Goal: Information Seeking & Learning: Learn about a topic

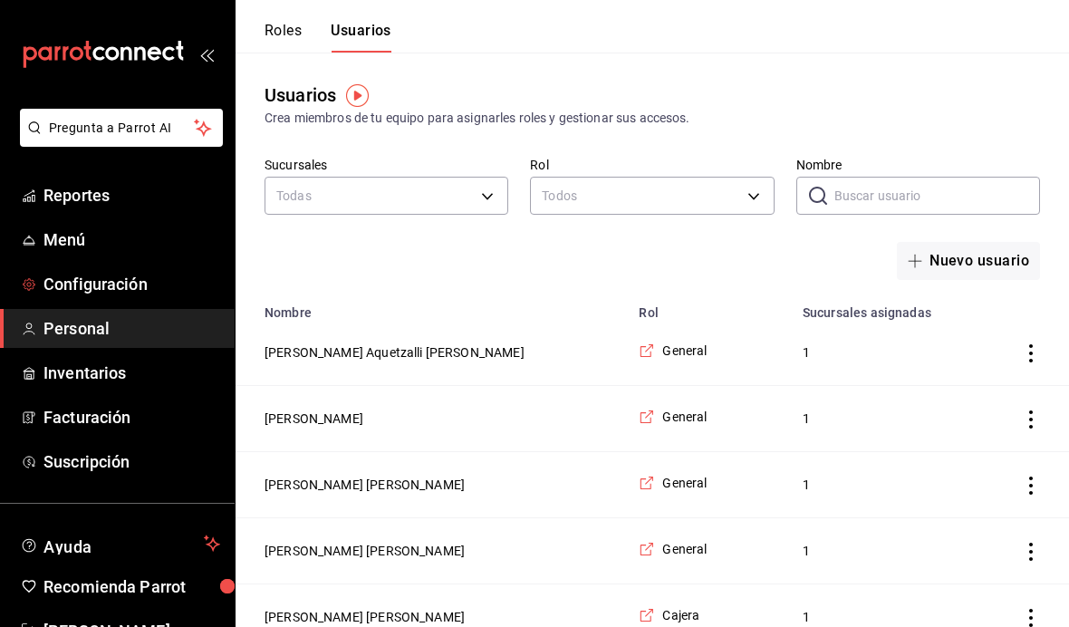
click at [139, 290] on span "Configuración" at bounding box center [131, 284] width 177 height 24
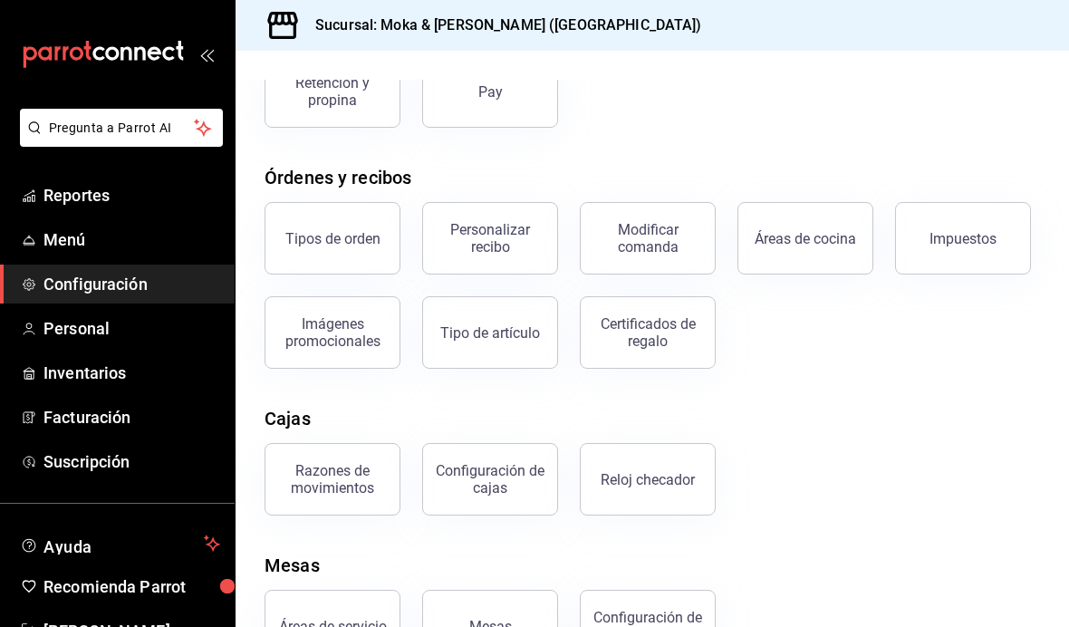
scroll to position [64, 0]
click at [501, 462] on div "Configuración de cajas" at bounding box center [490, 479] width 112 height 34
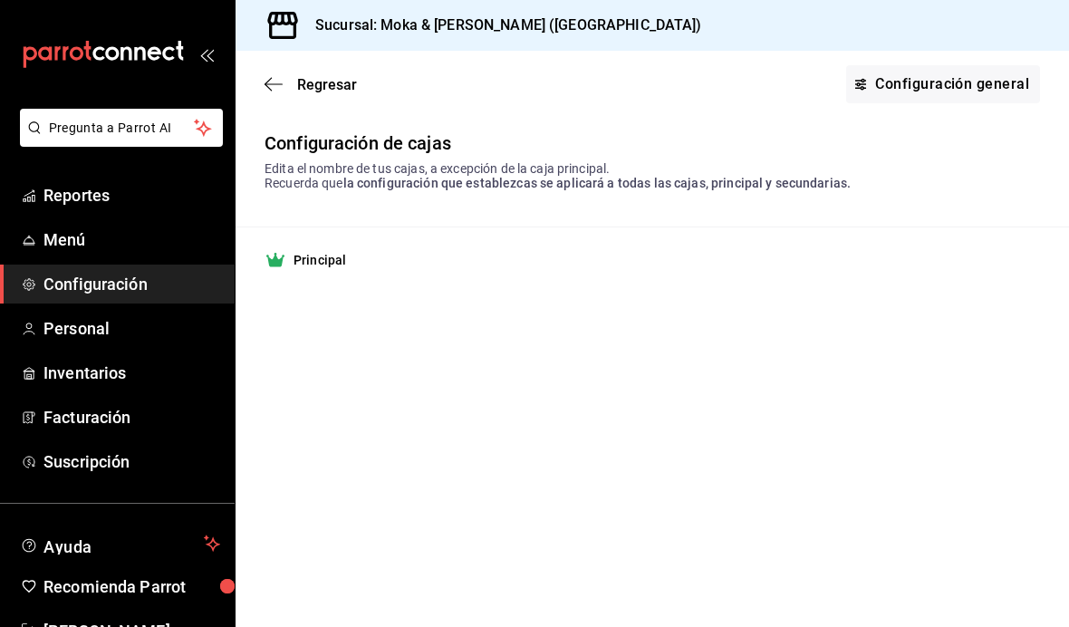
click at [336, 275] on td "Principal" at bounding box center [652, 260] width 833 height 66
click at [372, 266] on div "Principal" at bounding box center [651, 260] width 775 height 22
click at [936, 66] on link "Configuración general" at bounding box center [943, 84] width 194 height 38
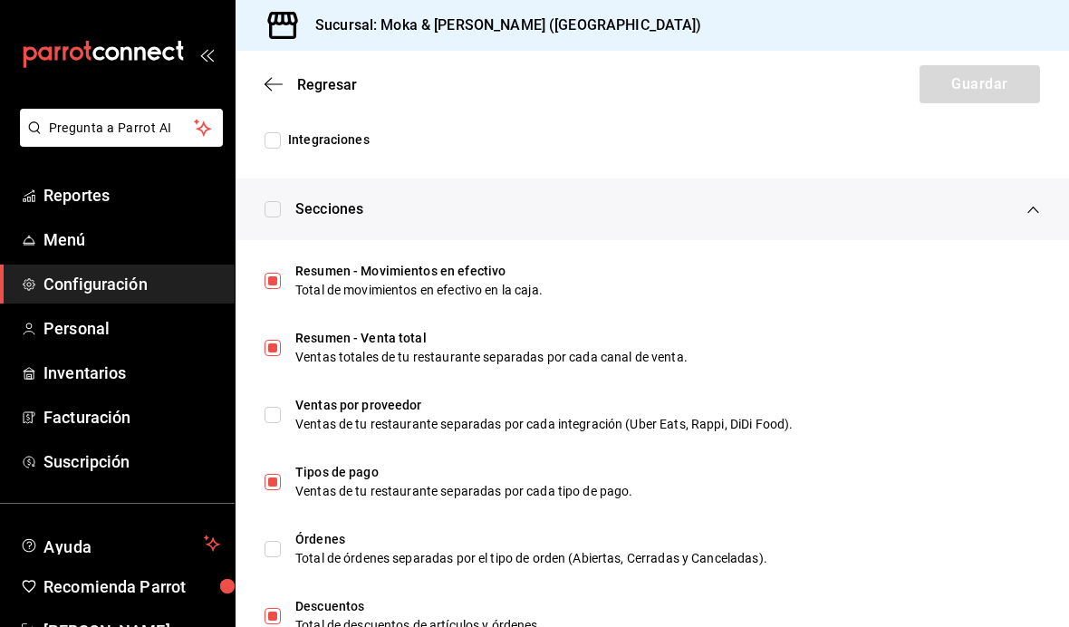
scroll to position [582, 0]
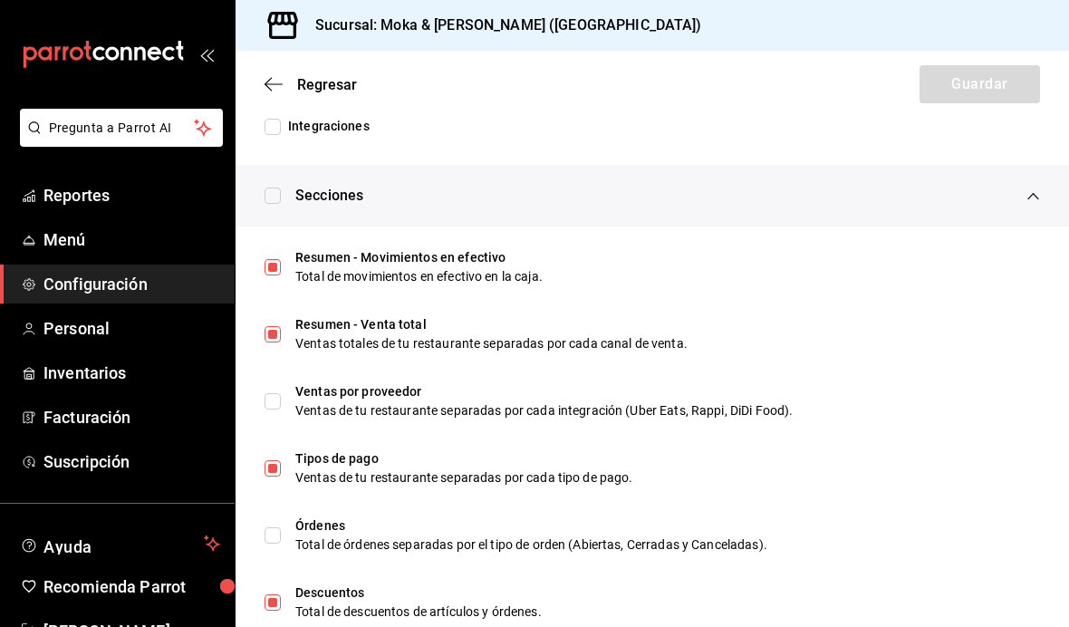
click at [280, 255] on div "Resumen - Movimientos en efectivo Total de movimientos en efectivo en la caja." at bounding box center [652, 267] width 804 height 53
checkbox input "false"
click at [277, 332] on input "checkbox" at bounding box center [272, 334] width 16 height 16
checkbox input "false"
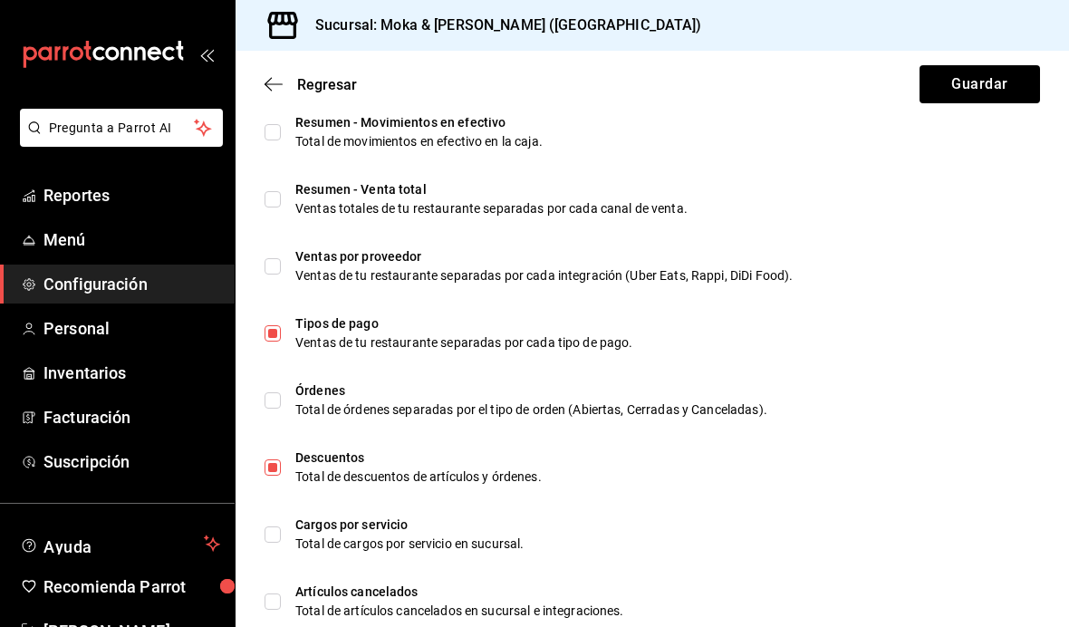
scroll to position [730, 0]
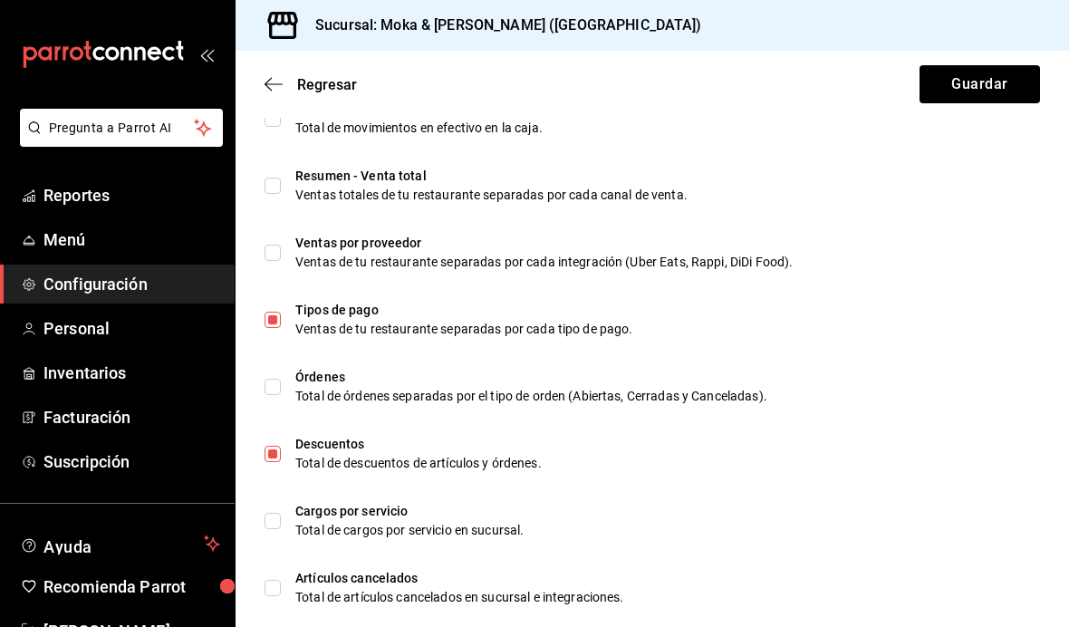
click at [286, 315] on div "Tipos de pago Ventas de tu restaurante separadas por cada tipo de pago." at bounding box center [652, 319] width 804 height 53
checkbox input "false"
click at [271, 454] on input "checkbox" at bounding box center [272, 454] width 16 height 16
checkbox input "false"
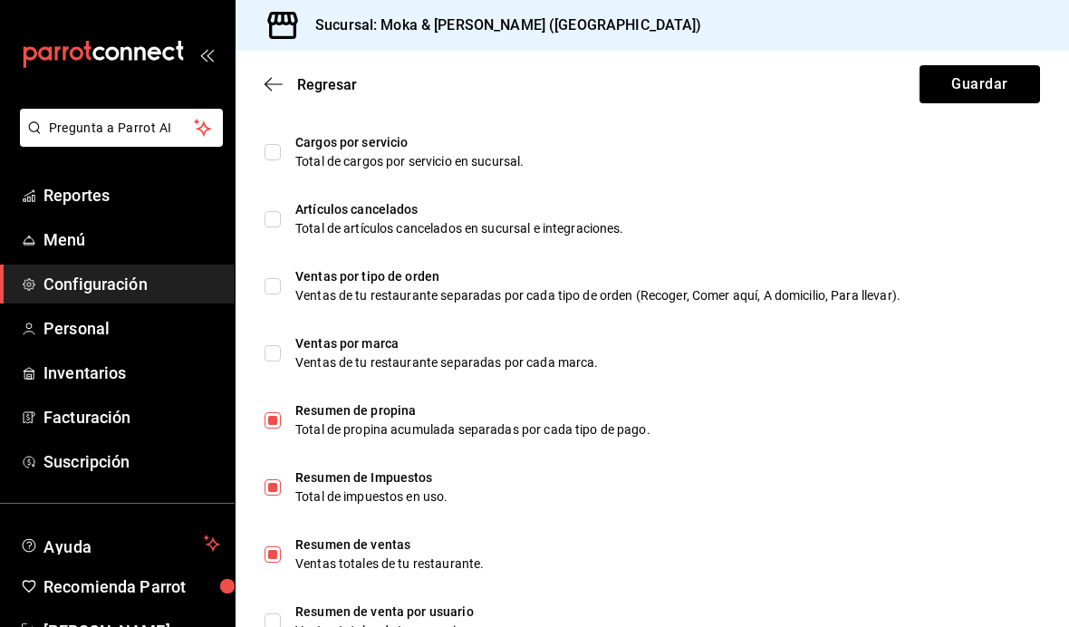
scroll to position [1098, 0]
click at [276, 424] on input "checkbox" at bounding box center [272, 421] width 16 height 16
checkbox input "false"
click at [284, 481] on div "Resumen de Impuestos Total de impuestos en uso." at bounding box center [652, 488] width 804 height 53
checkbox input "false"
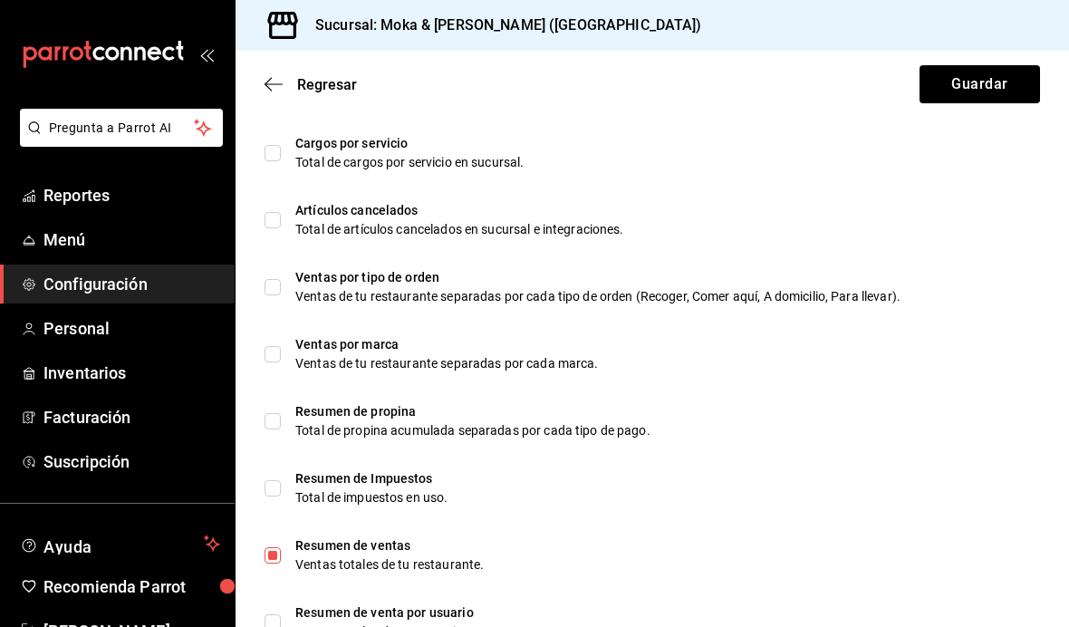
click at [270, 547] on input "checkbox" at bounding box center [272, 555] width 16 height 16
checkbox input "false"
click at [275, 413] on input "checkbox" at bounding box center [272, 421] width 16 height 16
checkbox input "true"
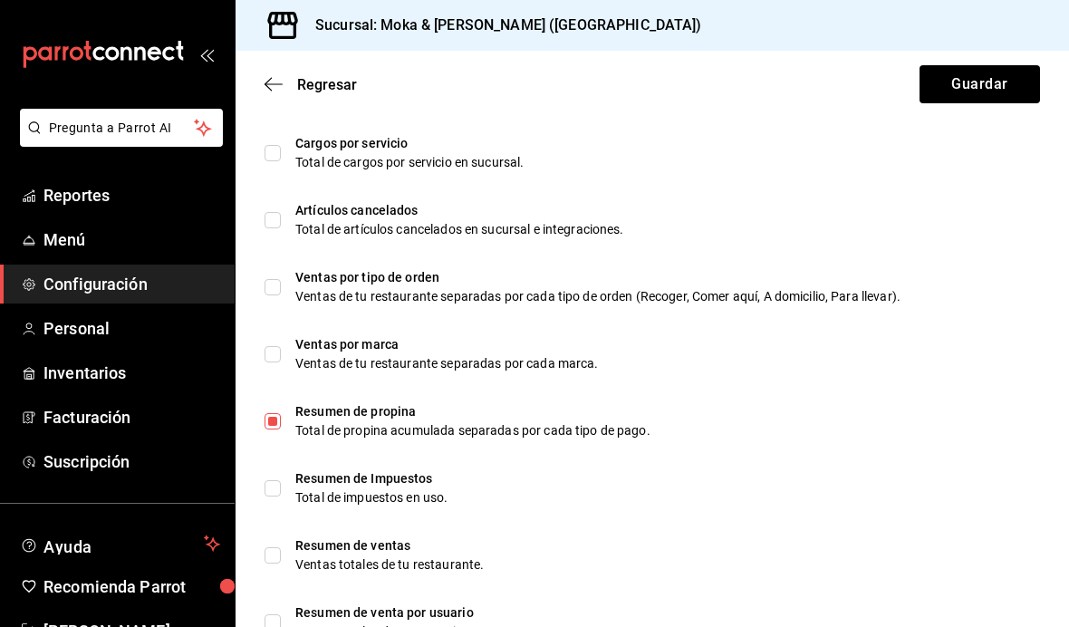
scroll to position [0, 0]
click at [1005, 82] on button "Guardar" at bounding box center [979, 84] width 120 height 38
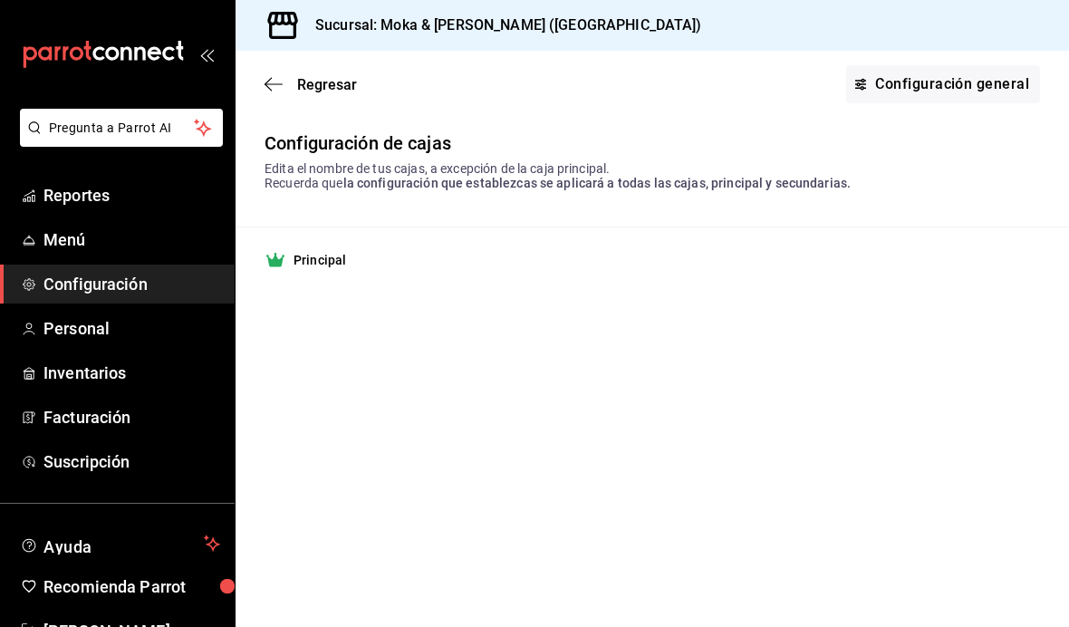
click at [273, 86] on icon "button" at bounding box center [273, 84] width 18 height 16
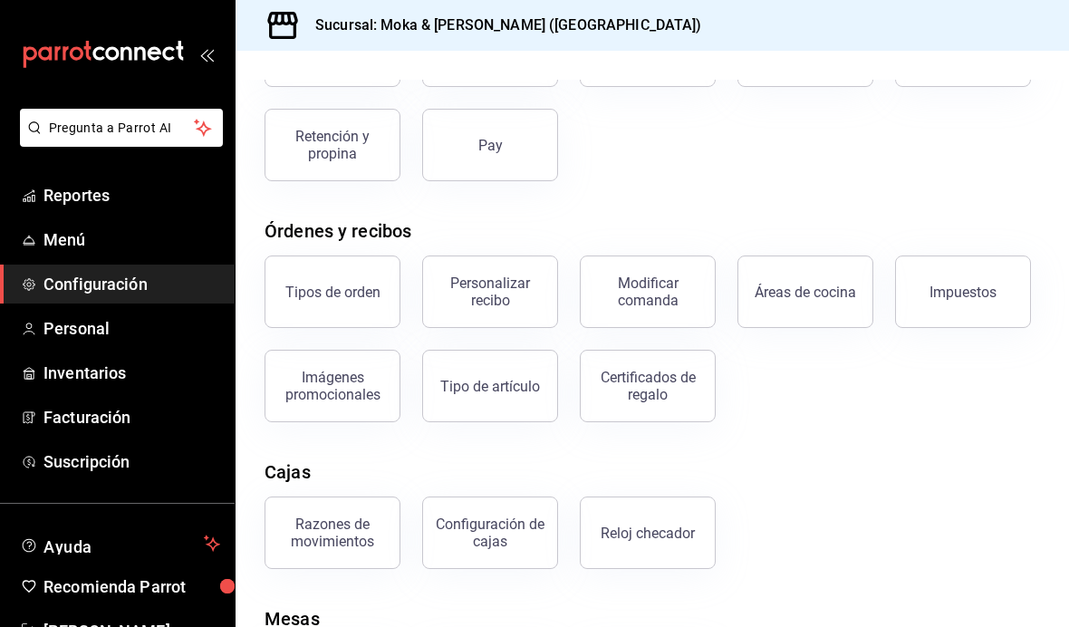
scroll to position [187, 0]
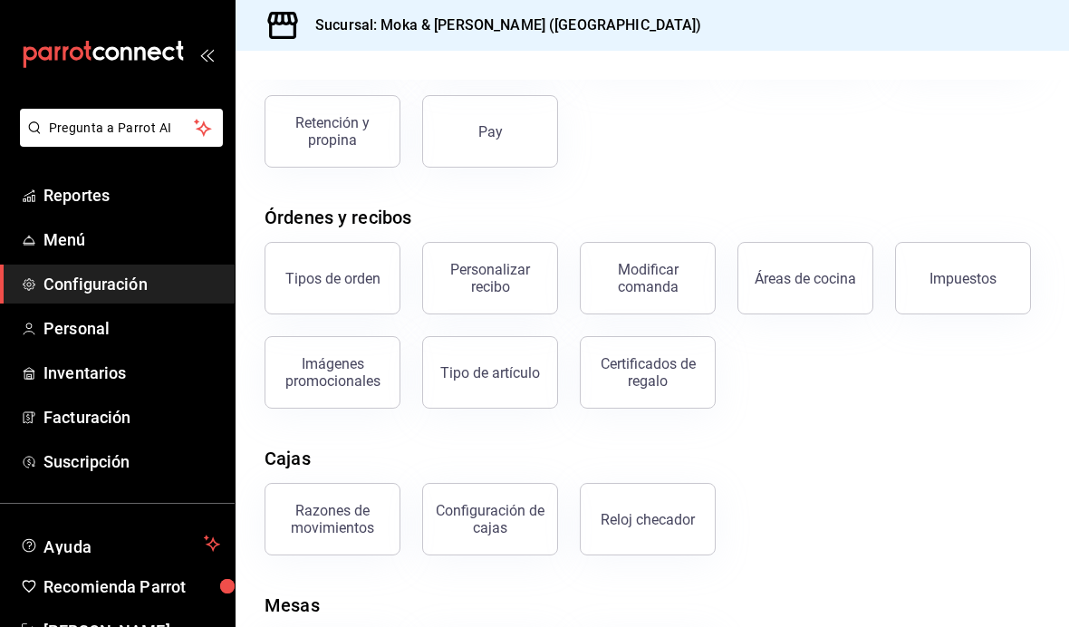
click at [519, 290] on div "Personalizar recibo" at bounding box center [490, 278] width 112 height 34
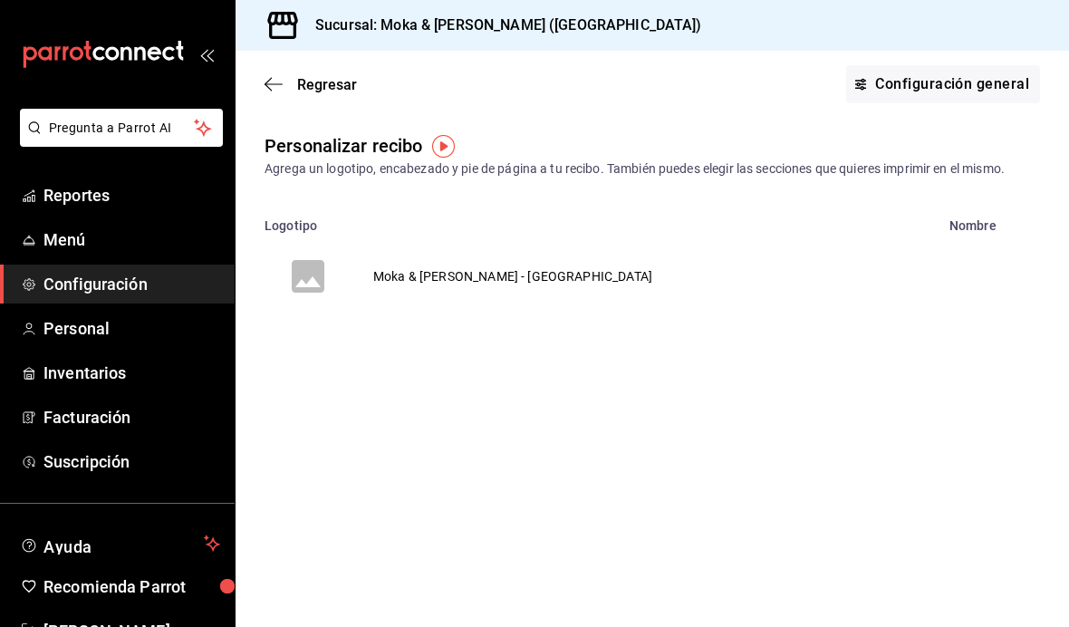
click at [949, 82] on link "Configuración general" at bounding box center [943, 84] width 194 height 38
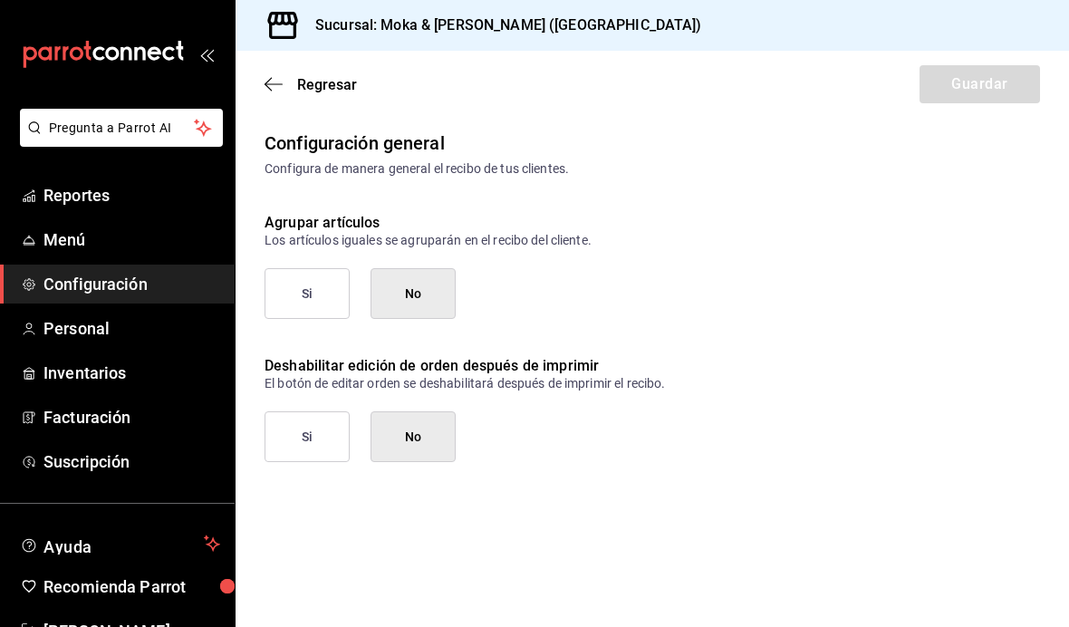
scroll to position [64, 0]
click at [337, 268] on button "Si" at bounding box center [306, 293] width 85 height 51
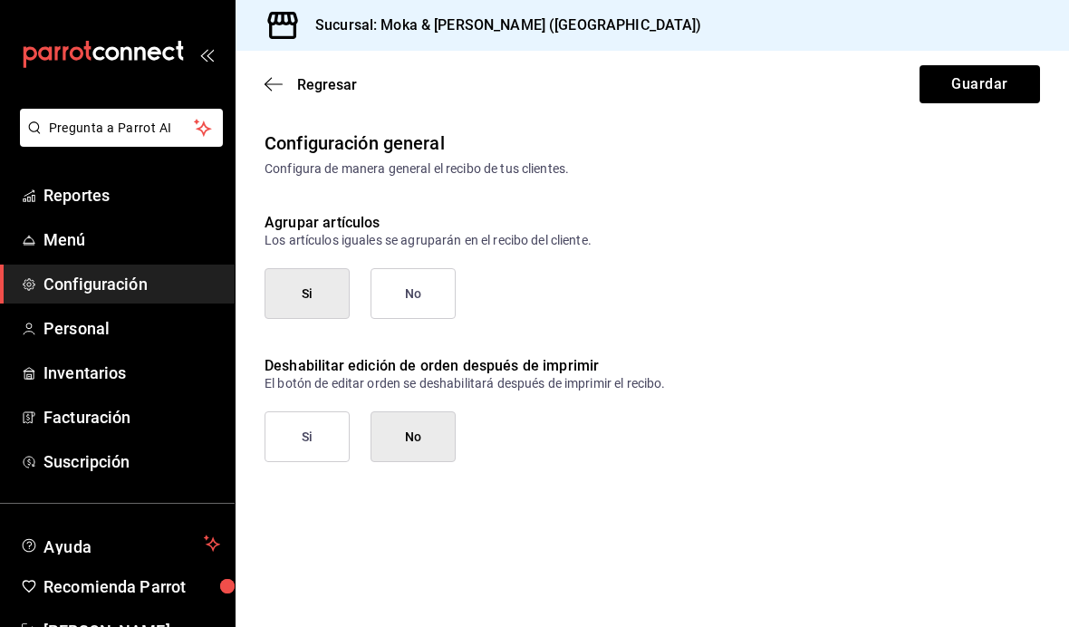
scroll to position [0, 0]
click at [993, 86] on button "Guardar" at bounding box center [979, 84] width 120 height 38
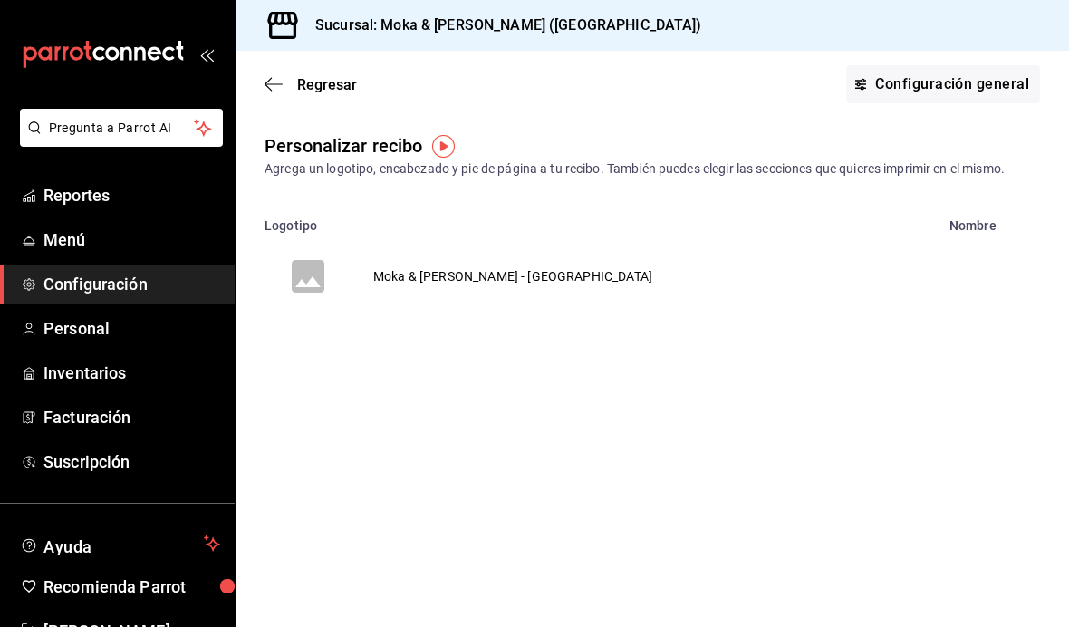
click at [279, 90] on icon "button" at bounding box center [273, 84] width 18 height 16
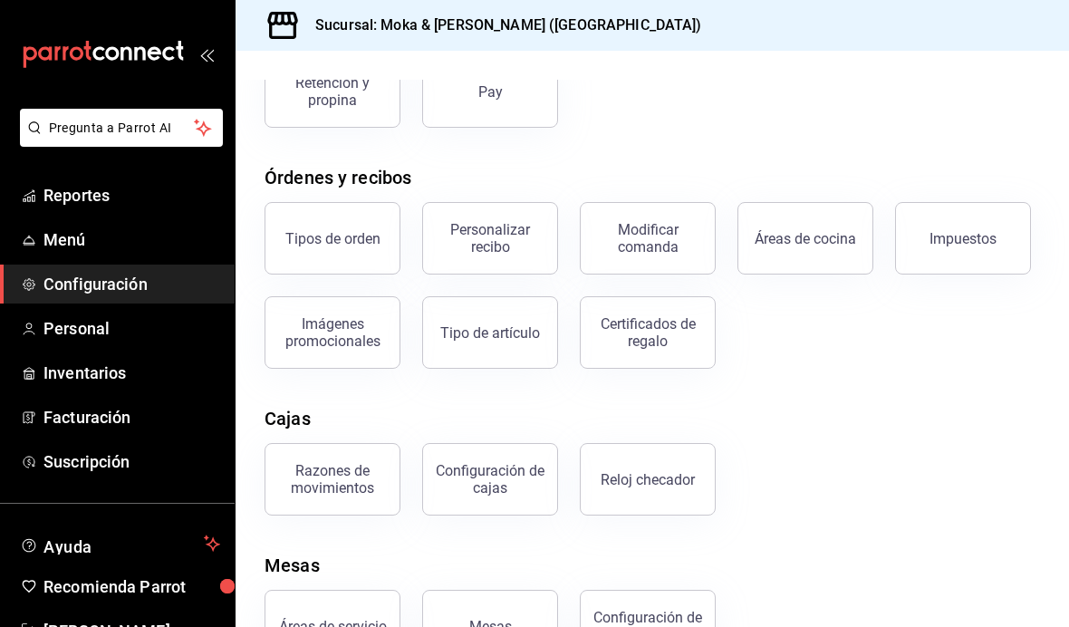
scroll to position [64, 0]
click at [517, 202] on button "Personalizar recibo" at bounding box center [490, 238] width 136 height 72
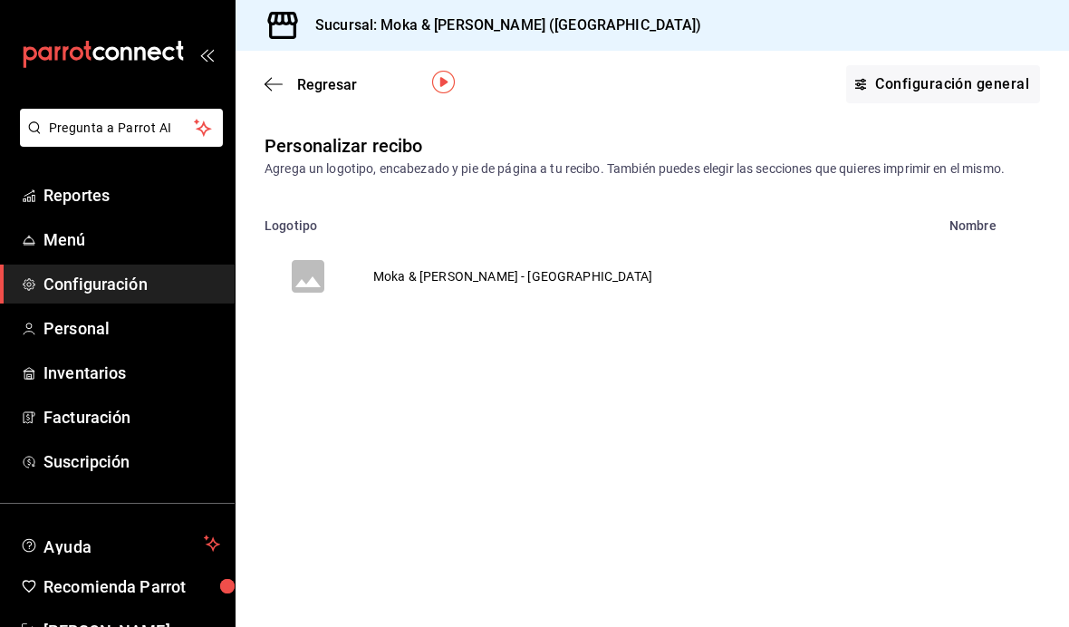
click at [442, 233] on td "Moka & [PERSON_NAME] - [GEOGRAPHIC_DATA]" at bounding box center [512, 276] width 322 height 87
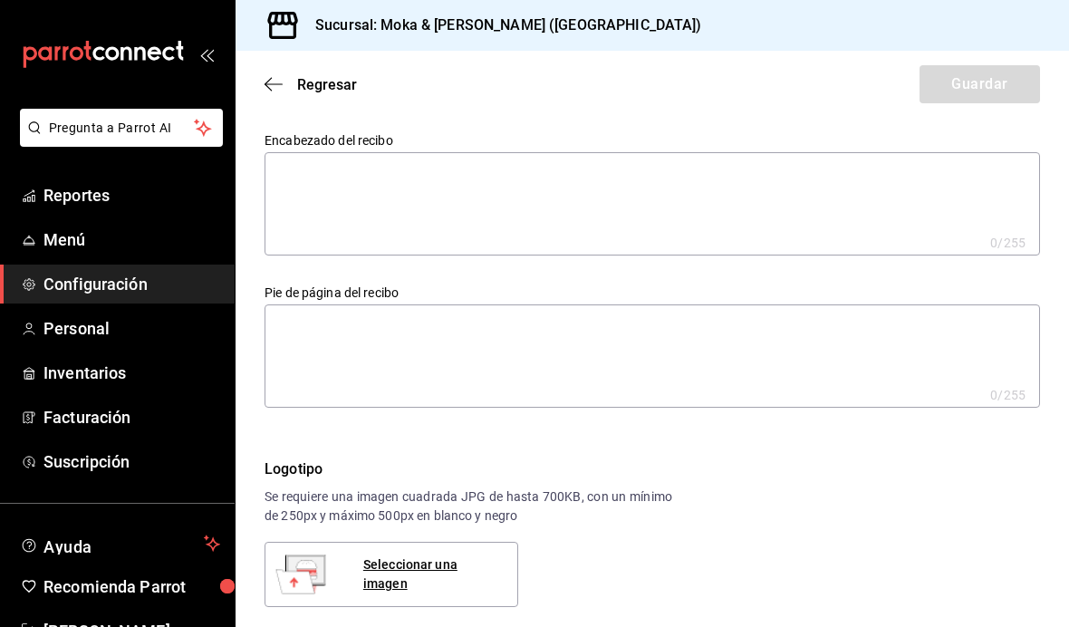
click at [287, 91] on span "Regresar" at bounding box center [310, 84] width 92 height 17
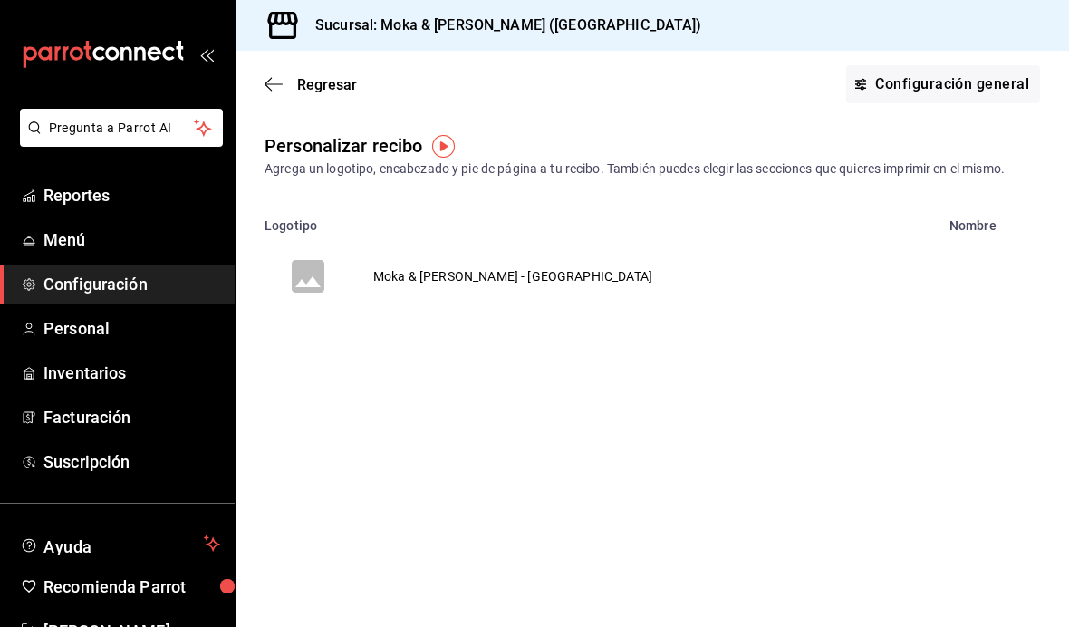
click at [274, 83] on icon "button" at bounding box center [273, 84] width 18 height 16
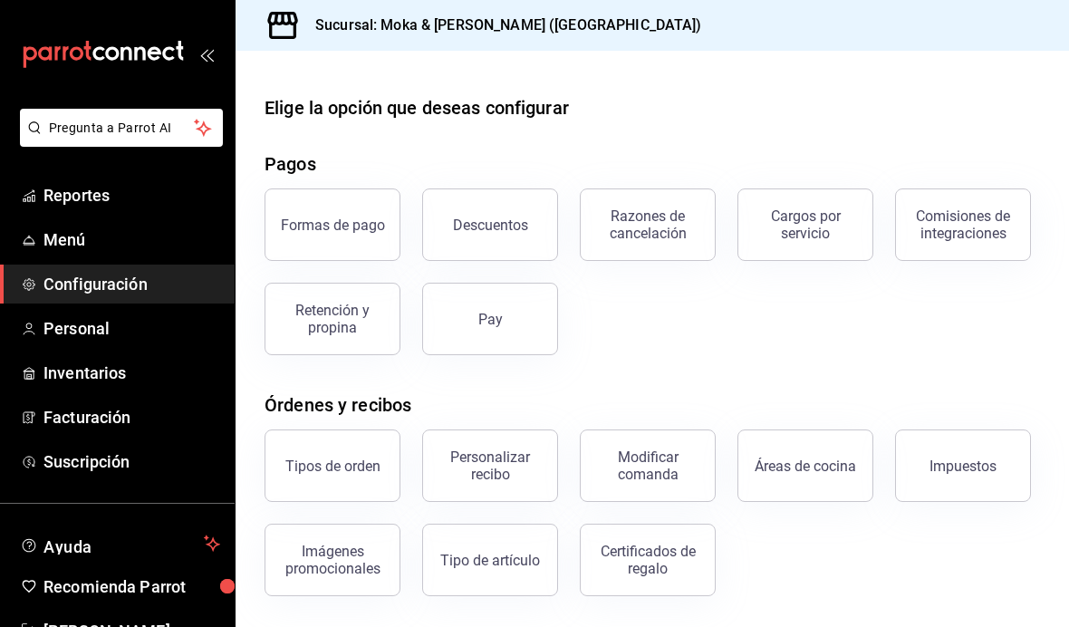
click at [655, 487] on button "Modificar comanda" at bounding box center [648, 465] width 136 height 72
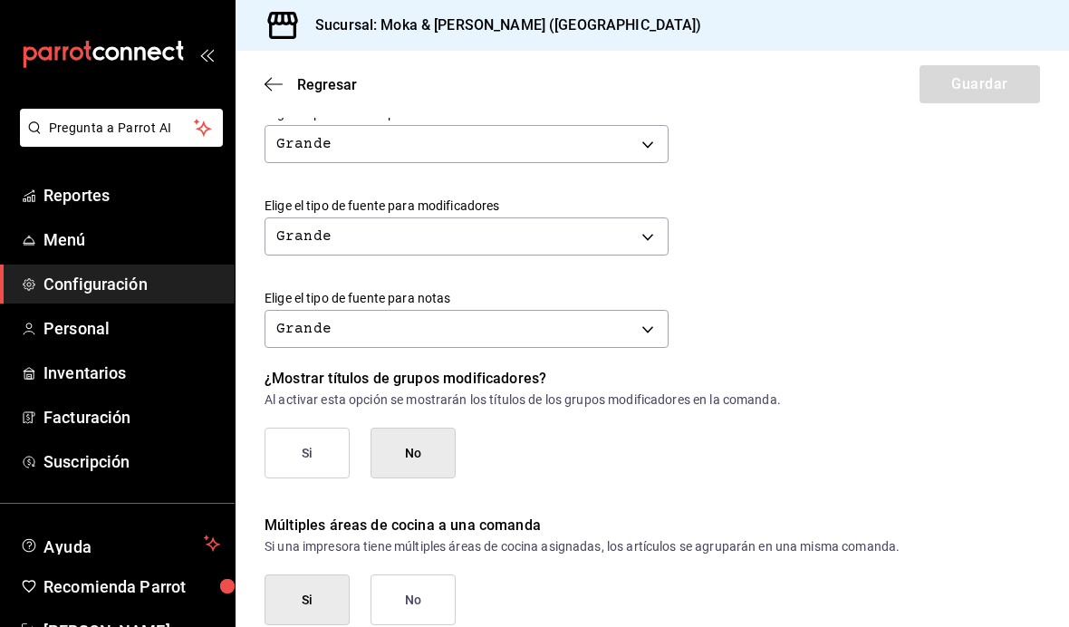
scroll to position [756, 0]
click at [281, 80] on icon "button" at bounding box center [273, 84] width 18 height 16
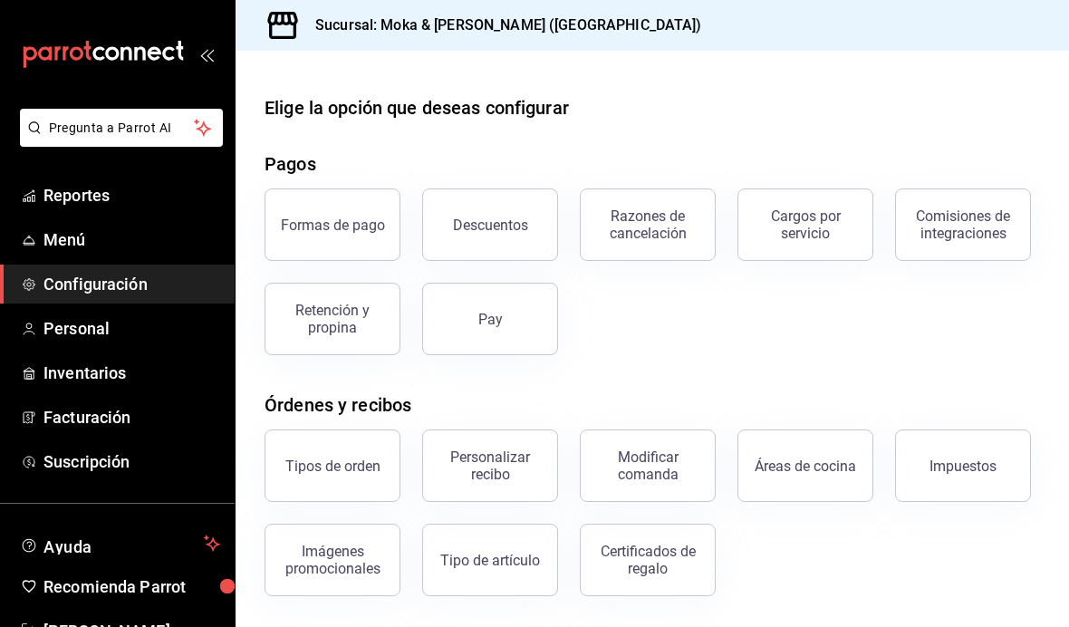
click at [501, 480] on div "Personalizar recibo" at bounding box center [490, 465] width 112 height 34
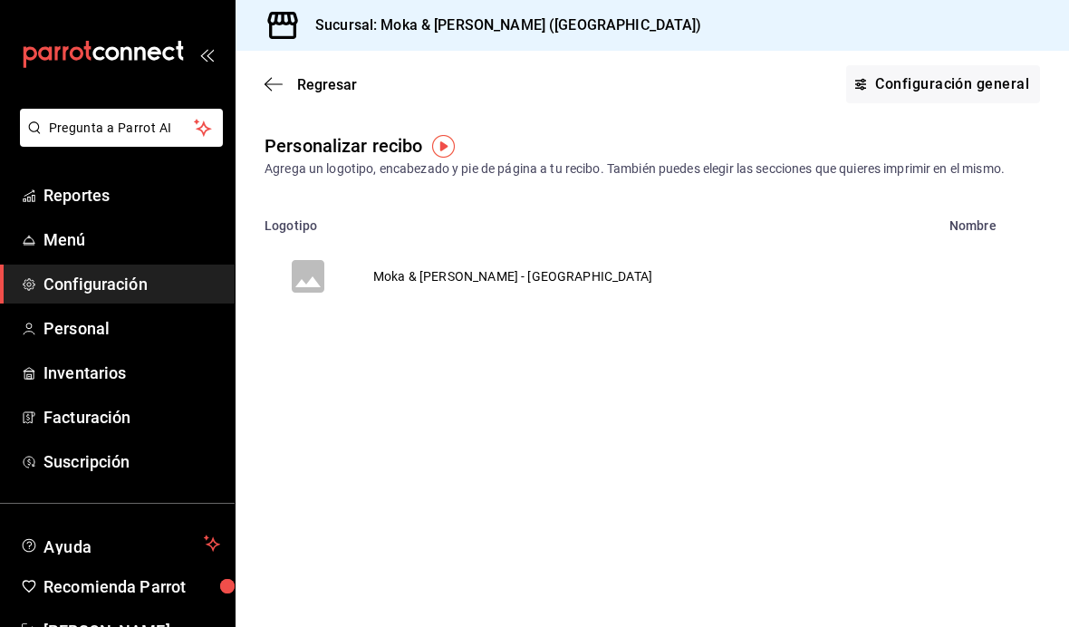
click at [923, 90] on link "Configuración general" at bounding box center [943, 84] width 194 height 38
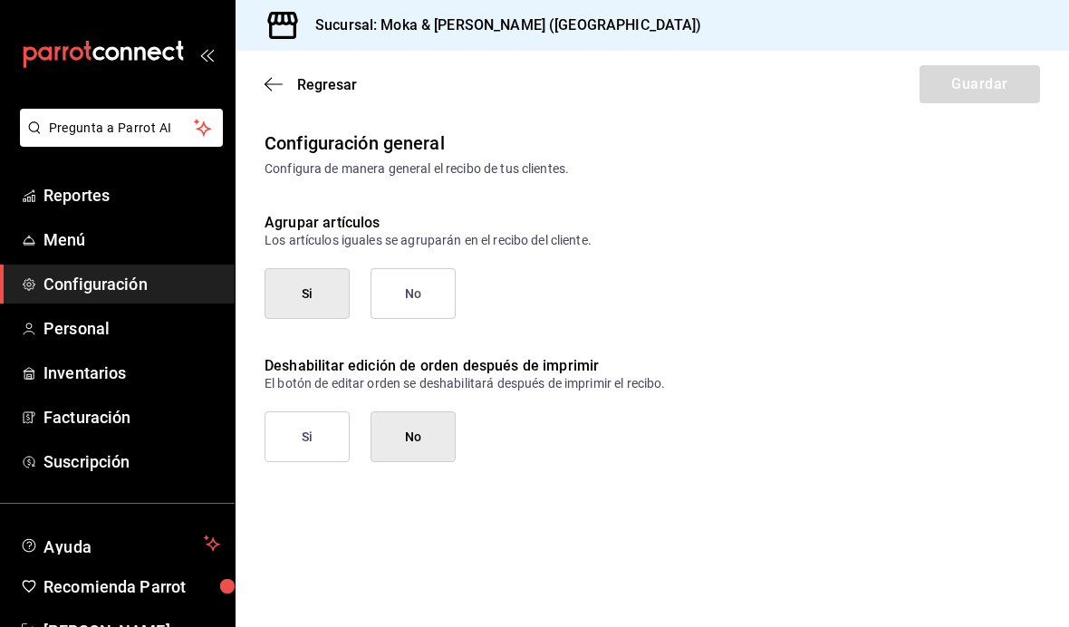
click at [283, 86] on span "Regresar" at bounding box center [310, 84] width 92 height 17
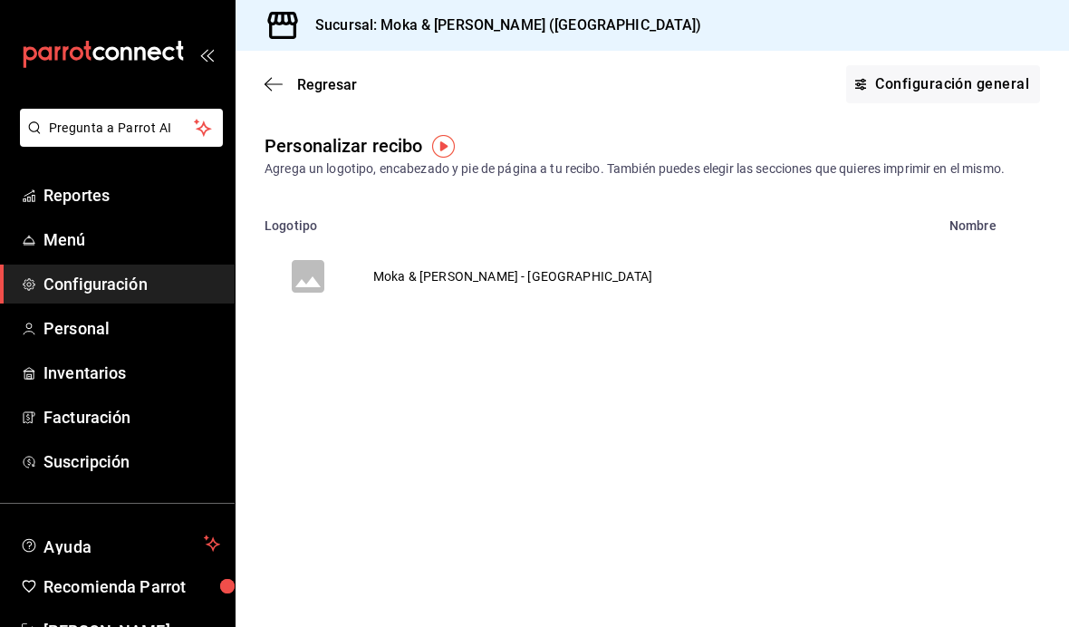
click at [303, 71] on div "Regresar Configuración general" at bounding box center [652, 84] width 833 height 67
click at [284, 78] on span "Regresar" at bounding box center [310, 84] width 92 height 17
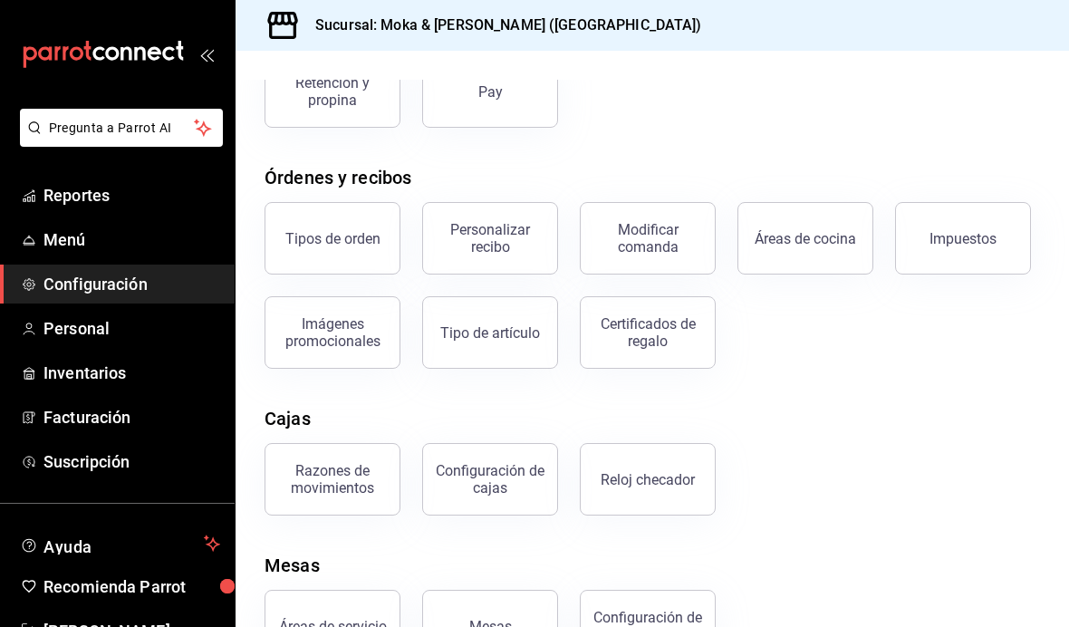
scroll to position [54, 0]
click at [138, 196] on span "Reportes" at bounding box center [131, 195] width 177 height 24
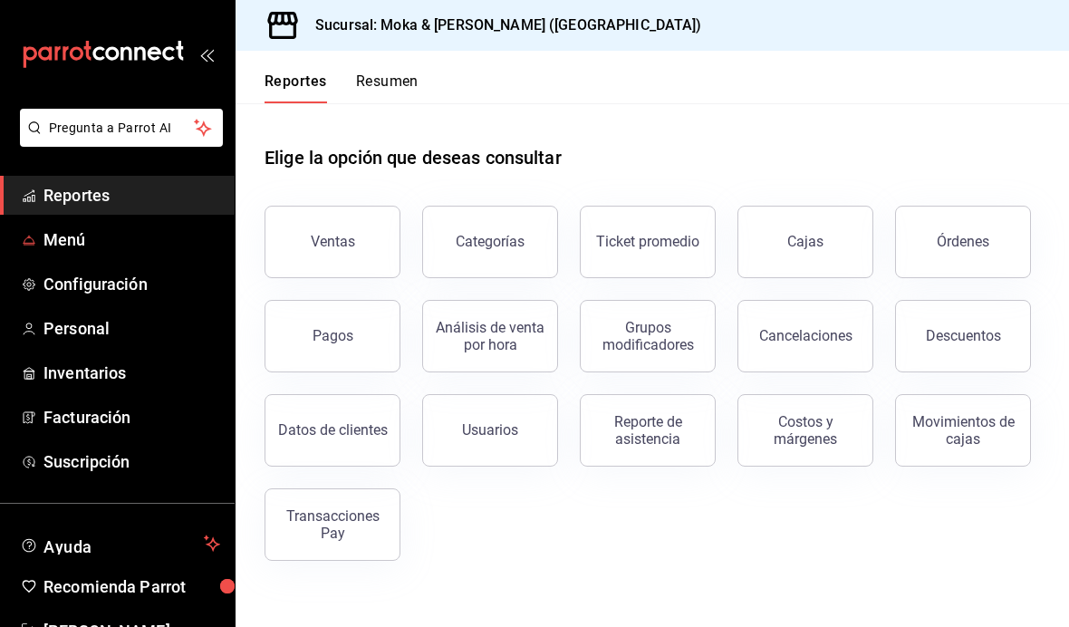
click at [137, 240] on span "Menú" at bounding box center [131, 239] width 177 height 24
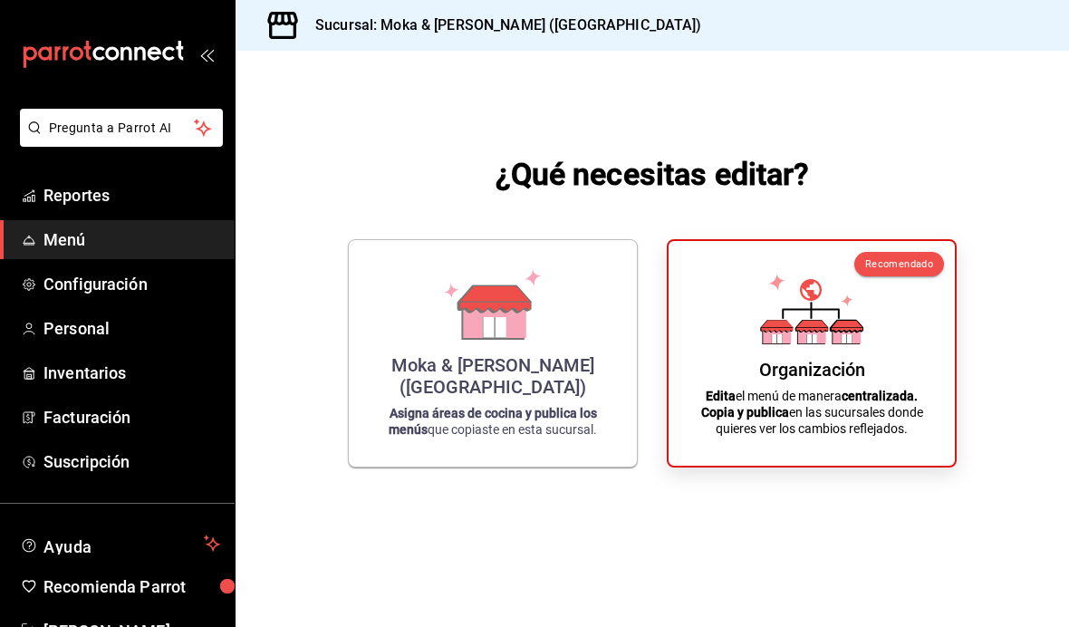
click at [592, 437] on p "Asigna áreas de cocina y publica los menús que copiaste en esta sucursal." at bounding box center [492, 421] width 245 height 33
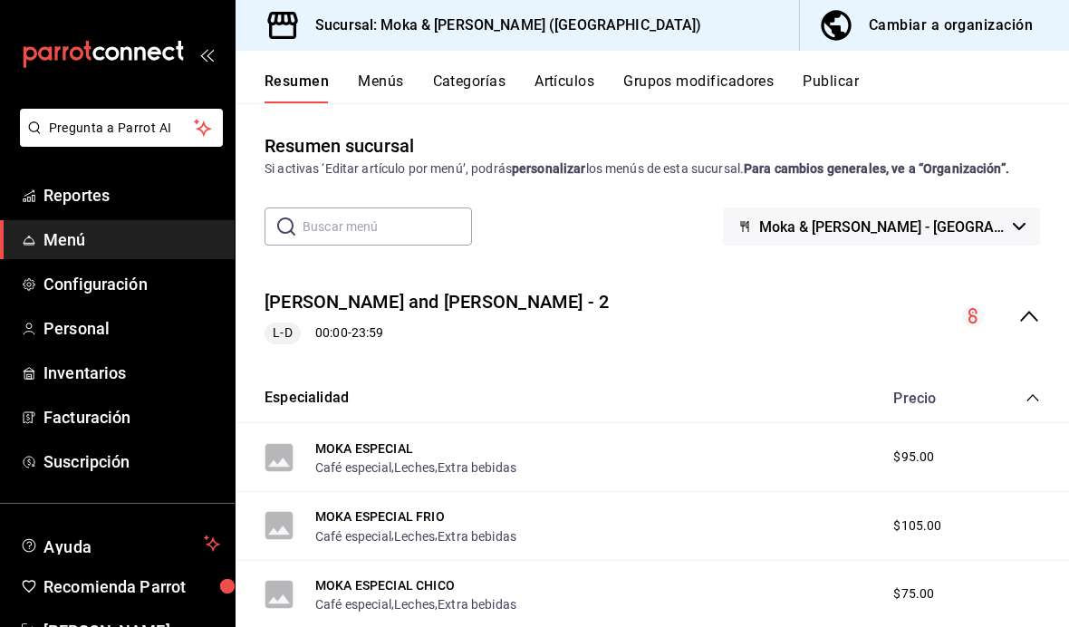
click at [695, 77] on button "Grupos modificadores" at bounding box center [698, 87] width 150 height 31
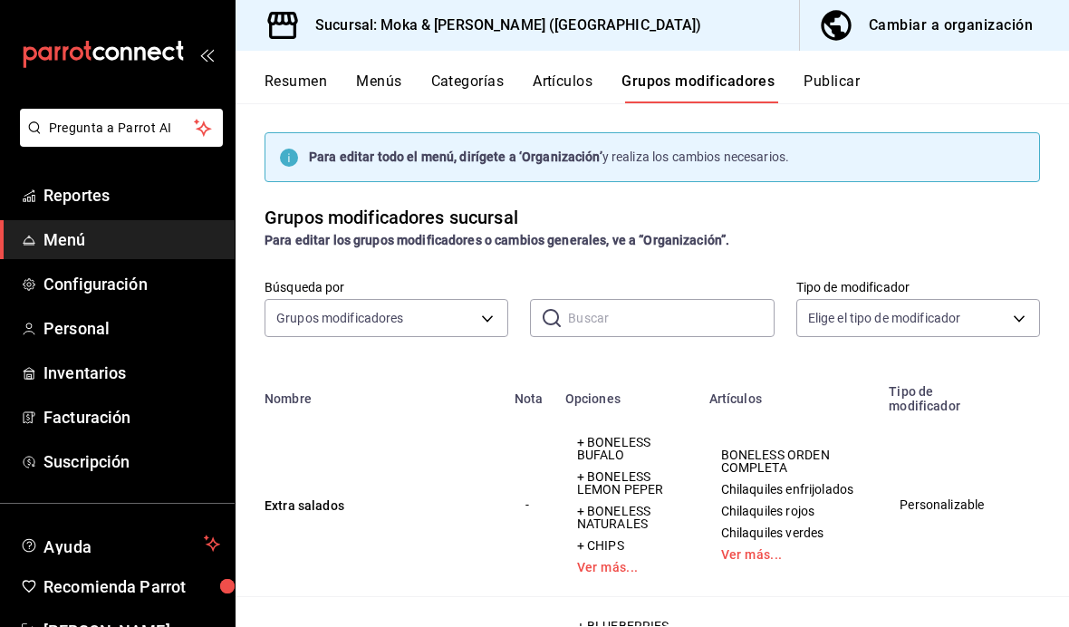
click at [316, 73] on button "Resumen" at bounding box center [295, 87] width 62 height 31
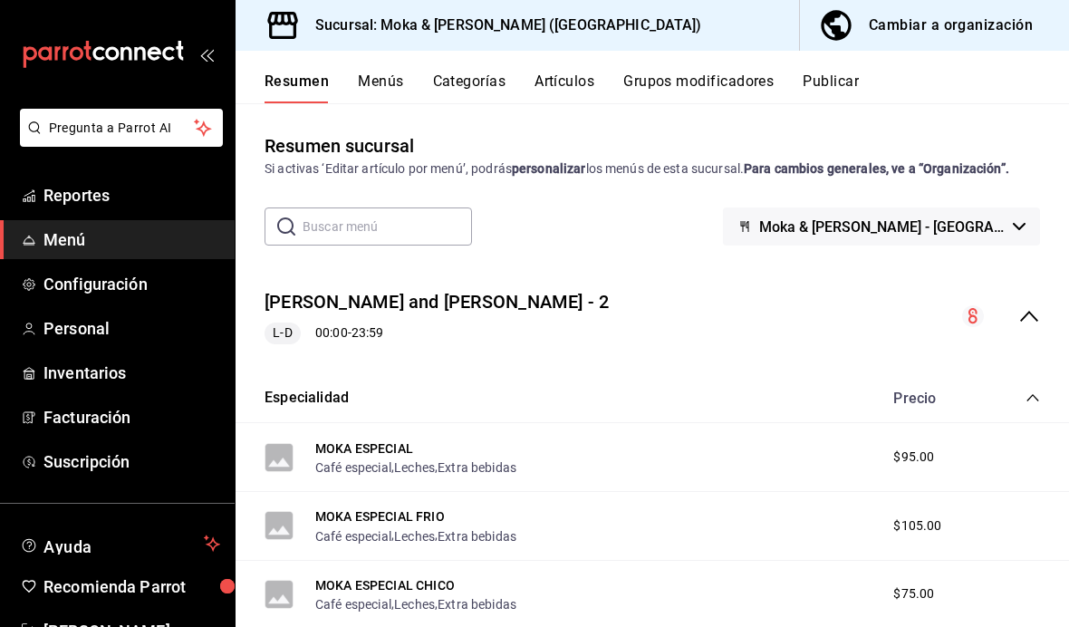
click at [120, 185] on span "Reportes" at bounding box center [131, 195] width 177 height 24
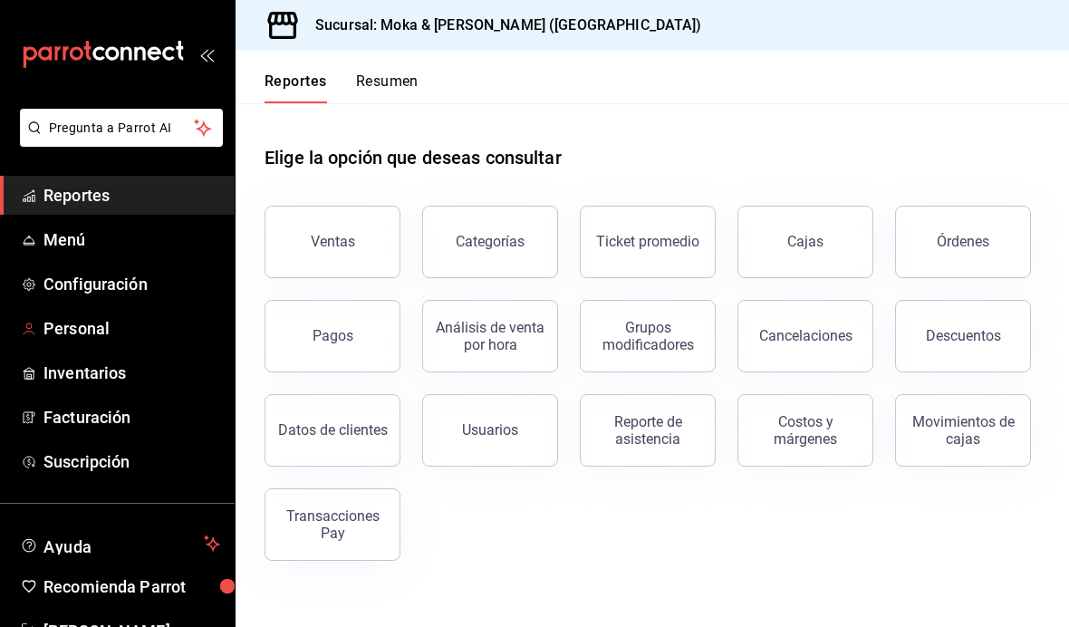
click at [111, 316] on span "Personal" at bounding box center [131, 328] width 177 height 24
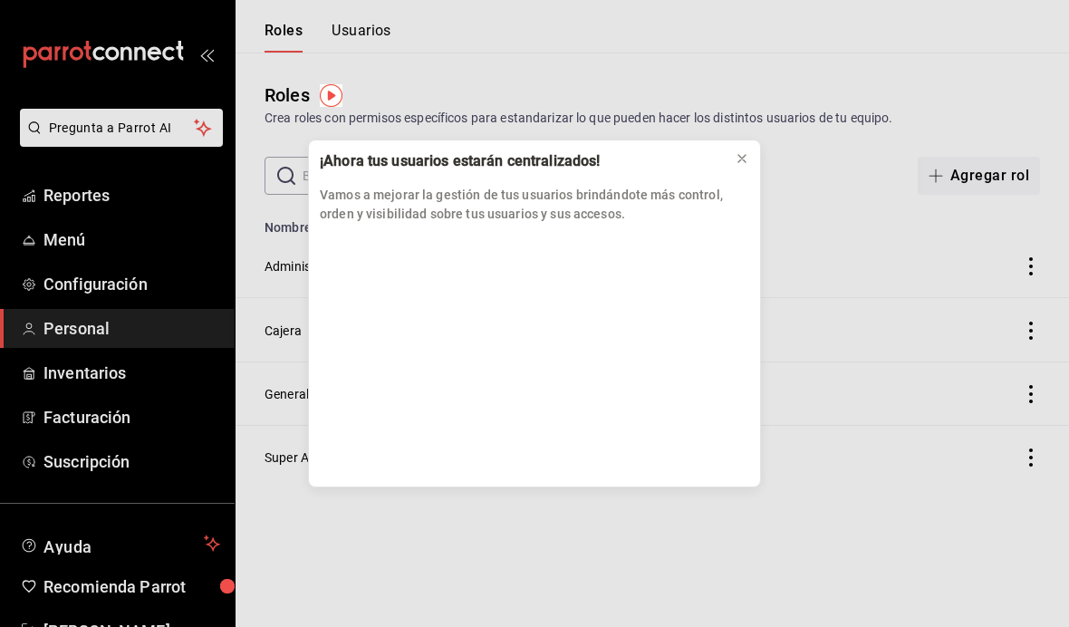
click at [118, 262] on div "¡Ahora tus usuarios estarán centralizados! Vamos a mejorar la gestión de tus us…" at bounding box center [534, 313] width 1069 height 627
click at [745, 156] on icon at bounding box center [741, 158] width 7 height 7
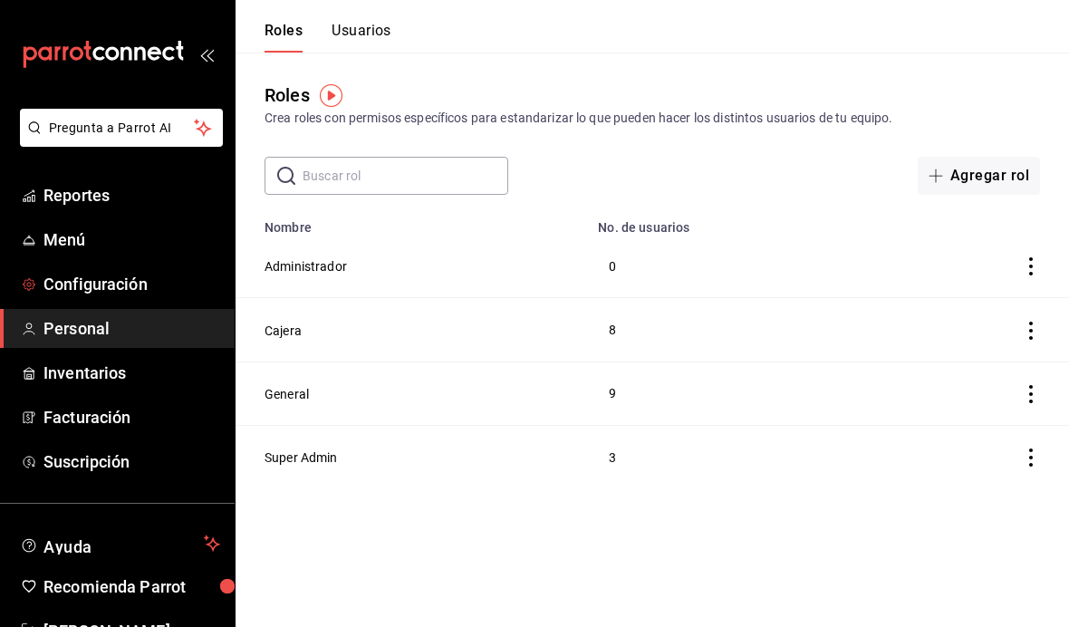
click at [139, 275] on span "Configuración" at bounding box center [131, 284] width 177 height 24
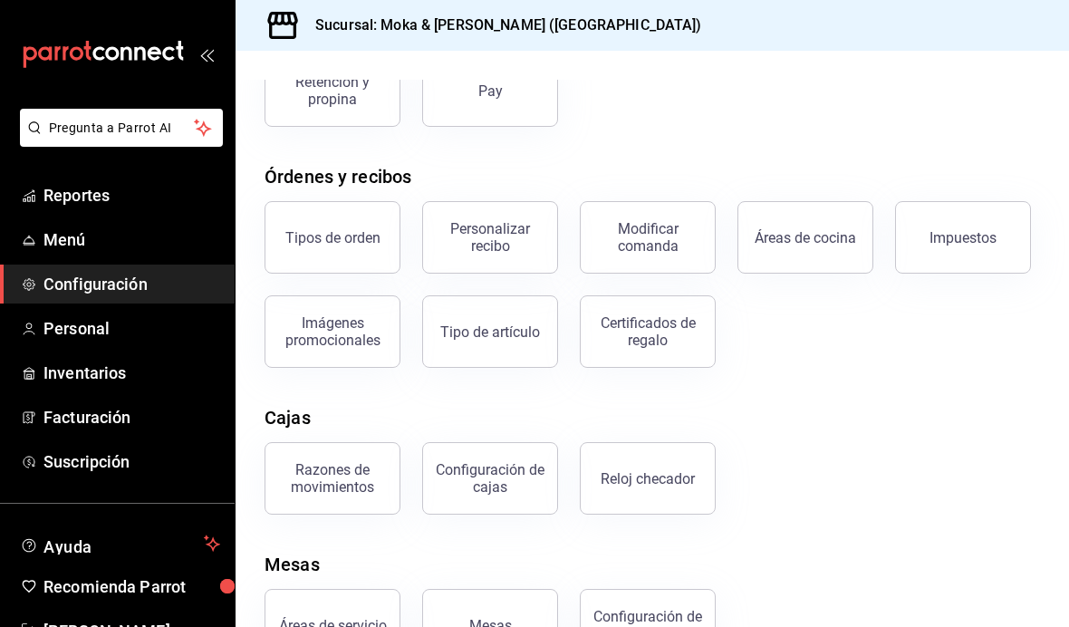
scroll to position [227, 0]
click at [512, 227] on div "Personalizar recibo" at bounding box center [490, 238] width 112 height 34
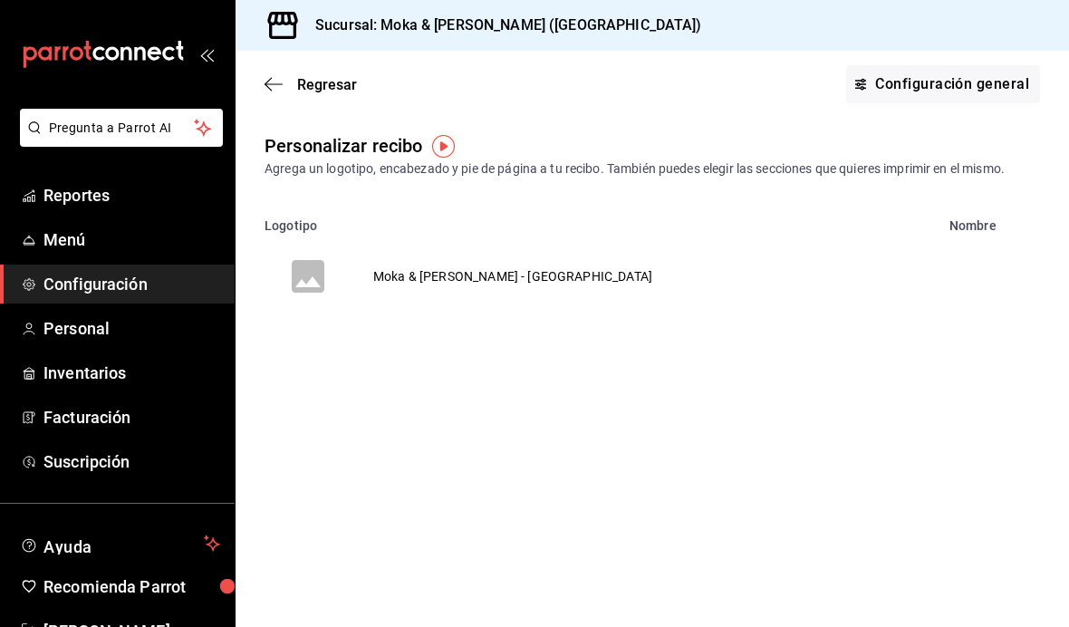
click at [929, 101] on link "Configuración general" at bounding box center [943, 84] width 194 height 38
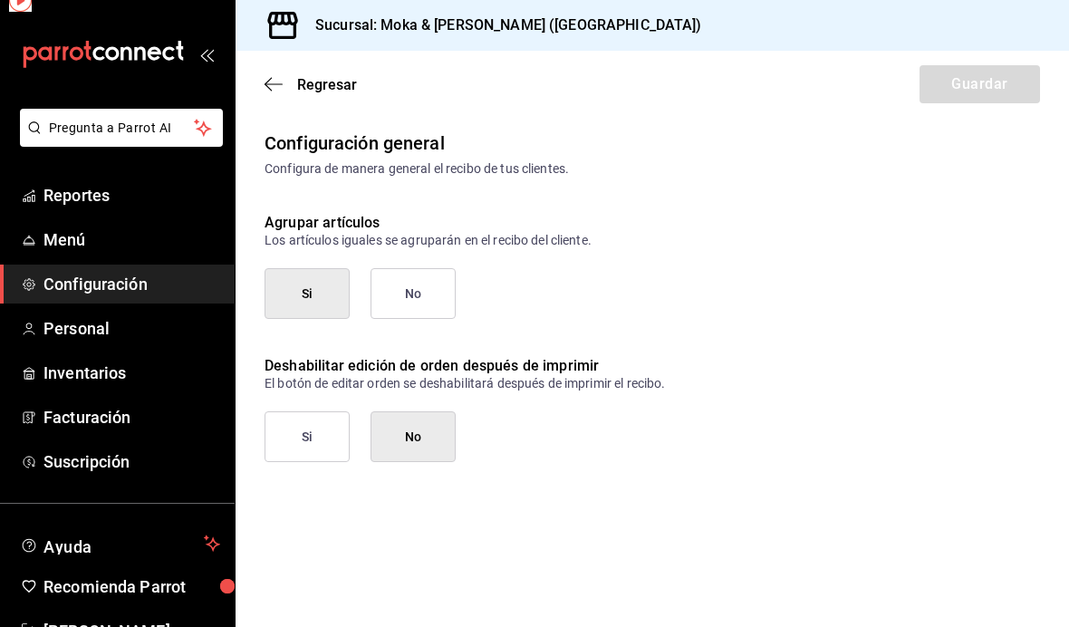
click at [929, 100] on div "Regresar Guardar" at bounding box center [652, 84] width 833 height 67
click at [274, 91] on icon "button" at bounding box center [273, 84] width 18 height 16
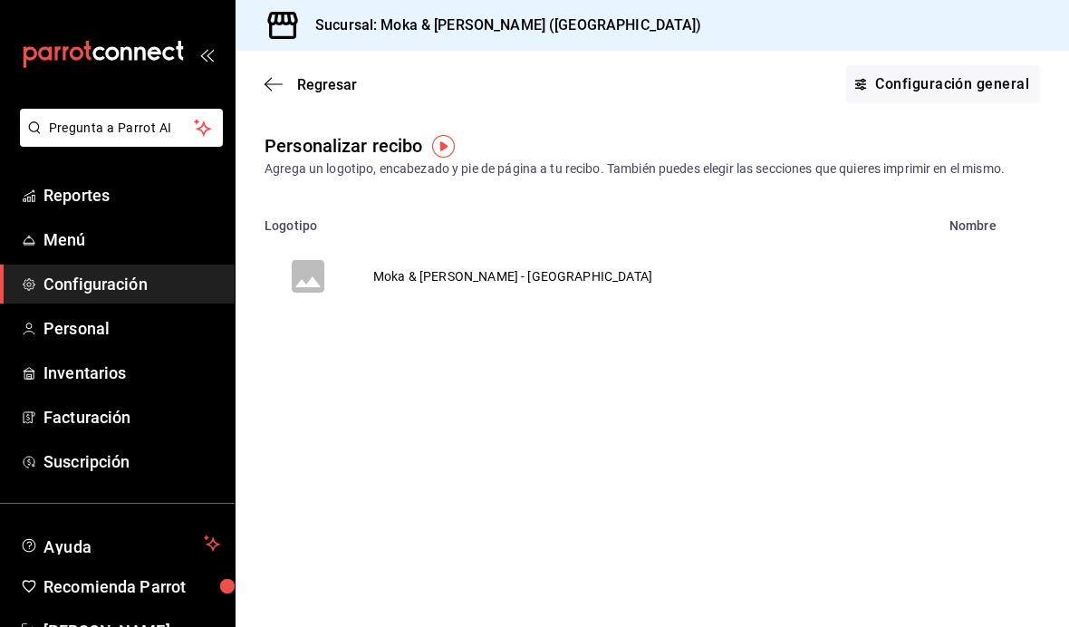
click at [280, 82] on icon "button" at bounding box center [273, 84] width 18 height 16
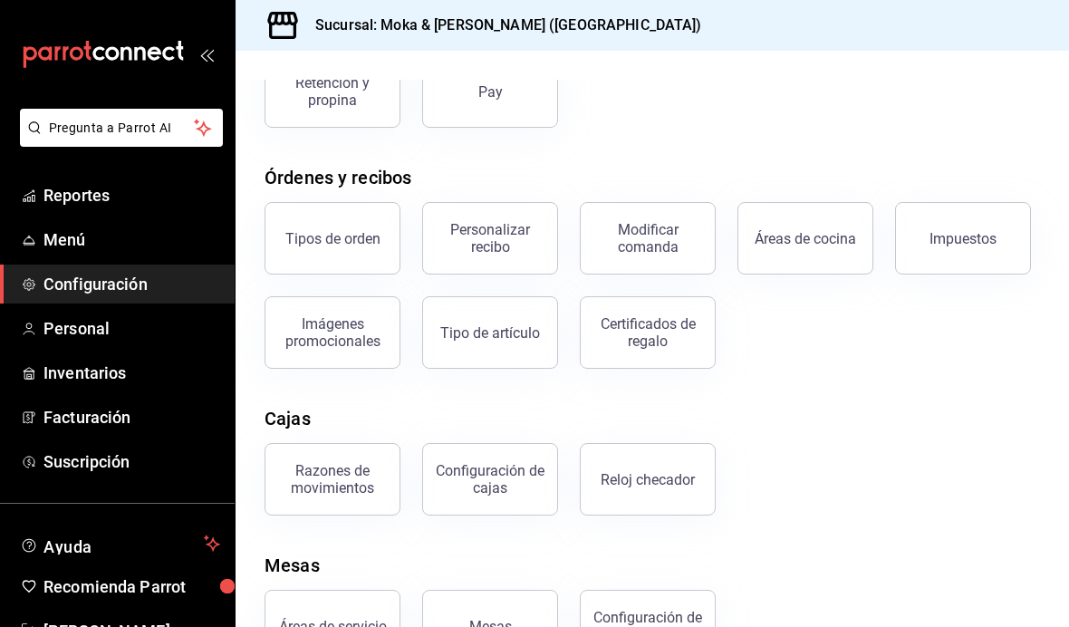
scroll to position [64, 0]
click at [118, 192] on span "Reportes" at bounding box center [131, 195] width 177 height 24
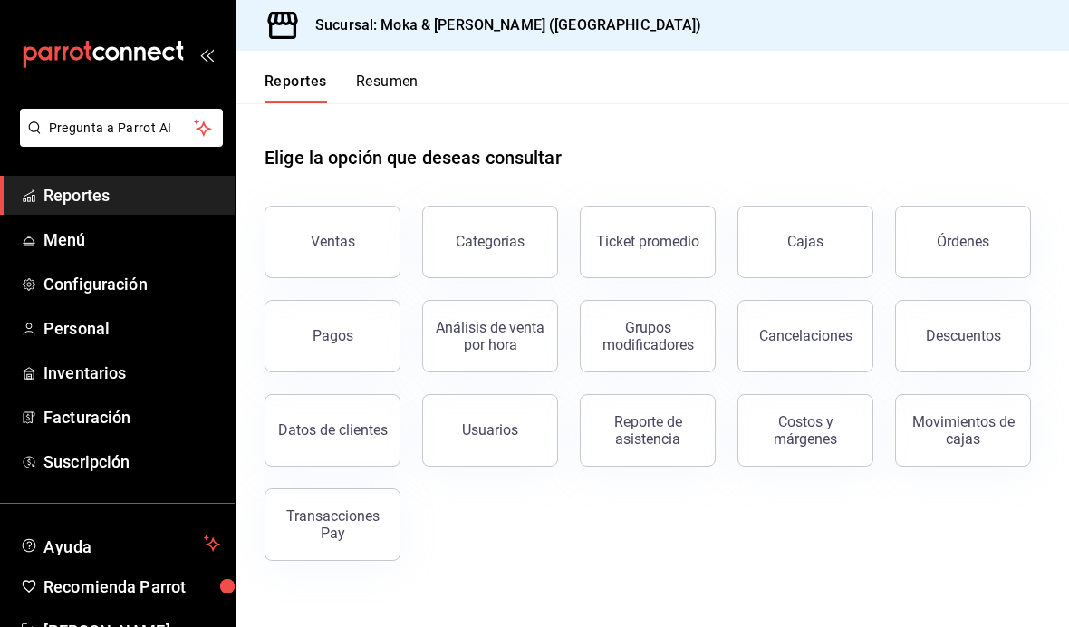
click at [668, 300] on button "Grupos modificadores" at bounding box center [648, 336] width 136 height 72
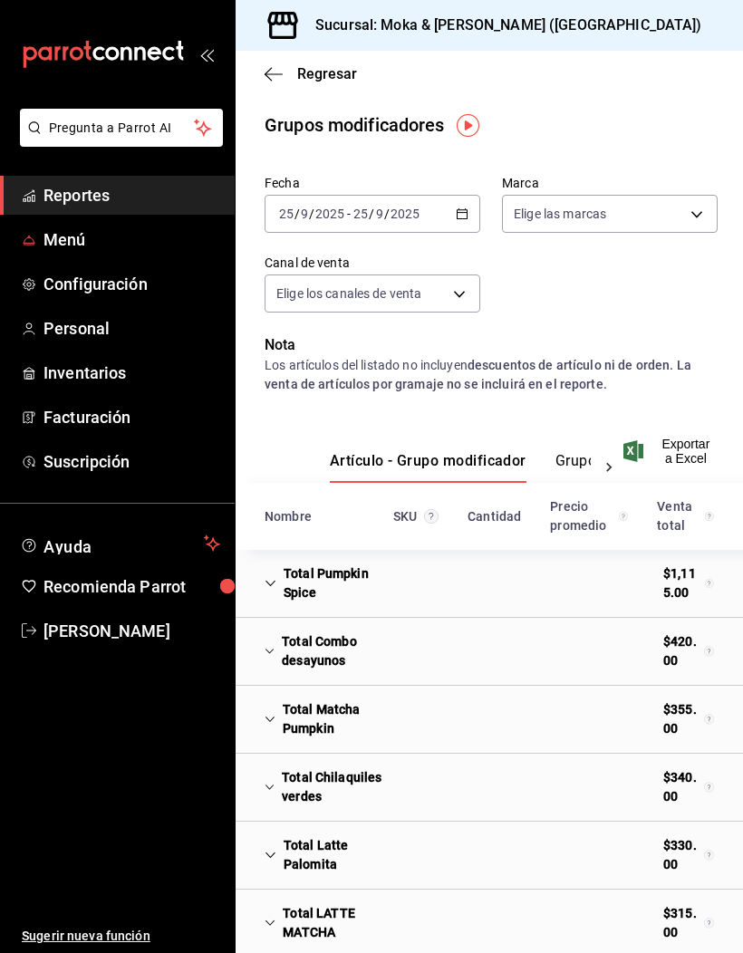
click at [159, 245] on span "Menú" at bounding box center [131, 239] width 177 height 24
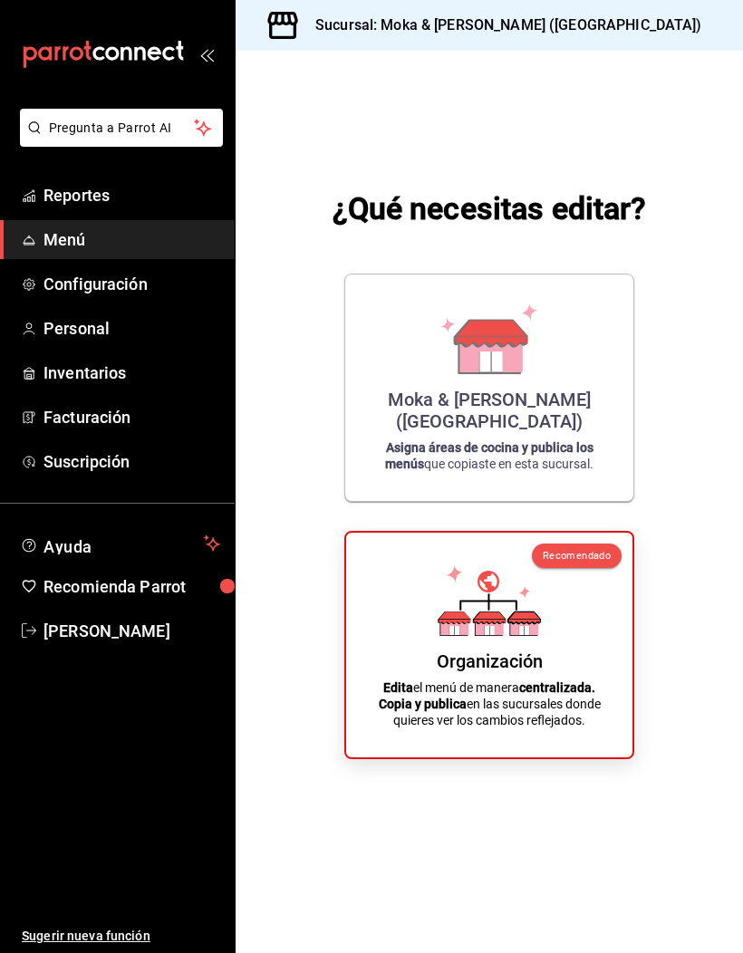
click at [561, 437] on div "Moka & [PERSON_NAME] ([GEOGRAPHIC_DATA]) Asigna áreas de cocina y publica los m…" at bounding box center [489, 387] width 245 height 197
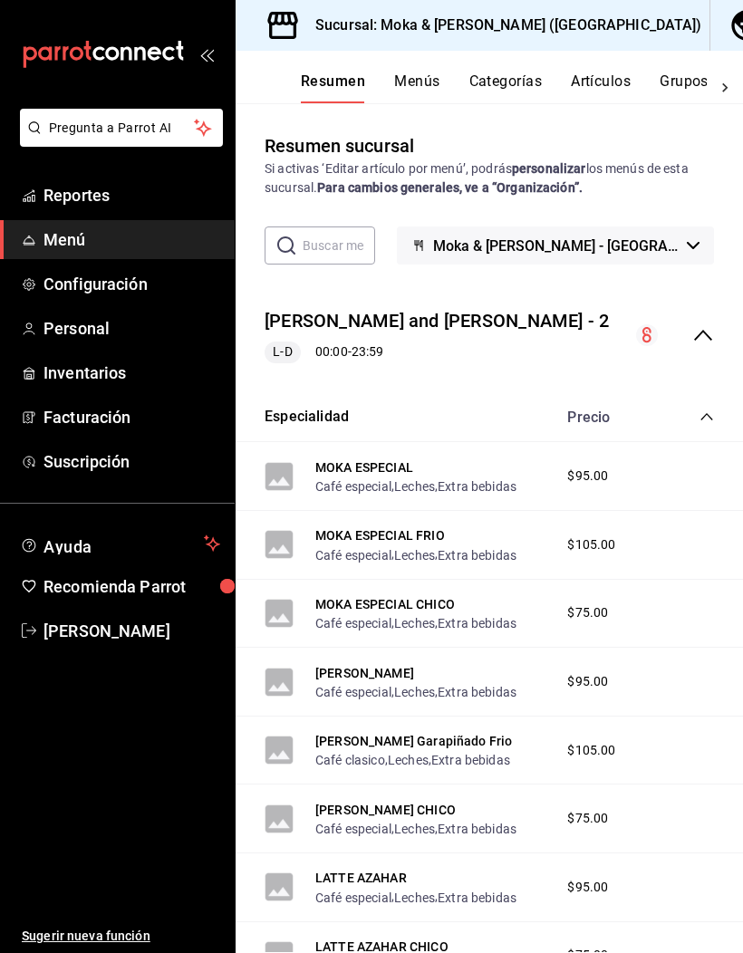
click at [351, 245] on input "text" at bounding box center [339, 245] width 72 height 36
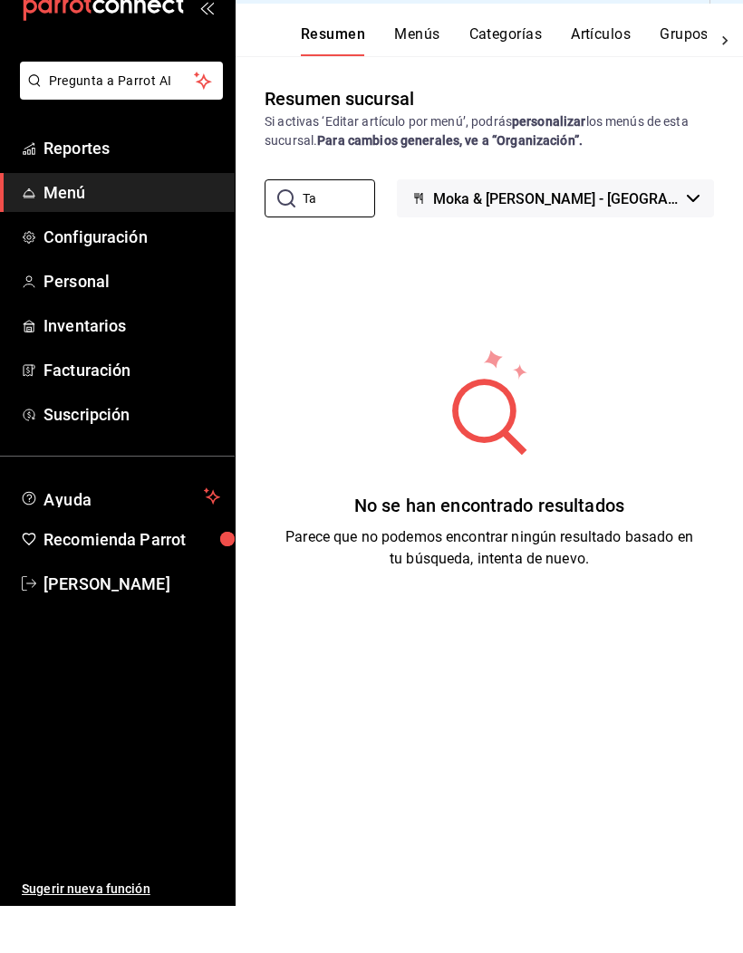
type input "T"
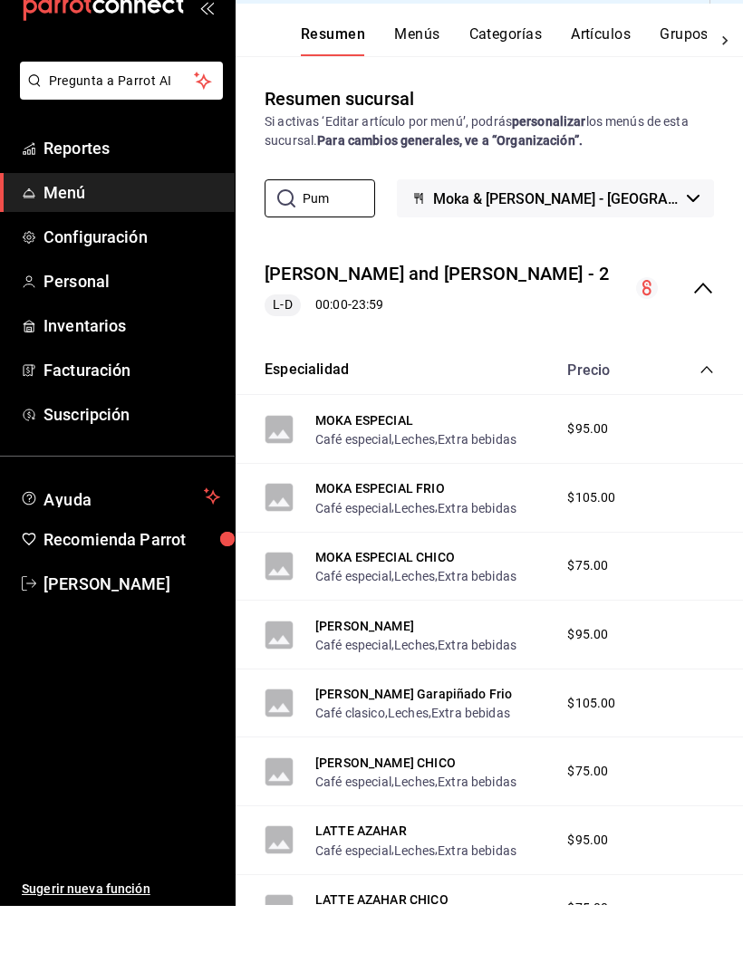
type input "Pump"
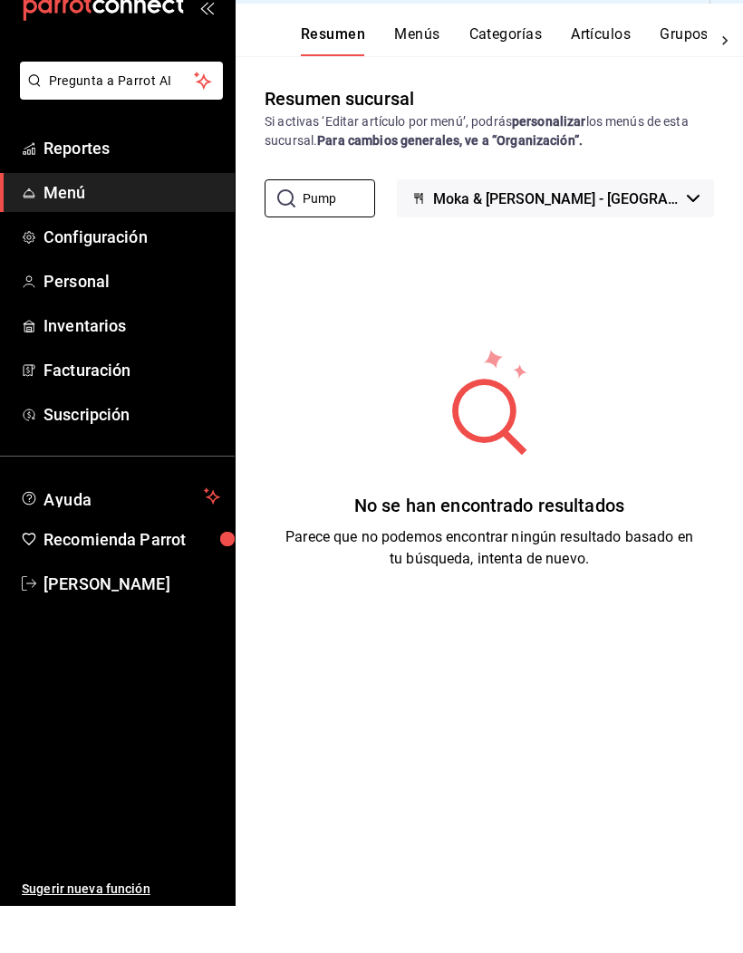
click at [411, 72] on button "Menús" at bounding box center [416, 87] width 45 height 31
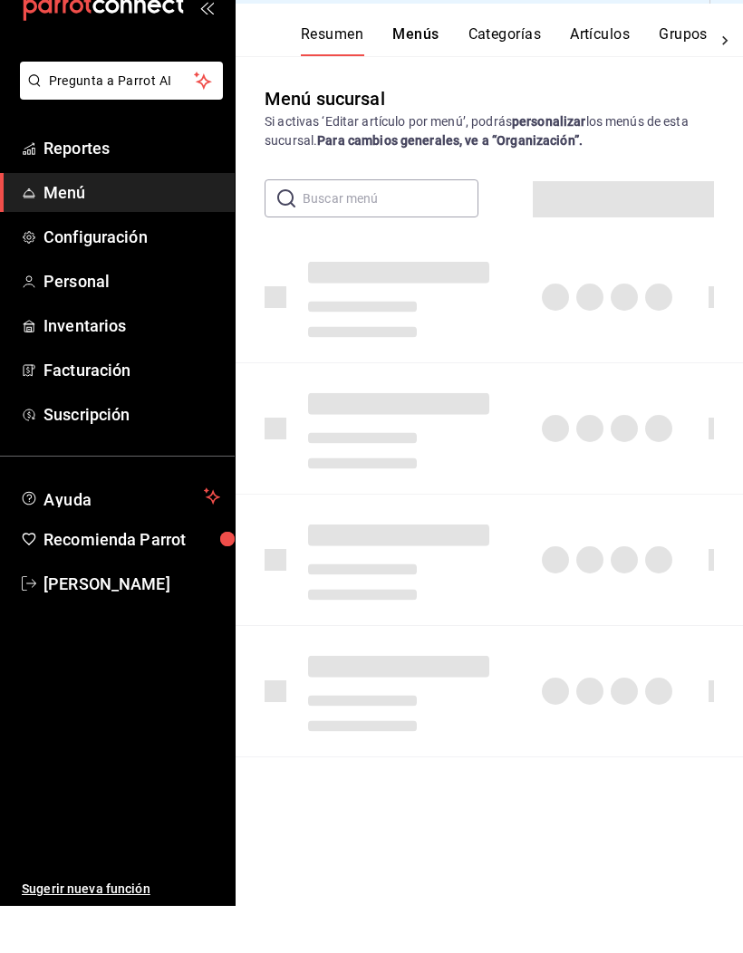
scroll to position [47, 0]
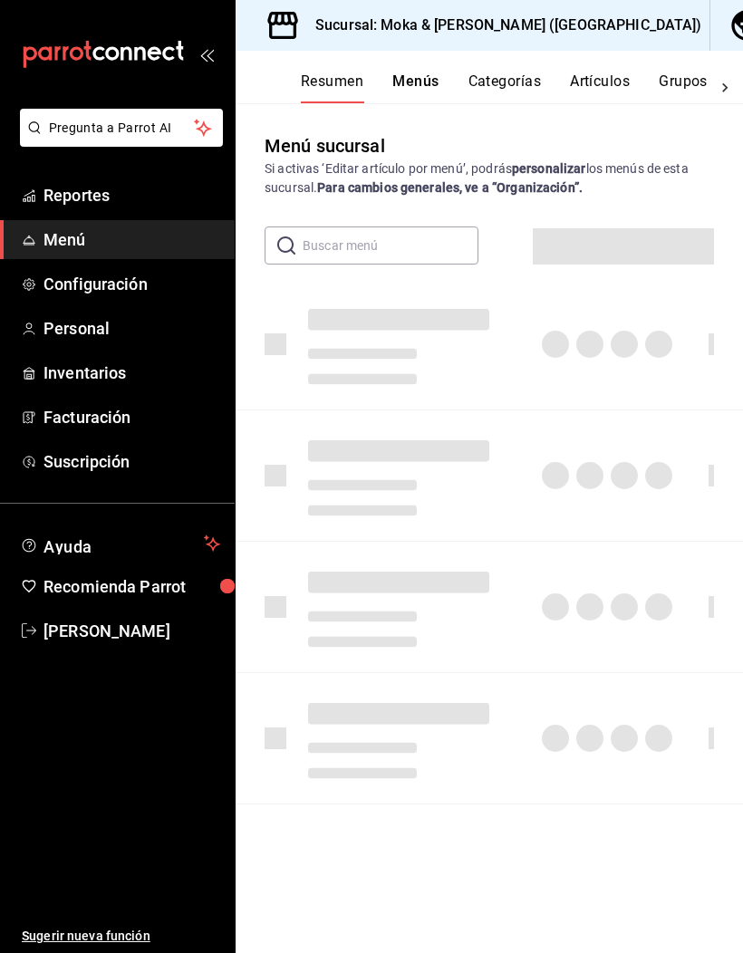
click at [731, 32] on icon "button" at bounding box center [746, 25] width 30 height 30
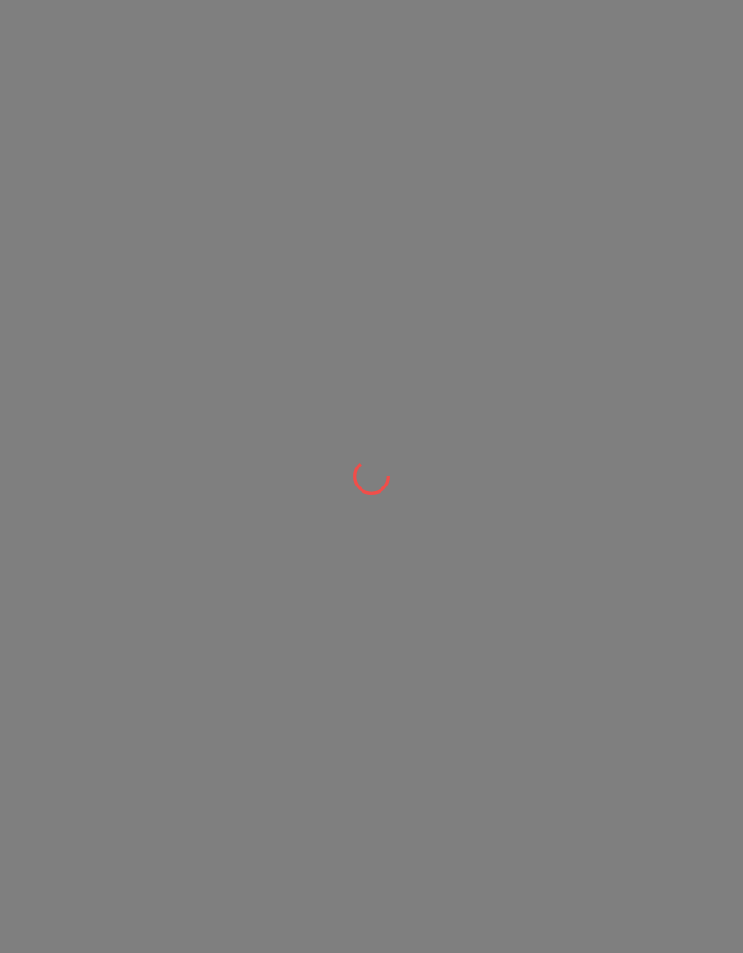
scroll to position [0, 0]
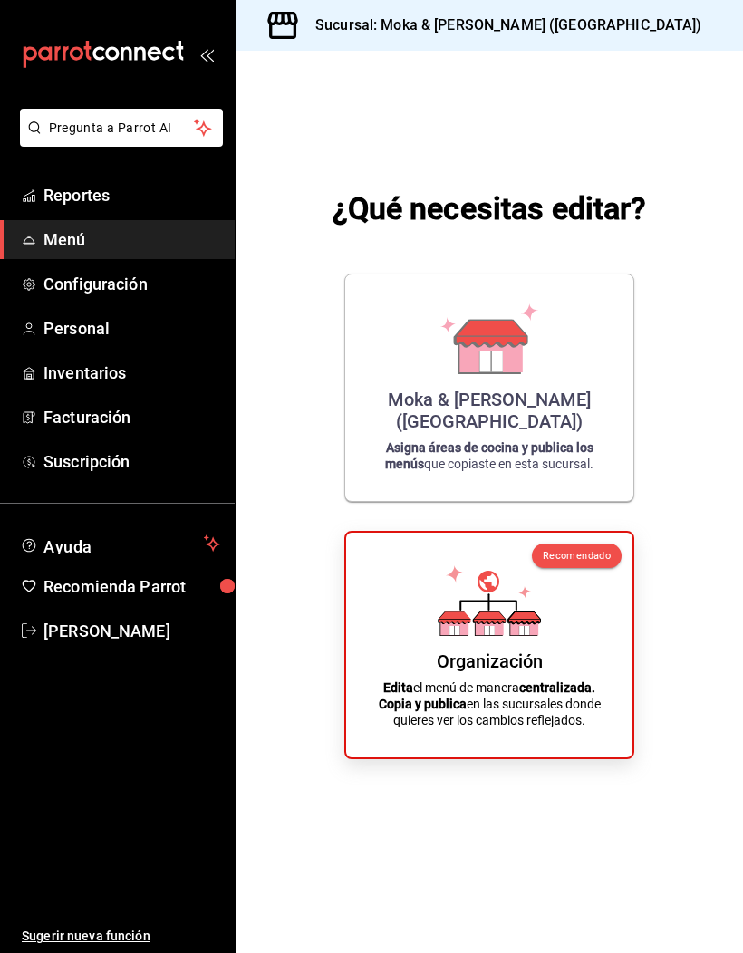
click at [527, 374] on icon at bounding box center [488, 338] width 103 height 71
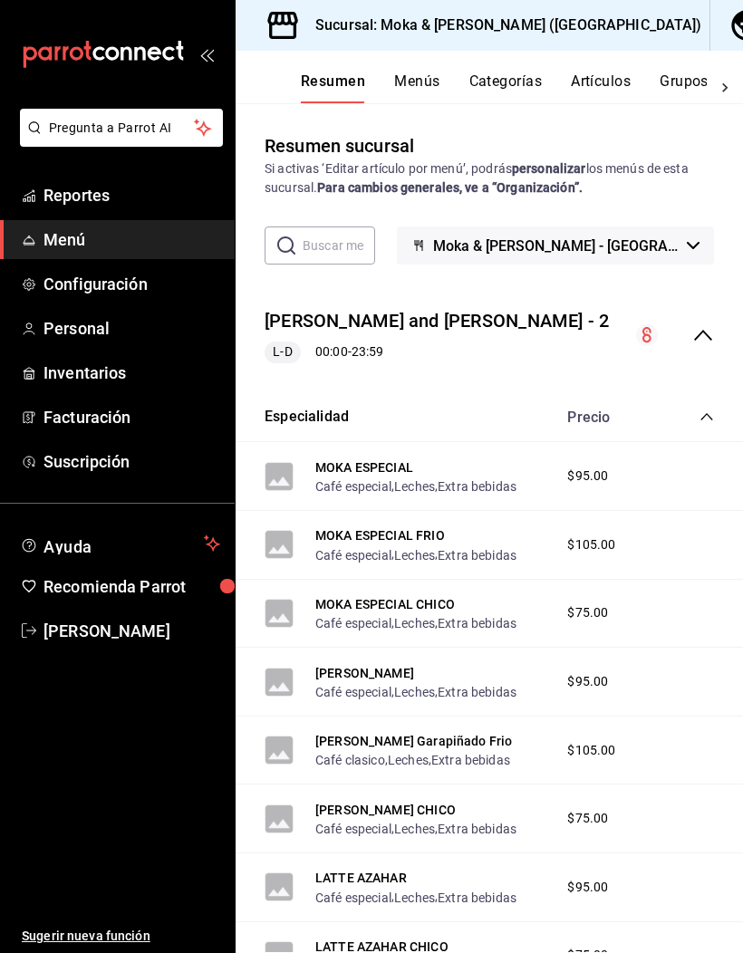
click at [620, 78] on button "Artículos" at bounding box center [601, 87] width 60 height 31
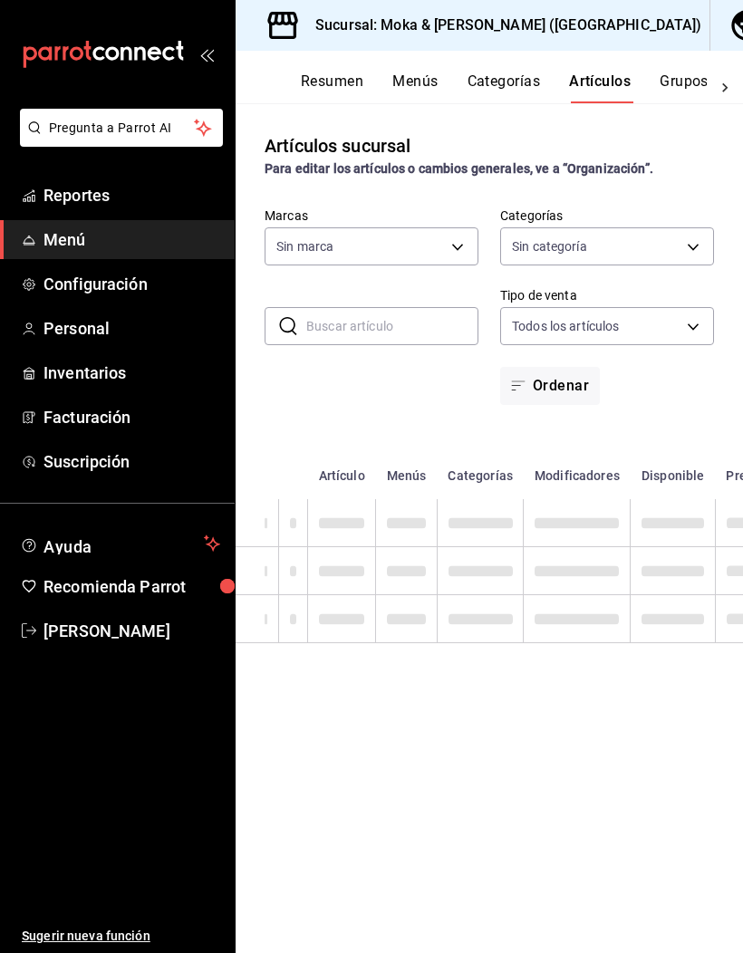
type input "ccb8ecff-ce0a-4804-bf07-26cb1caf6bc6"
click at [383, 246] on body "Pregunta a Parrot AI Reportes Menú Configuración Personal Inventarios Facturaci…" at bounding box center [371, 476] width 743 height 953
type input "24b0076c-e822-4806-83c4-df8373797aed,251bc71d-3e60-4e15-ab7f-e164ef32339a,8fe39…"
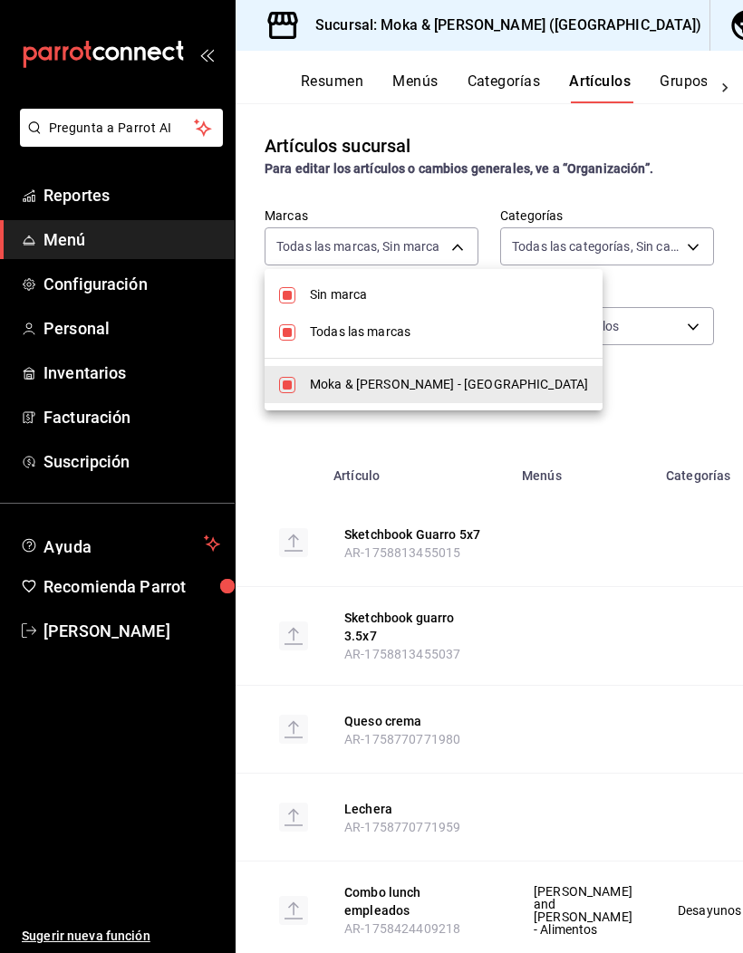
click at [530, 448] on div at bounding box center [371, 476] width 743 height 953
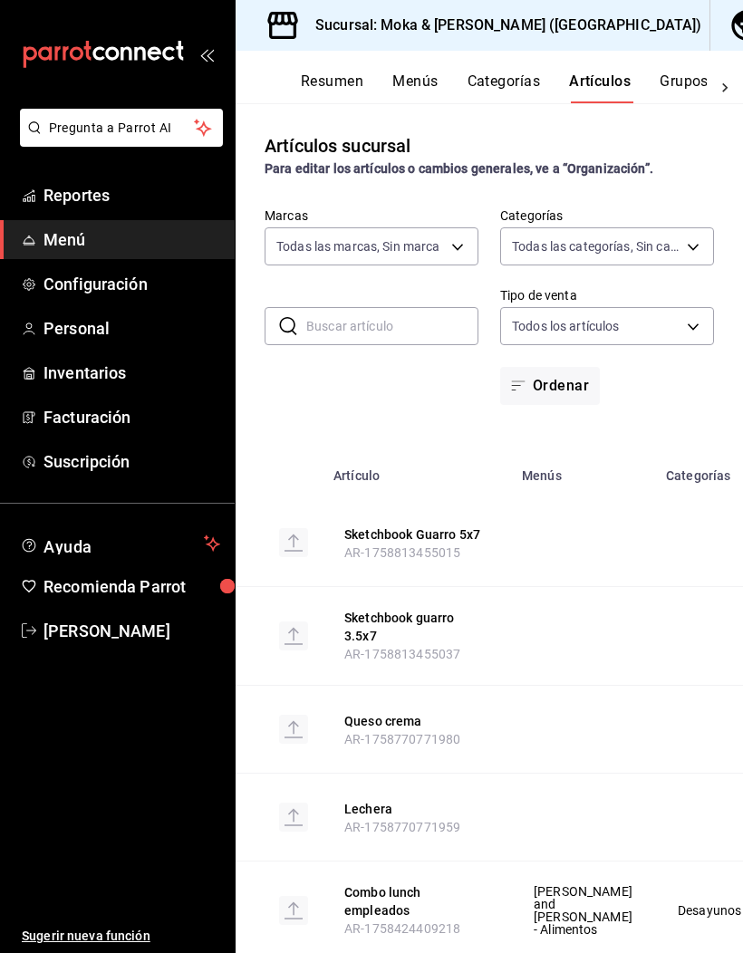
click at [404, 335] on input "text" at bounding box center [392, 326] width 172 height 36
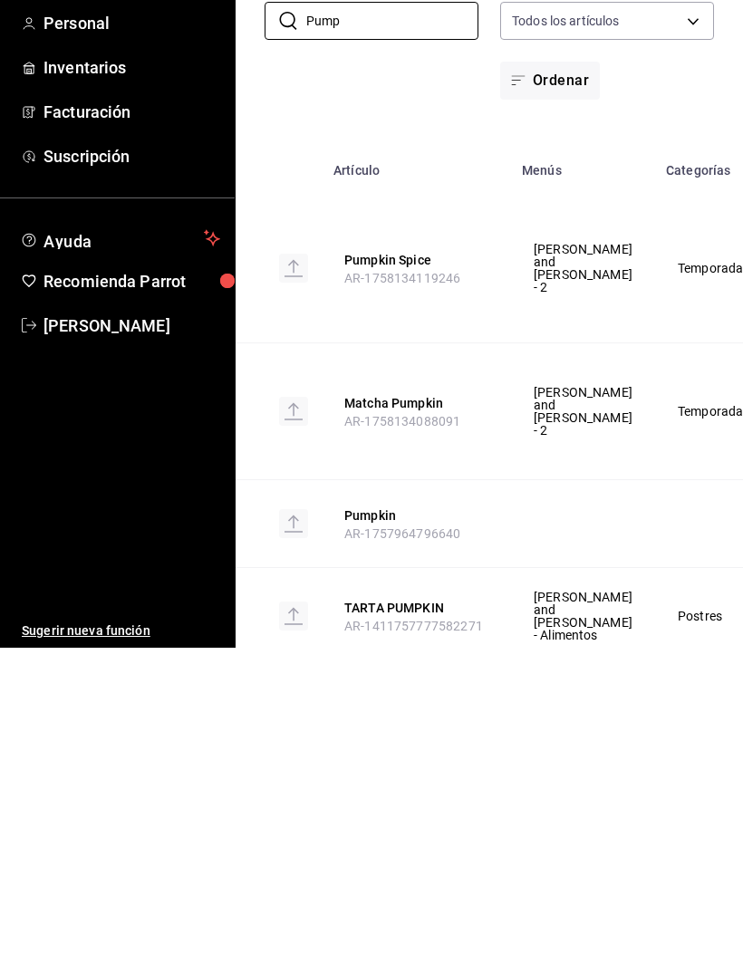
scroll to position [64, 0]
click at [431, 626] on button "TARTA PUMPKIN" at bounding box center [416, 913] width 145 height 18
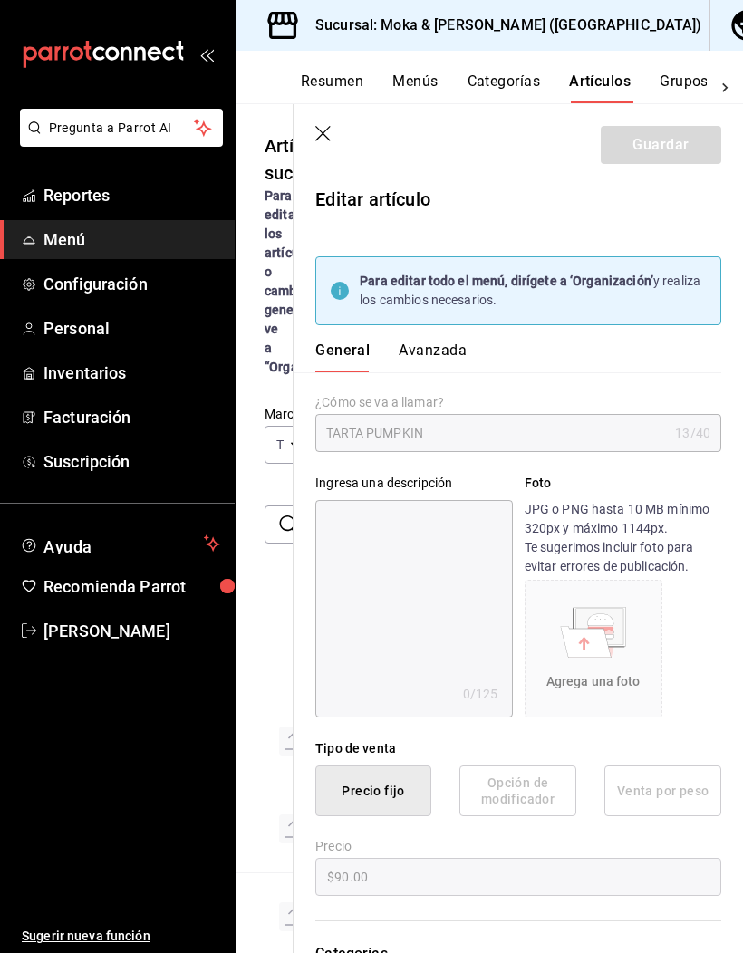
click at [329, 118] on header "Guardar" at bounding box center [517, 141] width 449 height 74
click at [318, 133] on icon "button" at bounding box center [324, 135] width 18 height 18
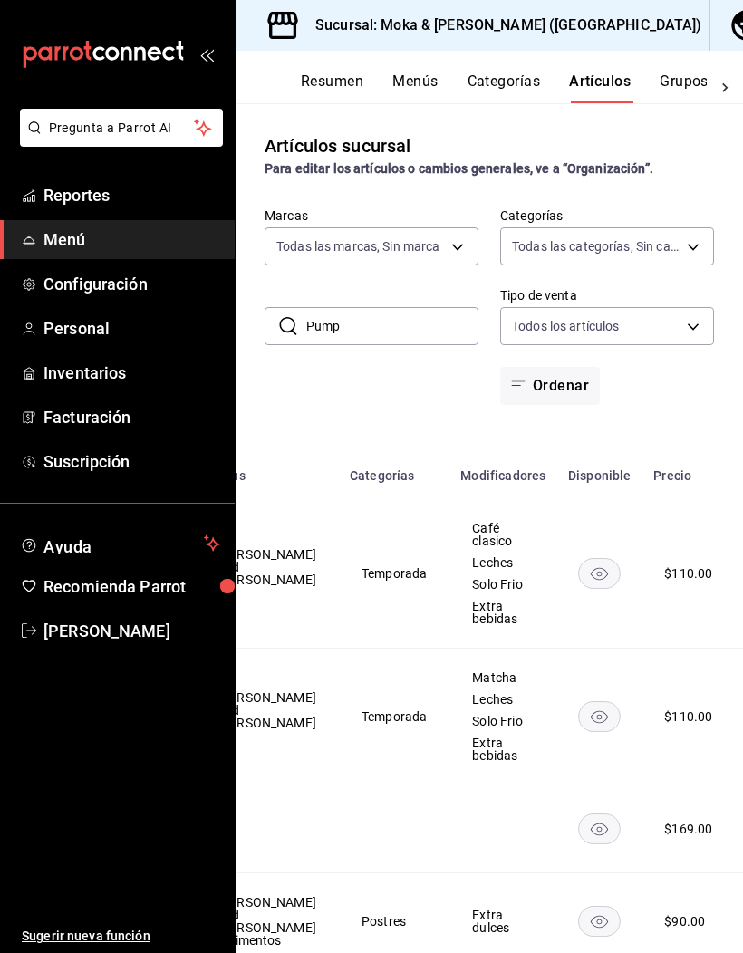
scroll to position [0, 315]
click at [579, 626] on icon "availability-product" at bounding box center [600, 921] width 43 height 31
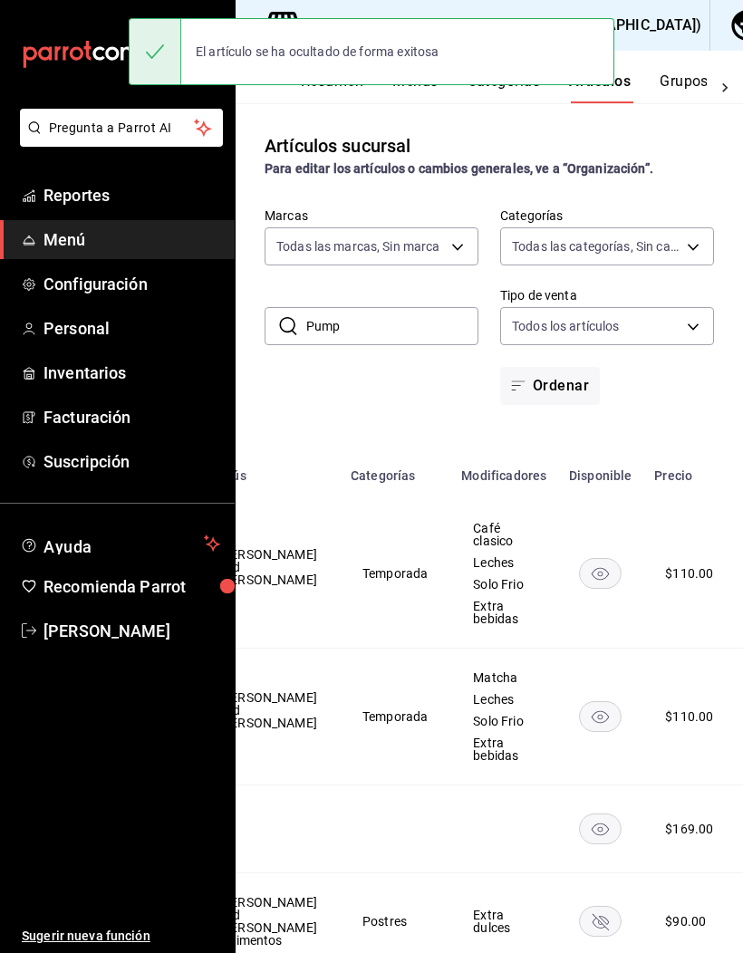
click at [417, 308] on input "Pump" at bounding box center [392, 326] width 172 height 36
type input "P"
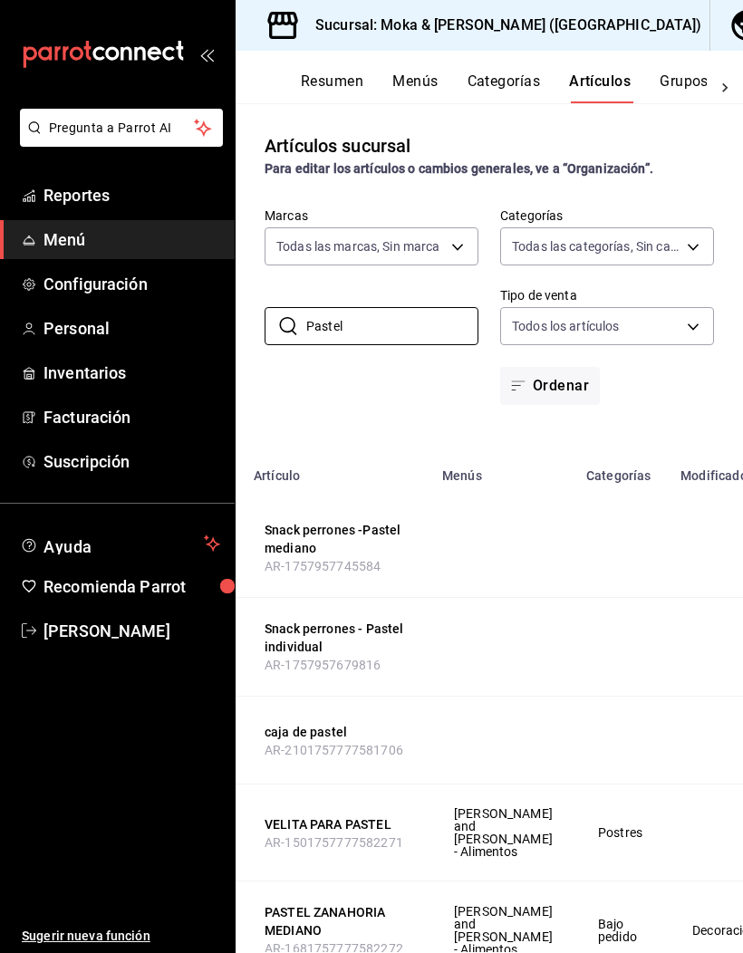
scroll to position [-1, 0]
click at [396, 308] on input "Pastel" at bounding box center [392, 326] width 172 height 36
click at [407, 308] on input "Pastel" at bounding box center [392, 326] width 172 height 36
click at [400, 308] on input "Pastel" at bounding box center [392, 326] width 172 height 36
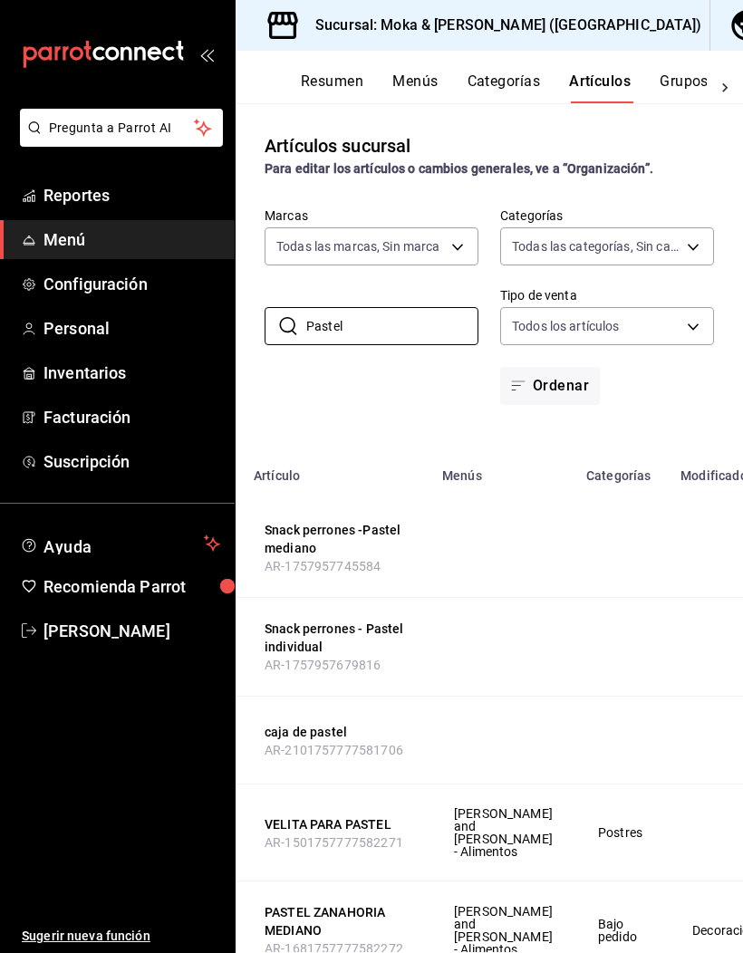
click at [400, 308] on input "Pastel" at bounding box center [392, 326] width 172 height 36
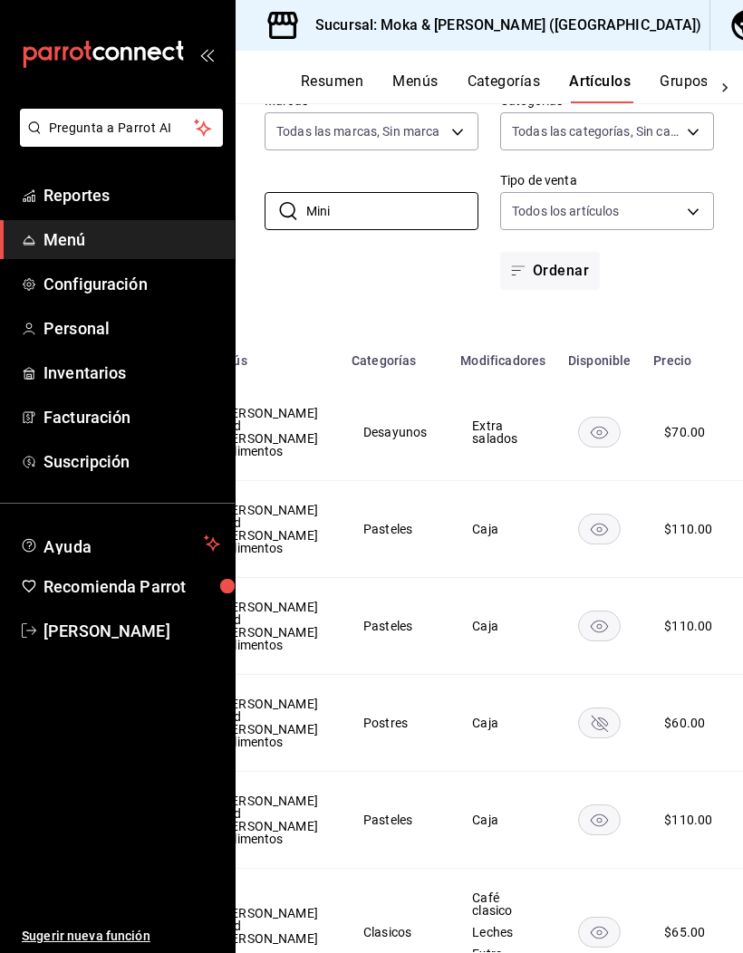
scroll to position [0, 313]
click at [580, 514] on rect "availability-product" at bounding box center [601, 529] width 42 height 30
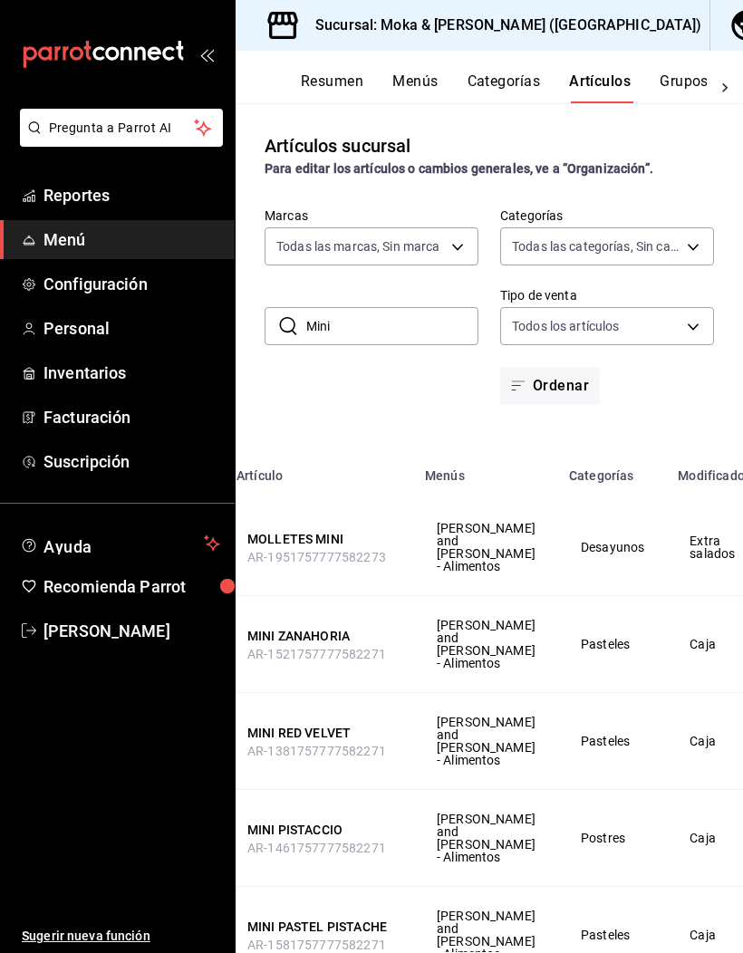
scroll to position [0, 0]
click at [426, 308] on input "Mini" at bounding box center [392, 326] width 172 height 36
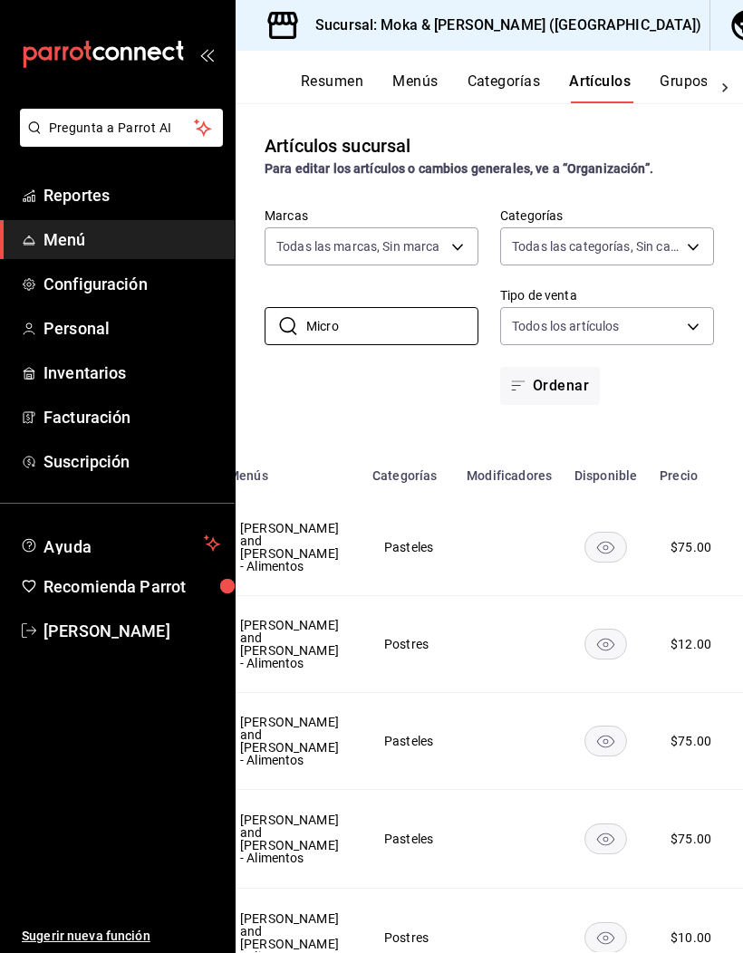
scroll to position [0, 293]
click at [598, 542] on icon "availability-product" at bounding box center [606, 548] width 17 height 13
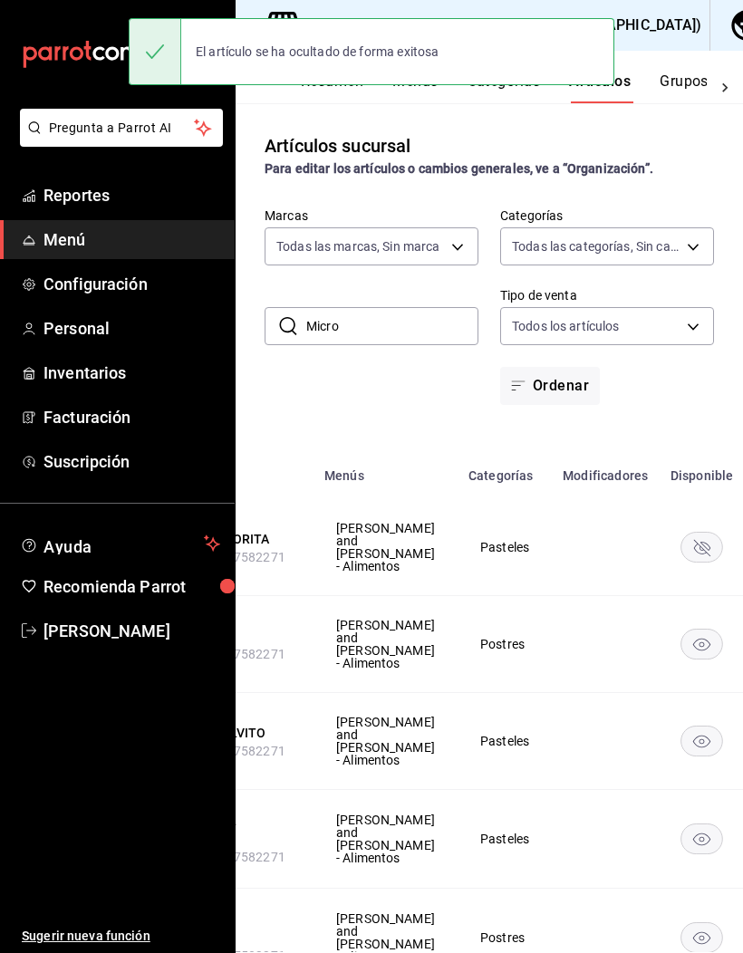
scroll to position [0, 197]
click at [694, 626] on icon "availability-product" at bounding box center [702, 645] width 17 height 13
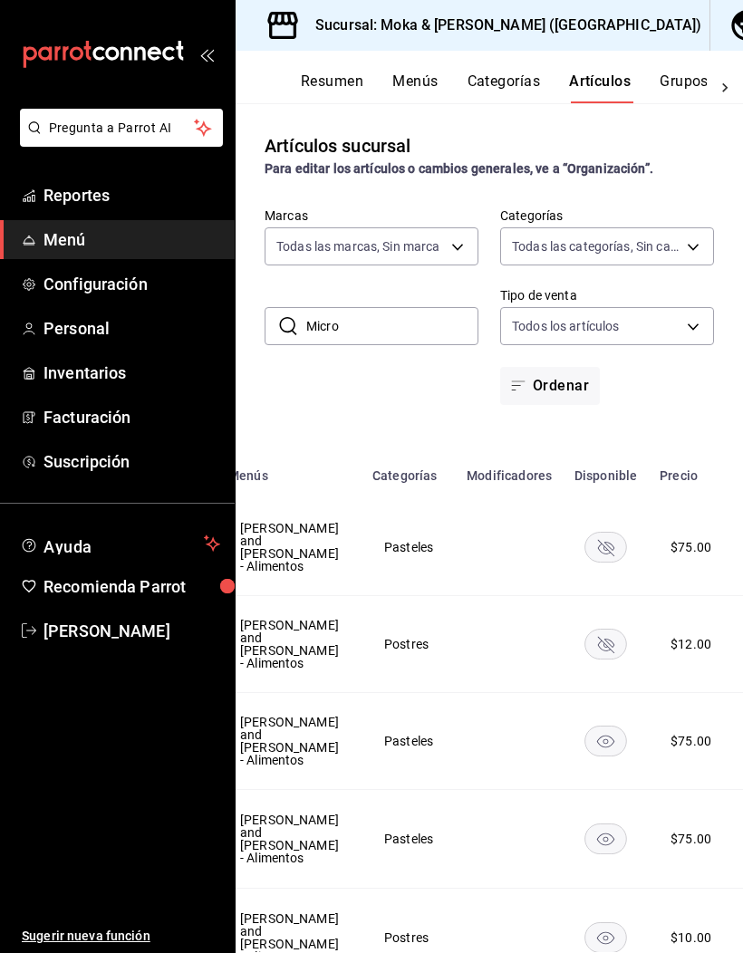
click at [392, 308] on input "Micro" at bounding box center [392, 326] width 172 height 36
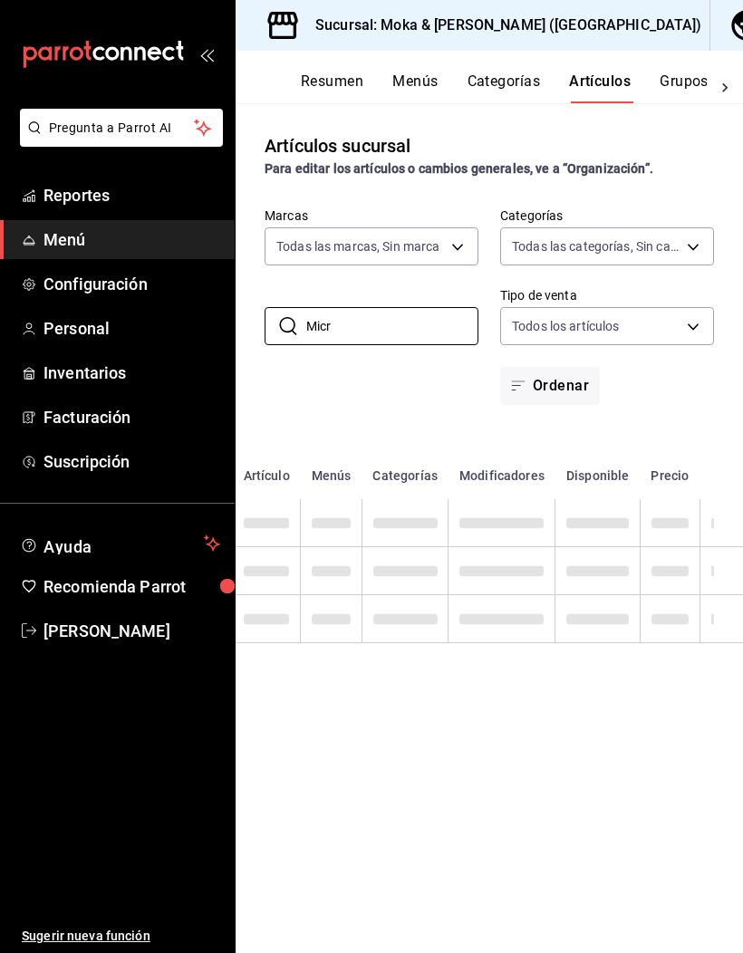
scroll to position [0, 70]
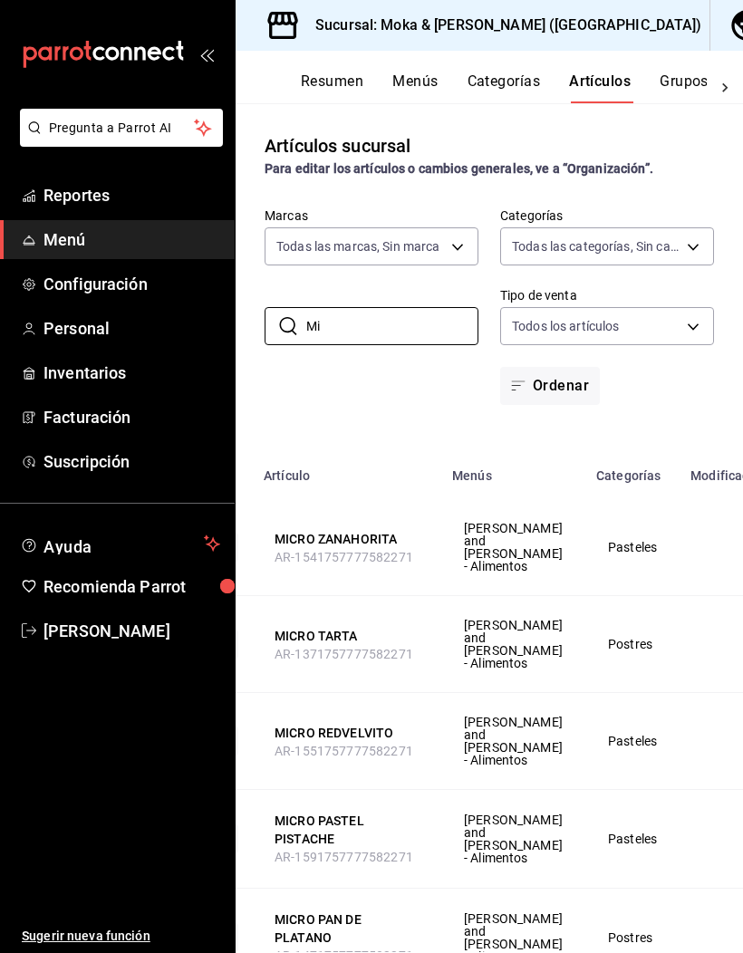
type input "M"
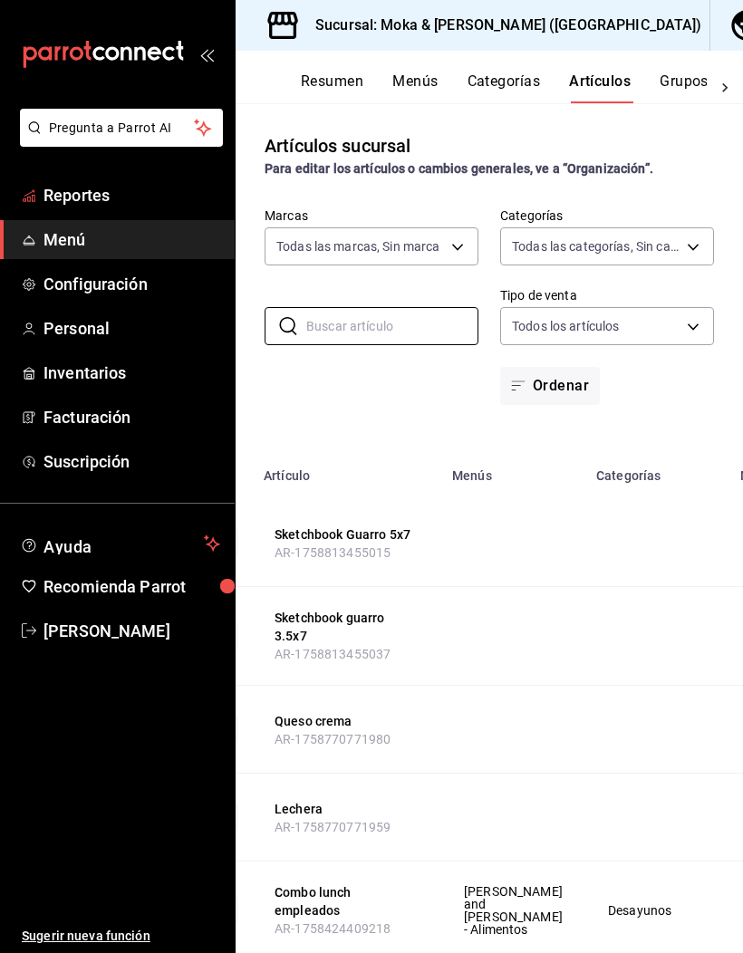
click at [99, 197] on span "Reportes" at bounding box center [131, 195] width 177 height 24
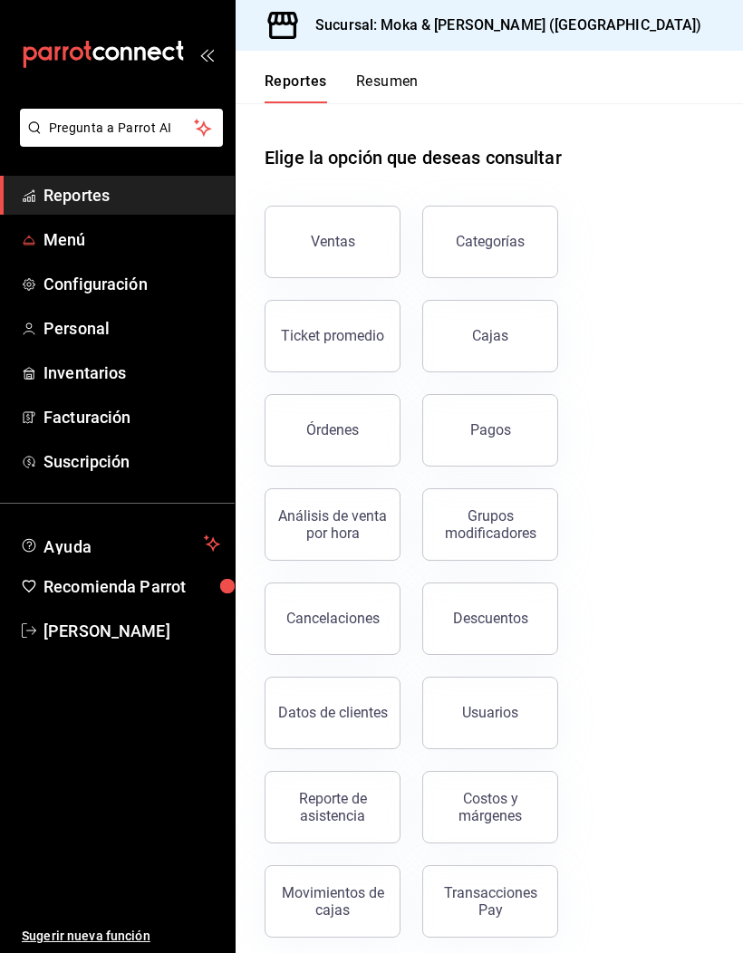
click at [124, 242] on span "Menú" at bounding box center [131, 239] width 177 height 24
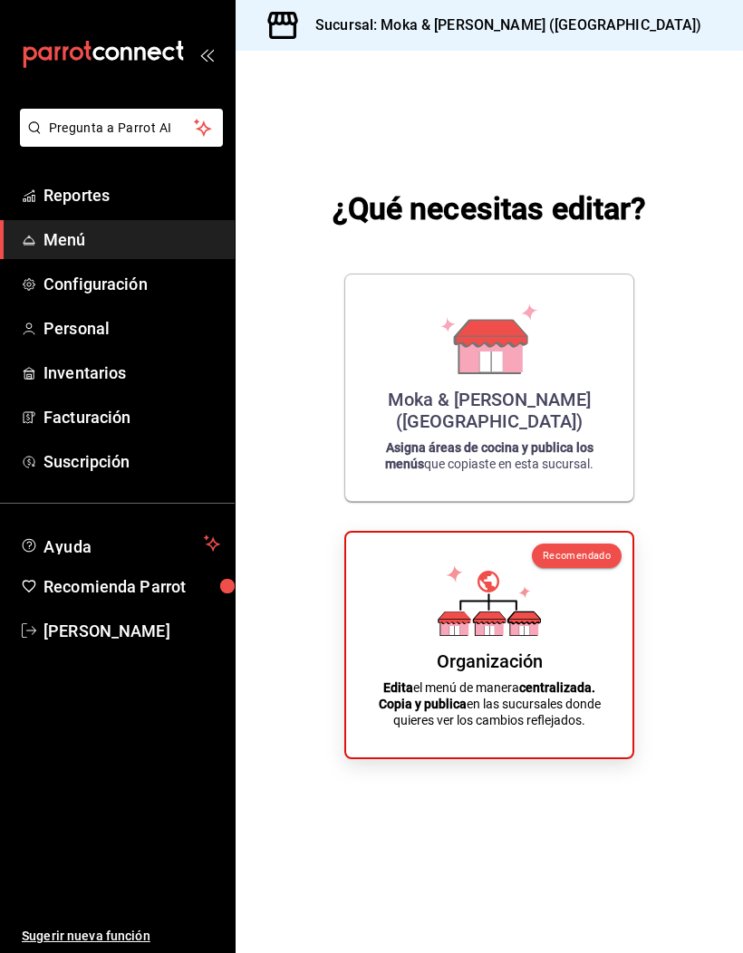
click at [575, 356] on div "Moka & [PERSON_NAME] ([GEOGRAPHIC_DATA]) Asigna áreas de cocina y publica los m…" at bounding box center [489, 387] width 245 height 197
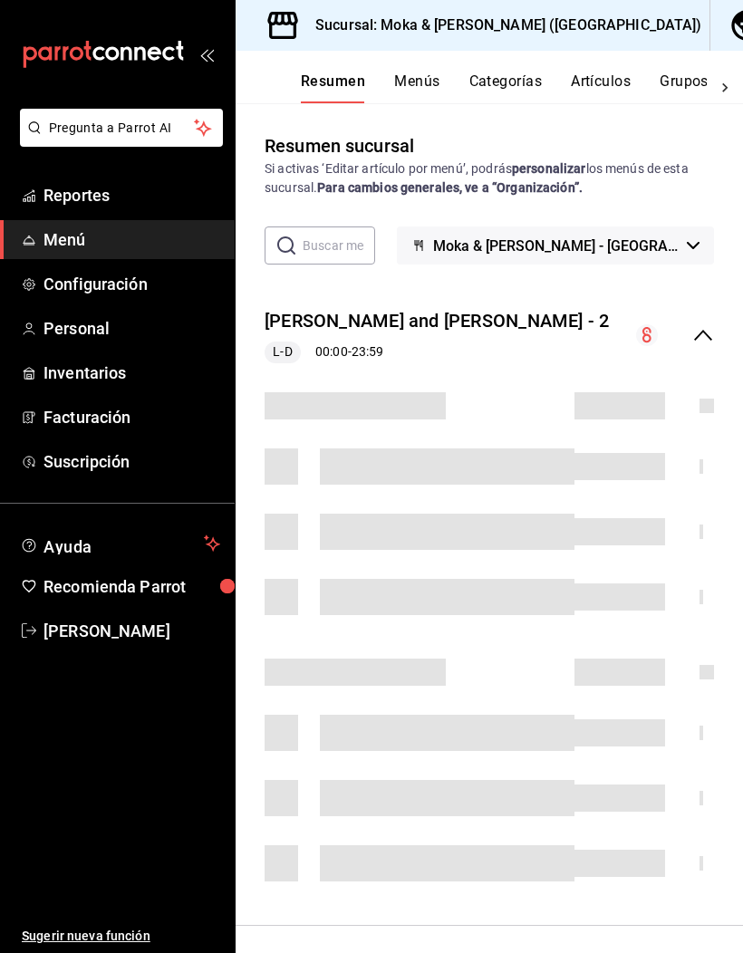
click at [375, 227] on input "text" at bounding box center [339, 245] width 72 height 36
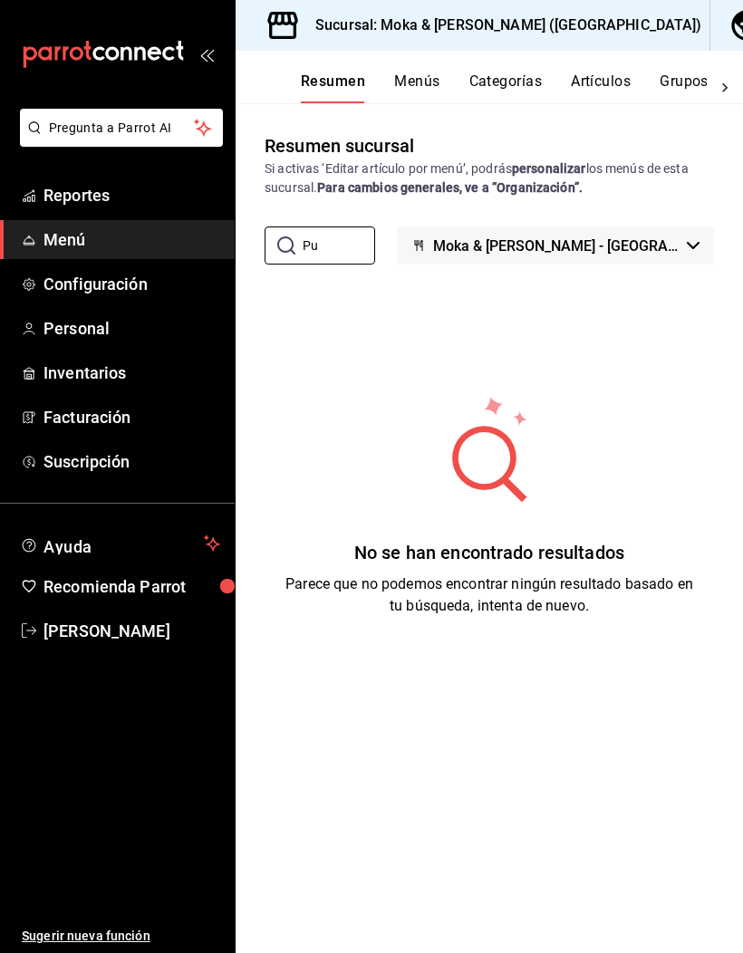
type input "P"
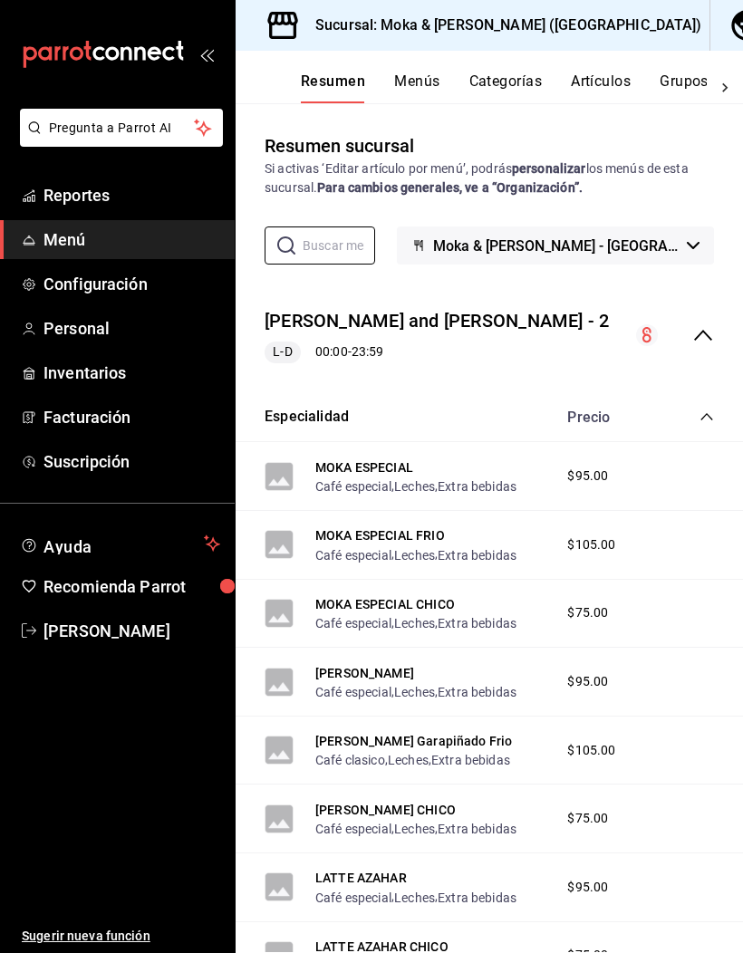
click at [621, 79] on button "Artículos" at bounding box center [601, 87] width 60 height 31
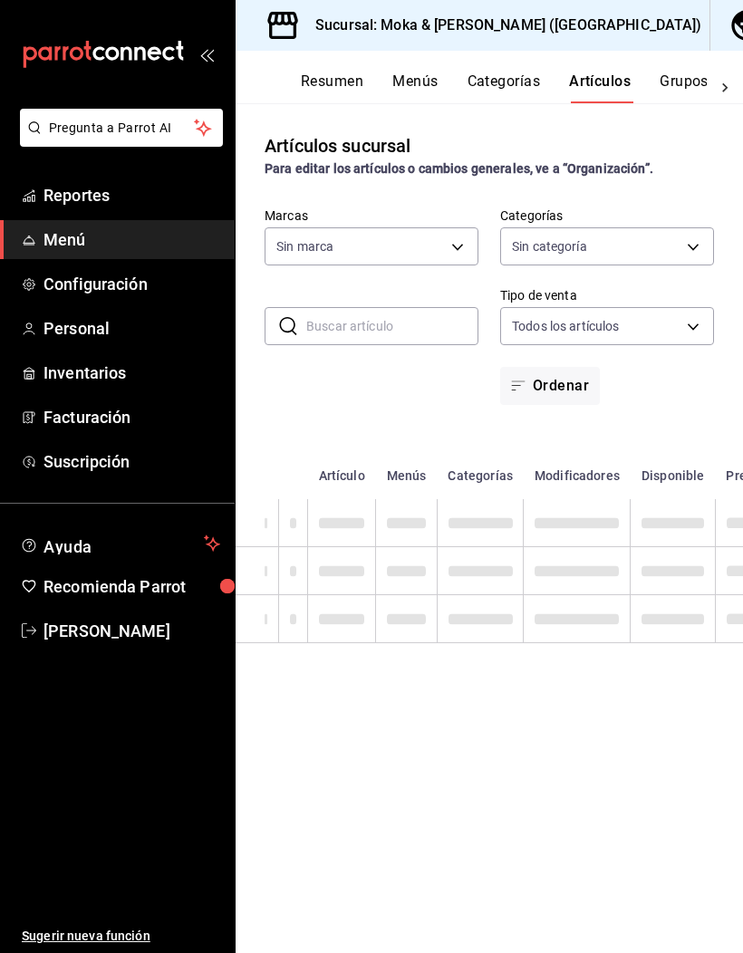
type input "ccb8ecff-ce0a-4804-bf07-26cb1caf6bc6"
click at [422, 320] on input "text" at bounding box center [392, 326] width 172 height 36
type input "24b0076c-e822-4806-83c4-df8373797aed,251bc71d-3e60-4e15-ab7f-e164ef32339a,8fe39…"
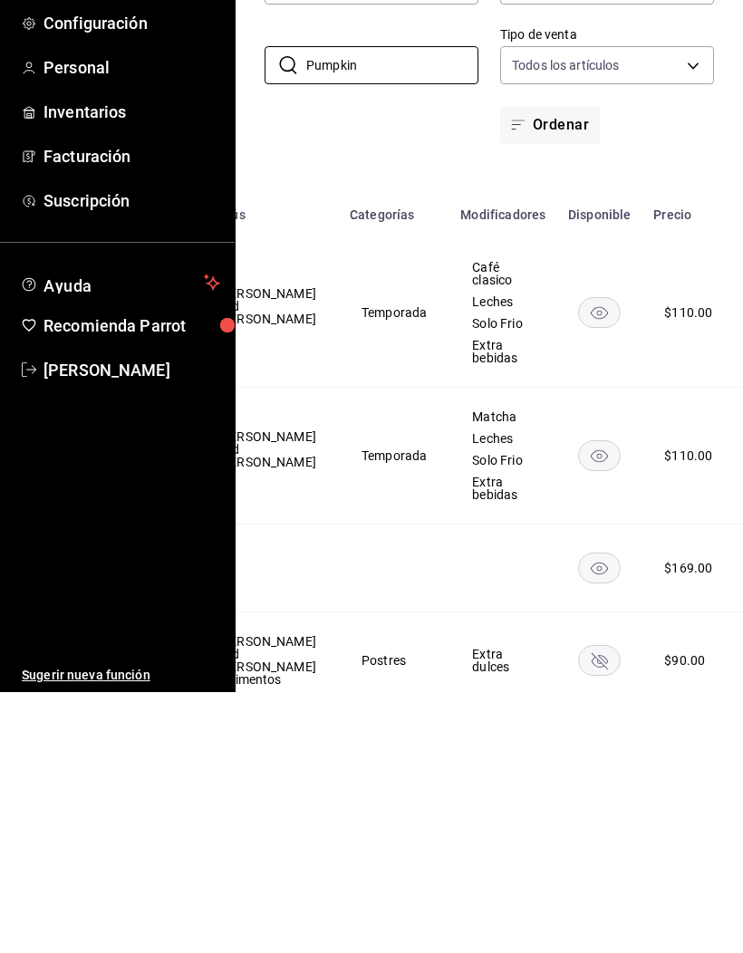
scroll to position [0, 315]
type input "Pumpkin"
click at [580, 558] on rect "availability-product" at bounding box center [601, 573] width 42 height 30
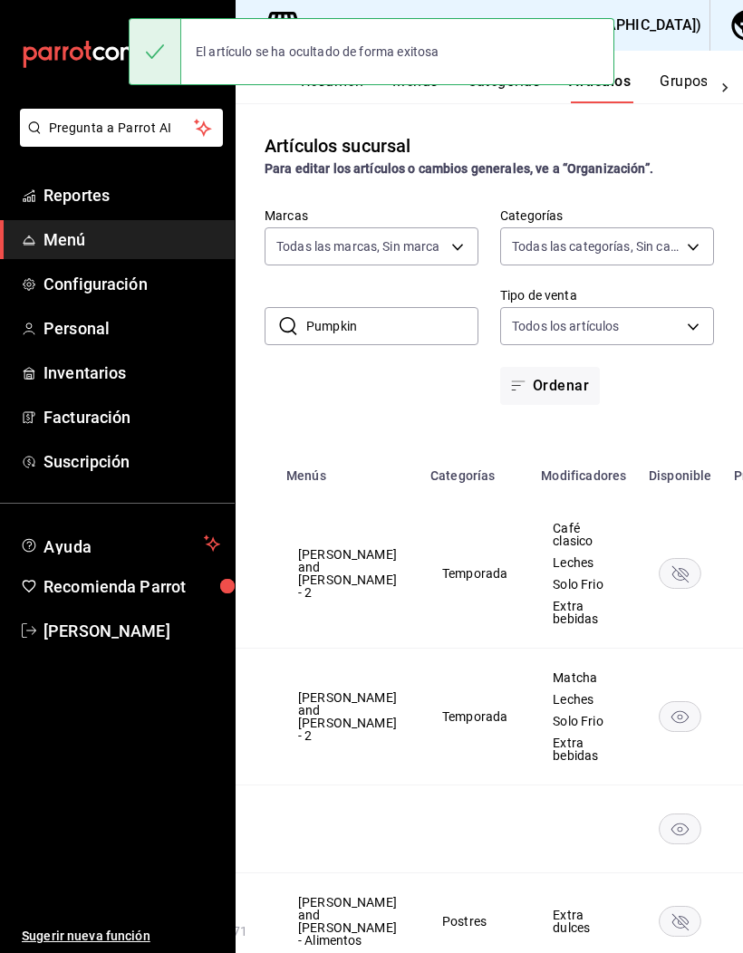
scroll to position [0, 244]
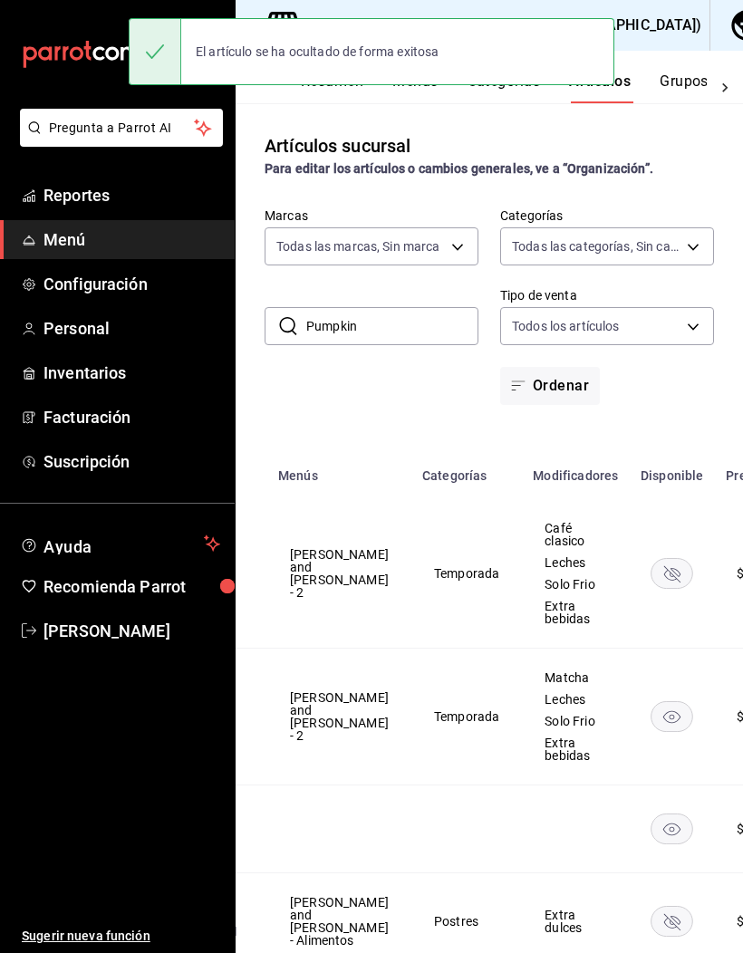
click at [651, 626] on rect "availability-product" at bounding box center [672, 716] width 42 height 30
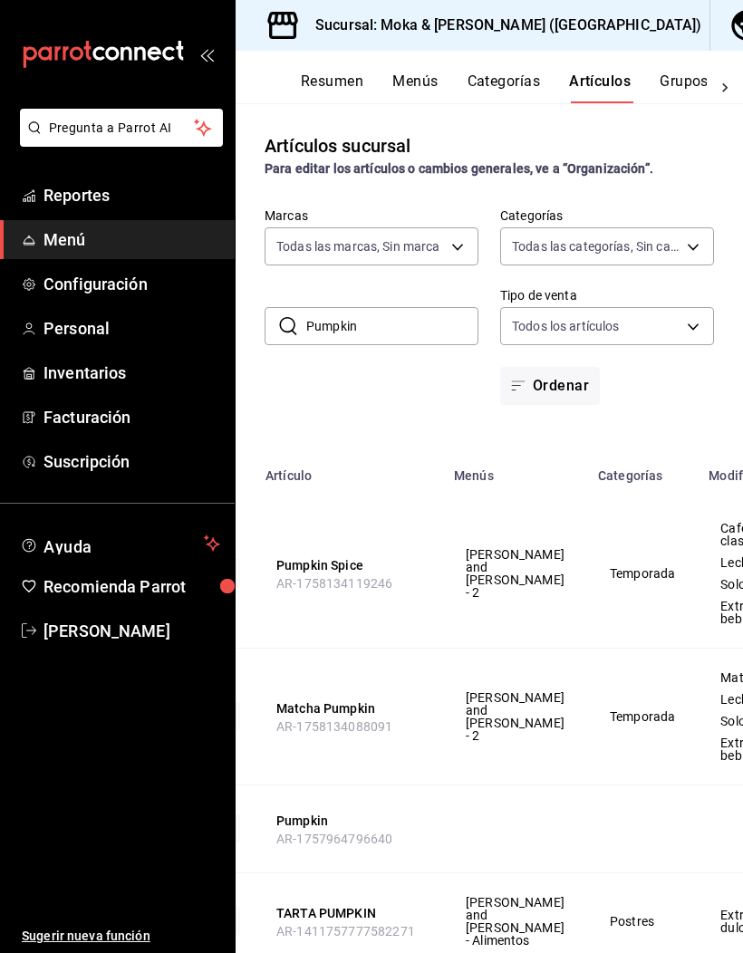
scroll to position [0, 70]
click at [145, 186] on span "Reportes" at bounding box center [131, 195] width 177 height 24
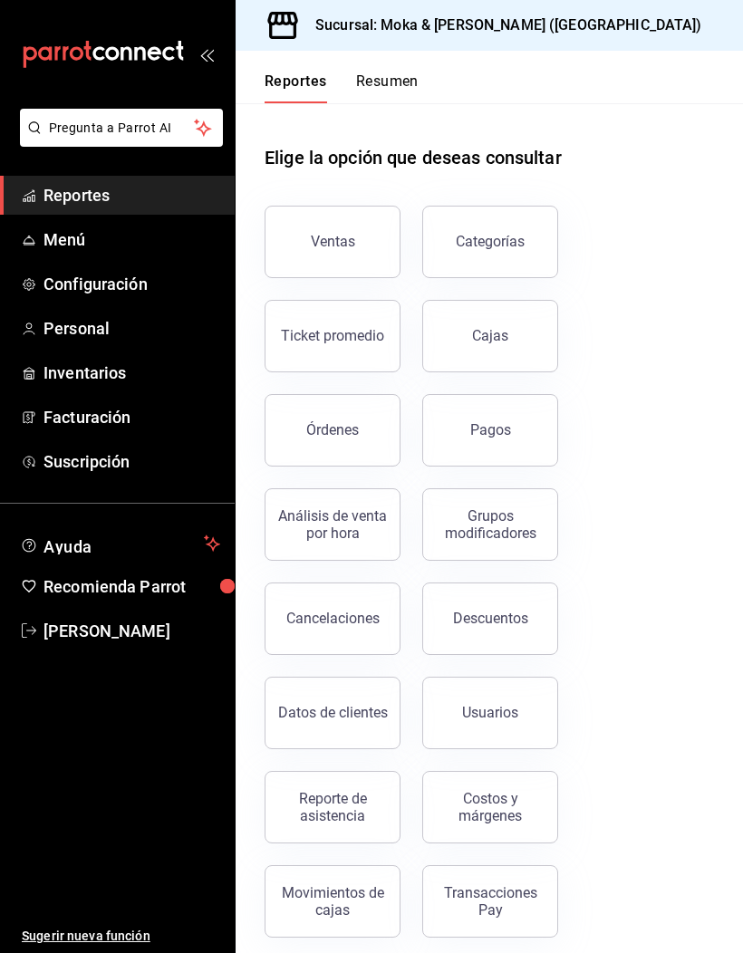
click at [364, 236] on button "Ventas" at bounding box center [332, 242] width 136 height 72
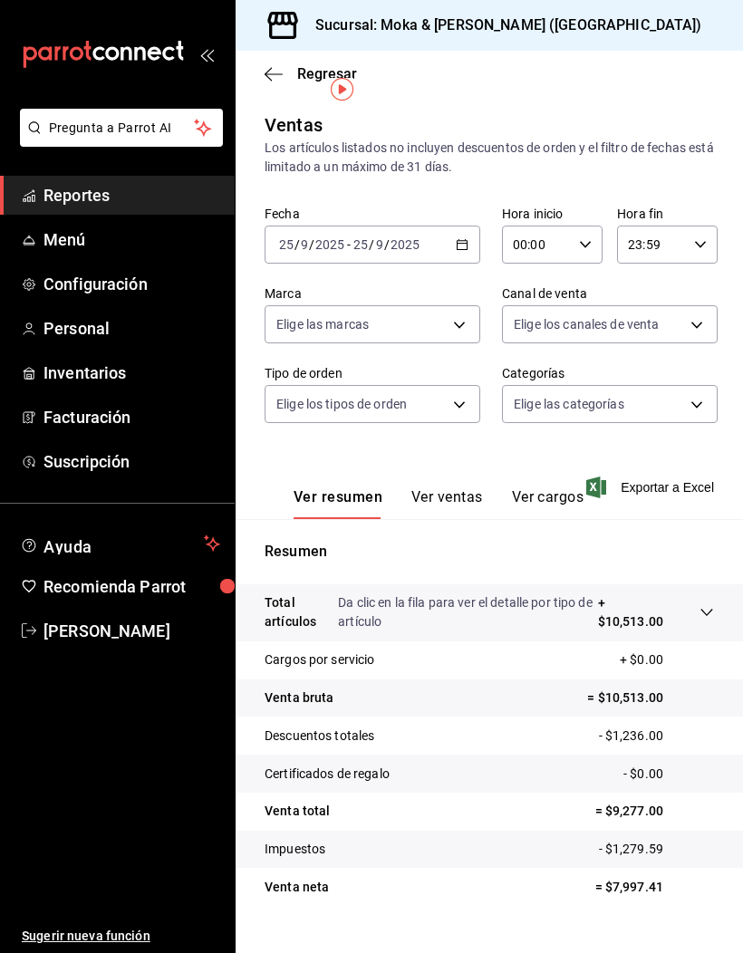
scroll to position [59, 0]
click at [47, 237] on span "Menú" at bounding box center [131, 239] width 177 height 24
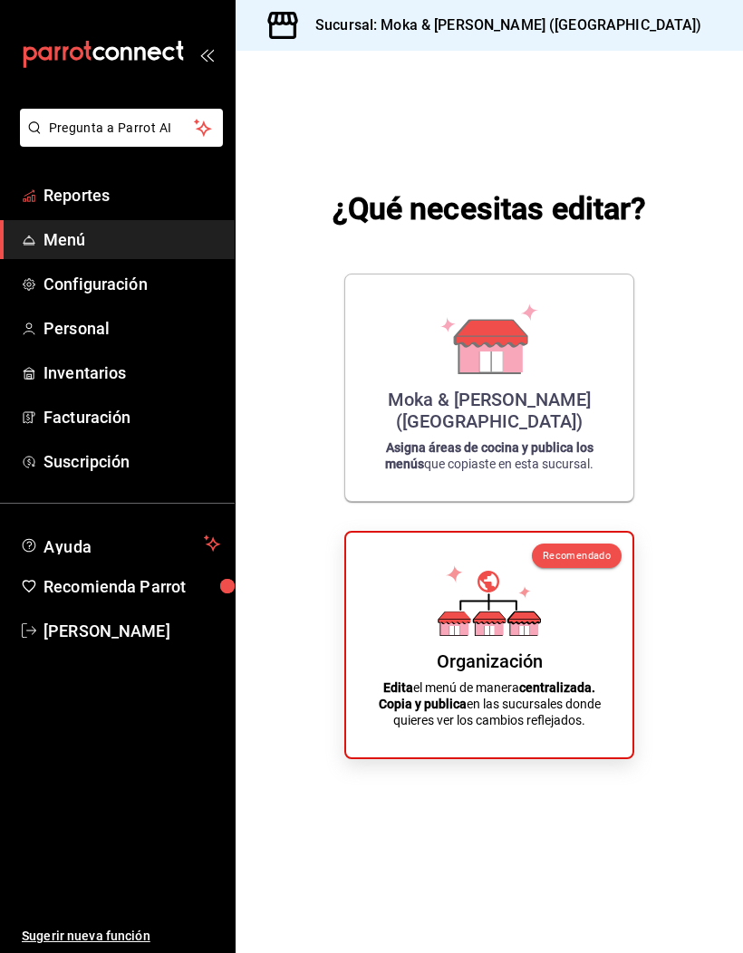
click at [68, 182] on link "Reportes" at bounding box center [117, 195] width 235 height 39
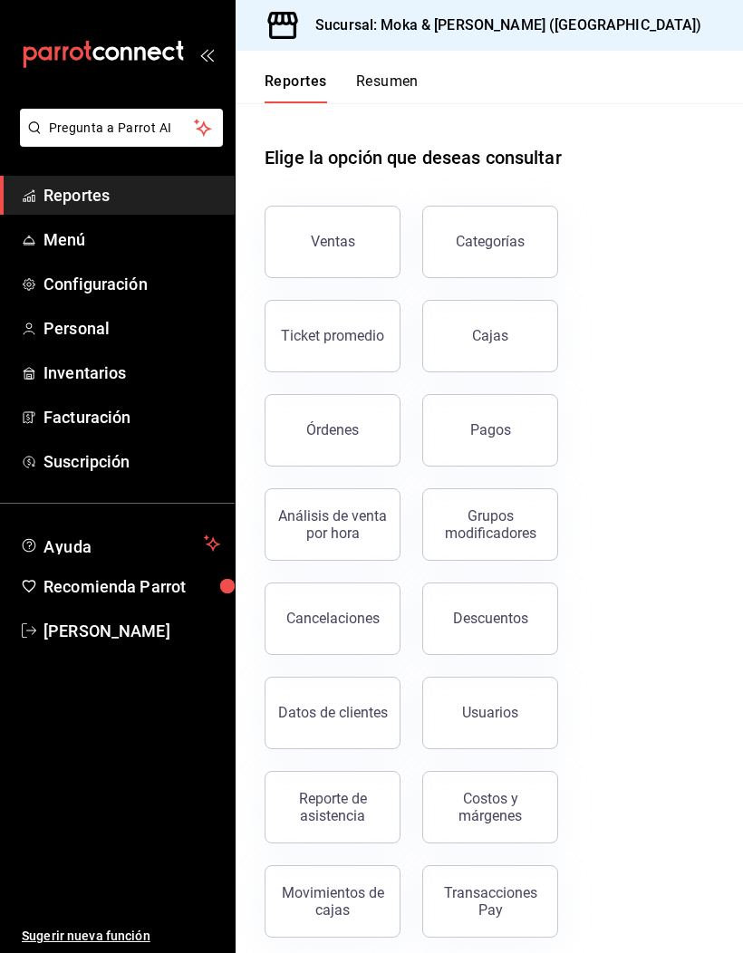
click at [72, 265] on link "Configuración" at bounding box center [117, 283] width 235 height 39
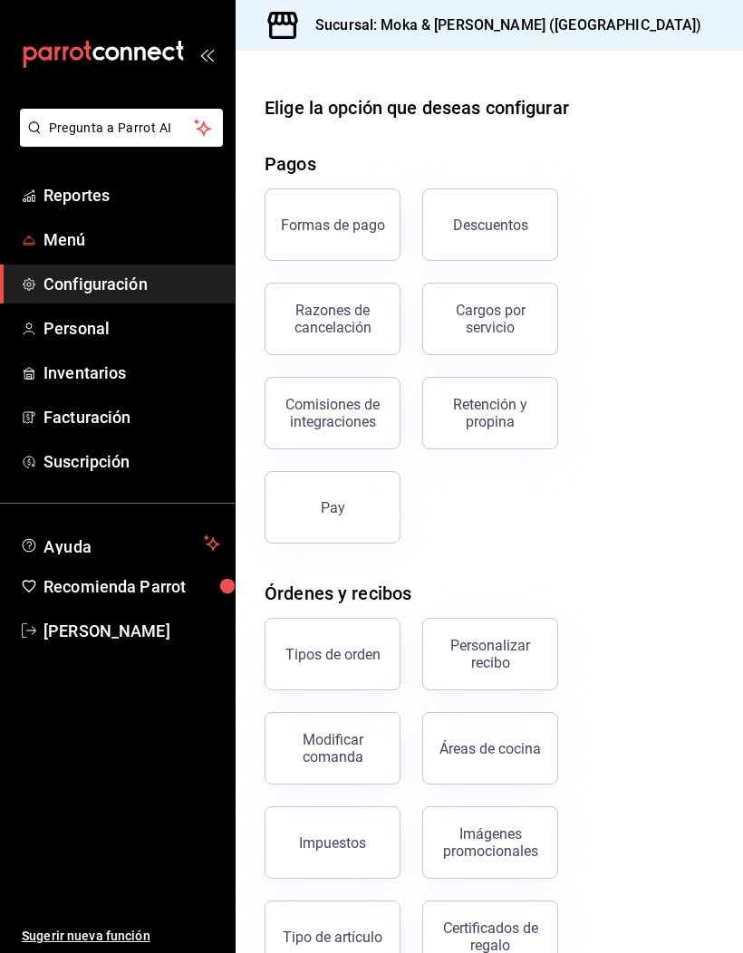
click at [62, 245] on span "Menú" at bounding box center [131, 239] width 177 height 24
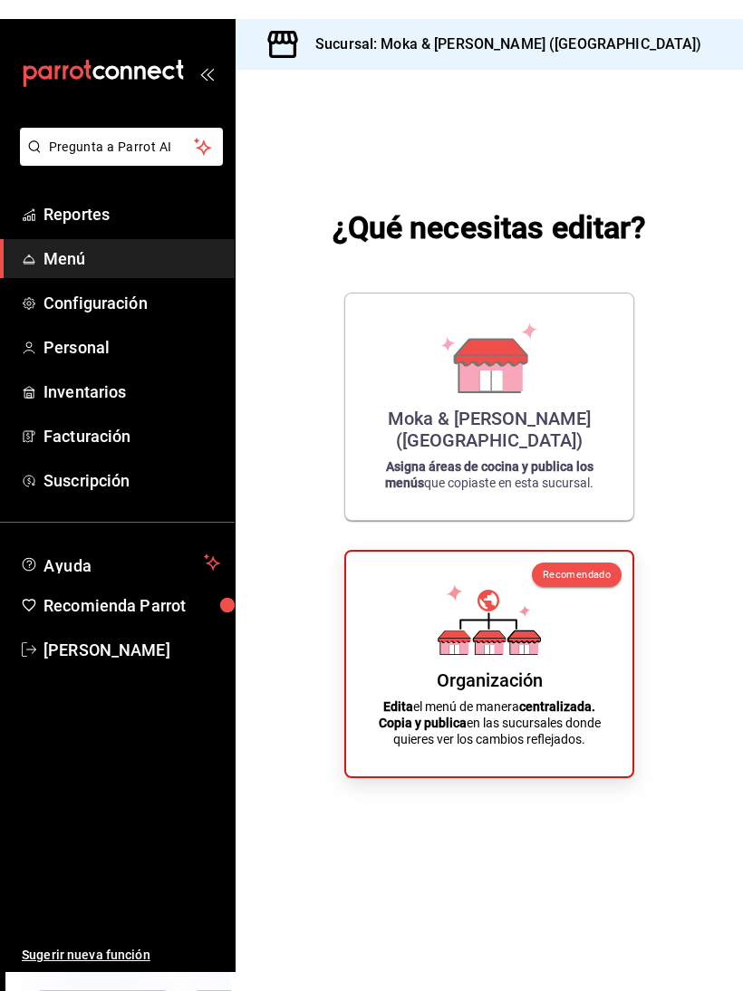
scroll to position [26, 0]
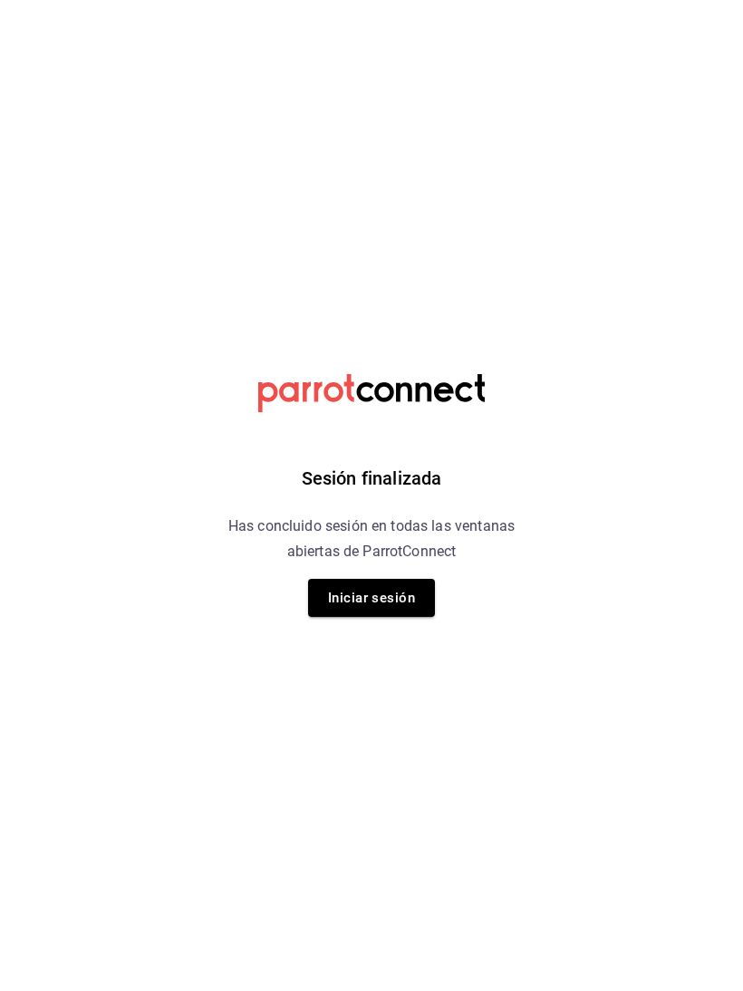
click at [405, 607] on button "Iniciar sesión" at bounding box center [371, 598] width 127 height 38
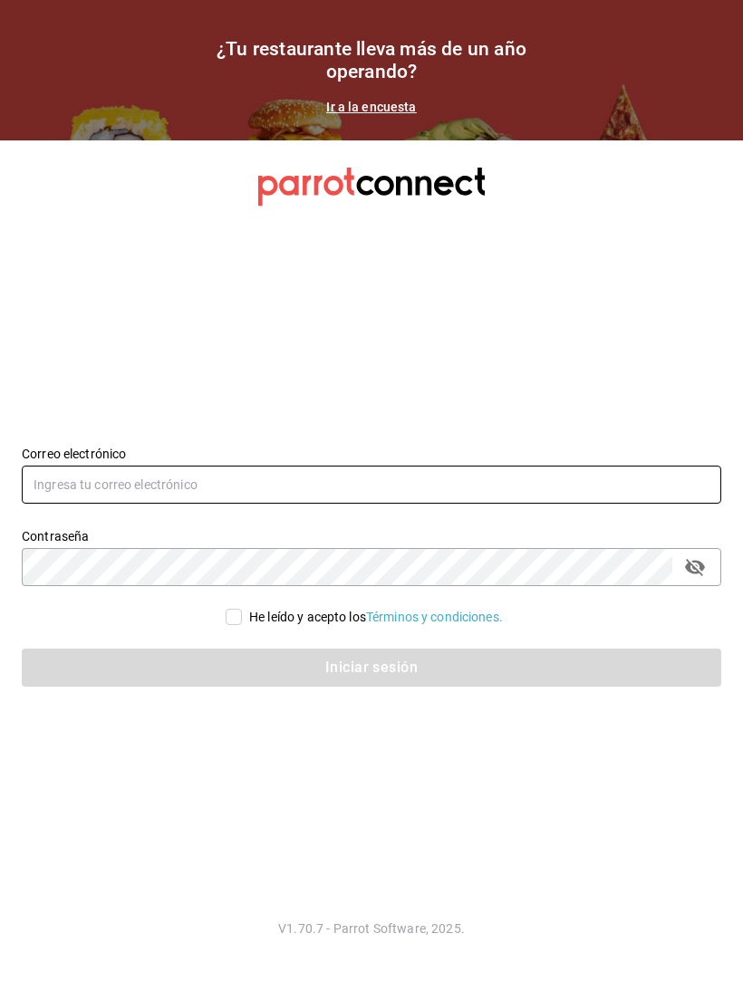
click at [120, 485] on input "text" at bounding box center [371, 485] width 699 height 38
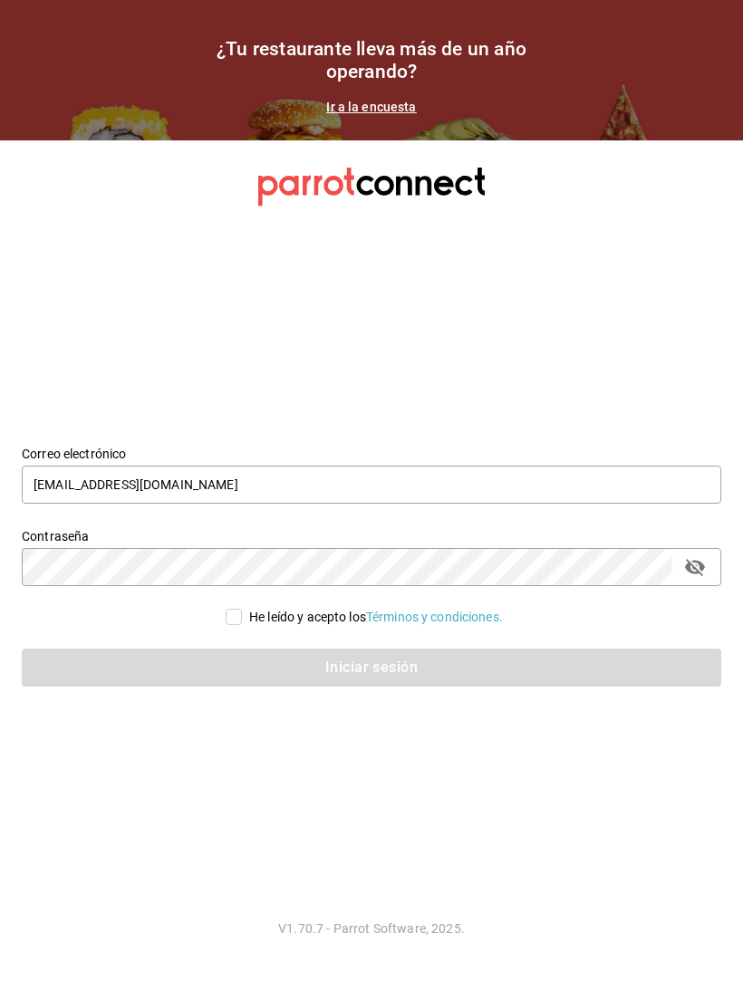
type input "[EMAIL_ADDRESS][DOMAIN_NAME]"
click at [237, 617] on div "He leído y acepto los Términos y condiciones." at bounding box center [360, 606] width 721 height 41
click at [229, 625] on input "He leído y acepto los Términos y condiciones." at bounding box center [234, 617] width 16 height 16
checkbox input "true"
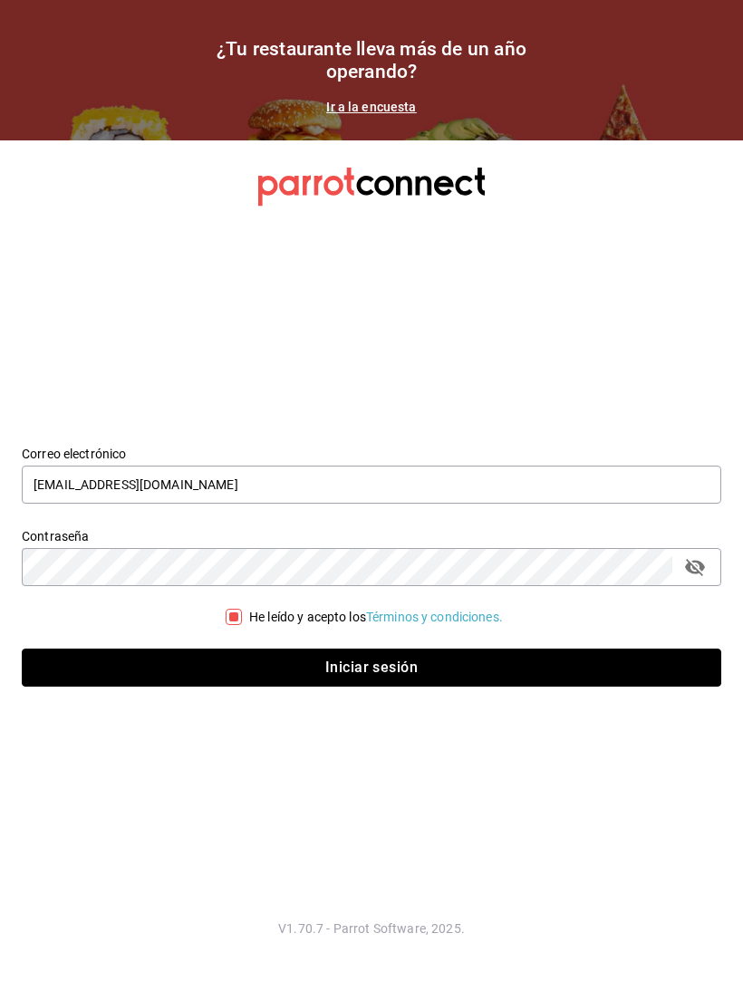
click at [245, 626] on button "Iniciar sesión" at bounding box center [371, 668] width 699 height 38
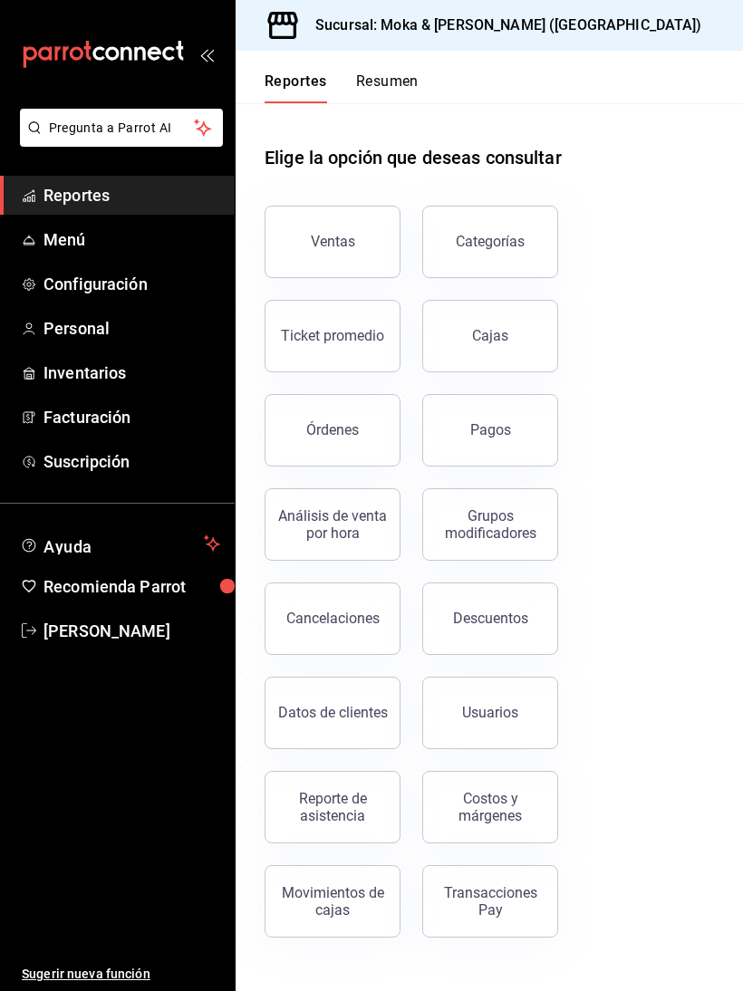
click at [390, 451] on button "Órdenes" at bounding box center [332, 430] width 136 height 72
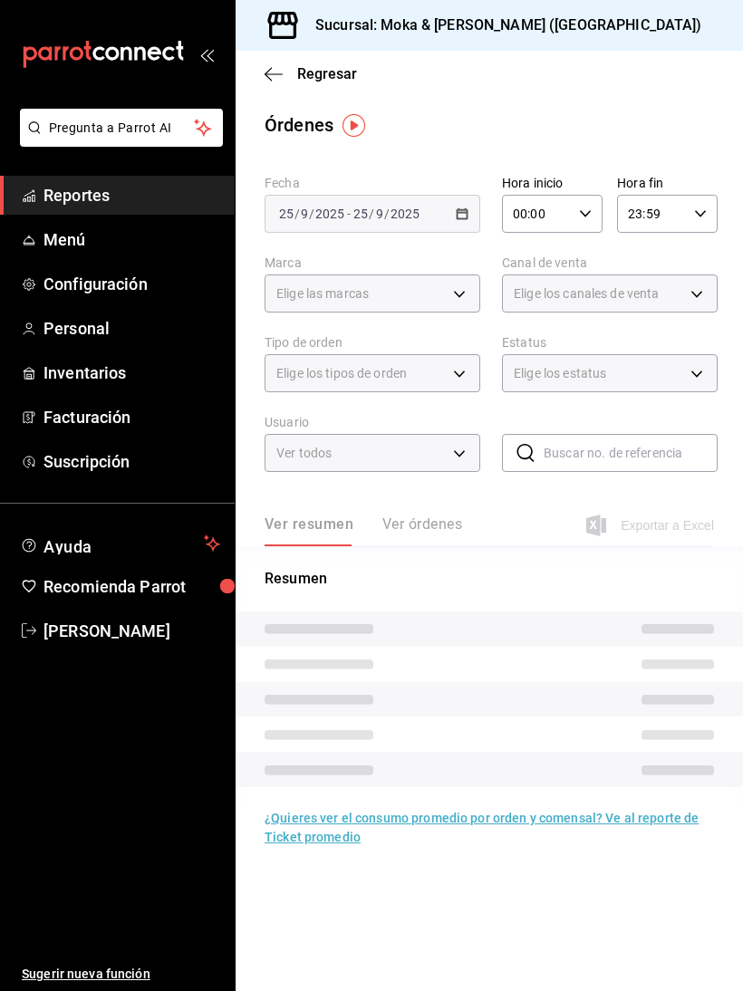
click at [447, 528] on button "Ver órdenes" at bounding box center [422, 530] width 80 height 31
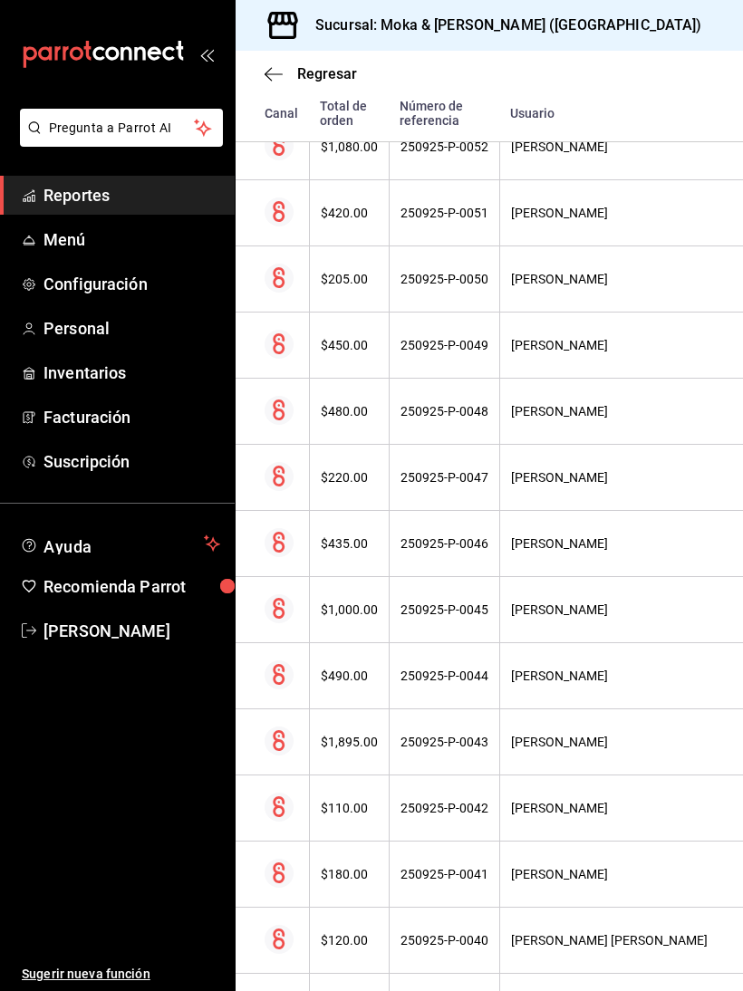
scroll to position [1255, 0]
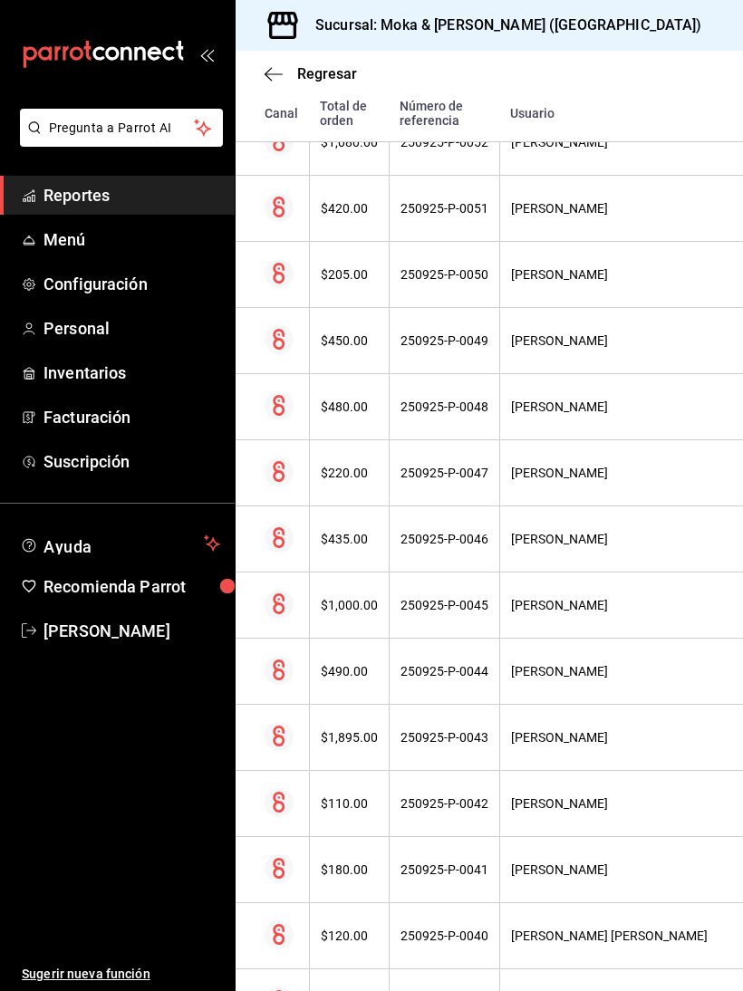
click at [357, 739] on div "$1,895.00" at bounding box center [349, 737] width 57 height 14
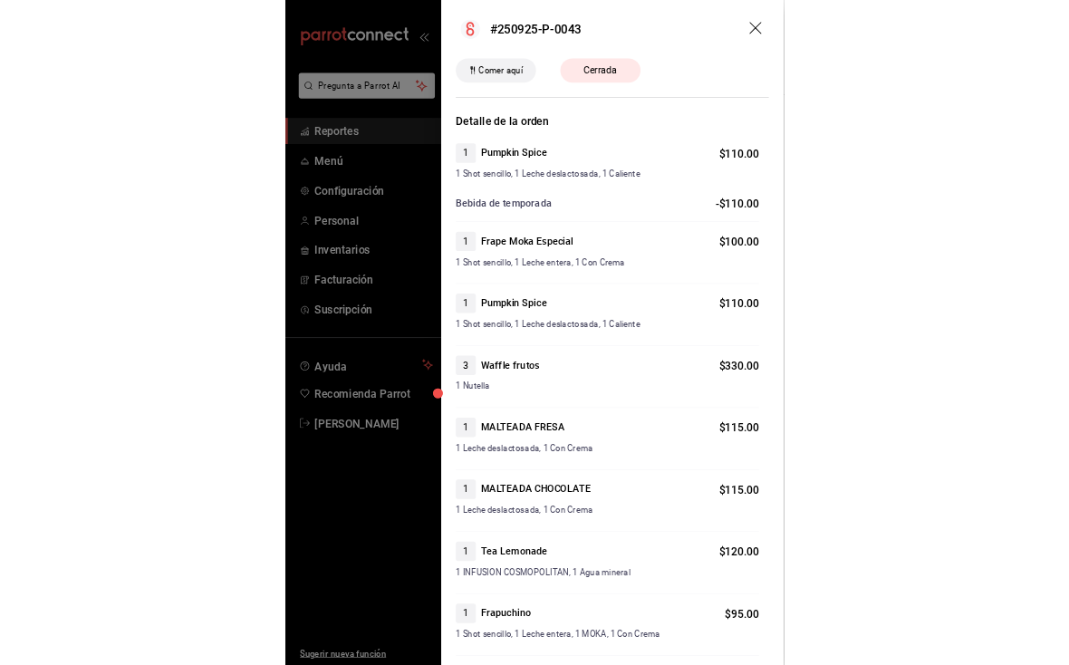
scroll to position [0, 0]
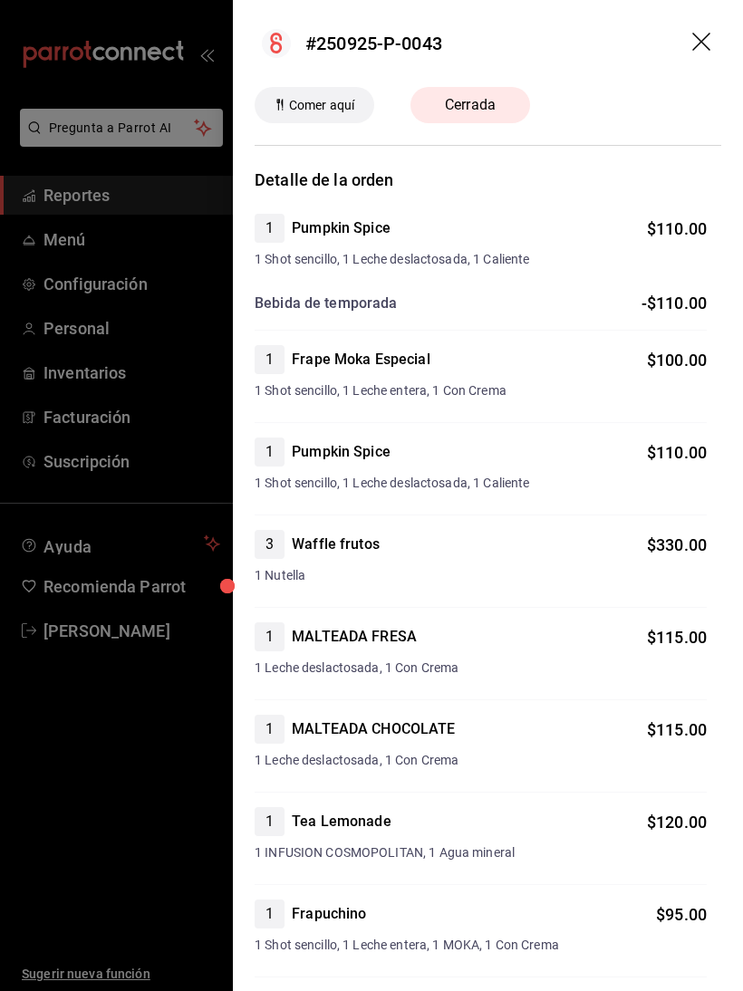
click at [148, 203] on div at bounding box center [371, 495] width 743 height 991
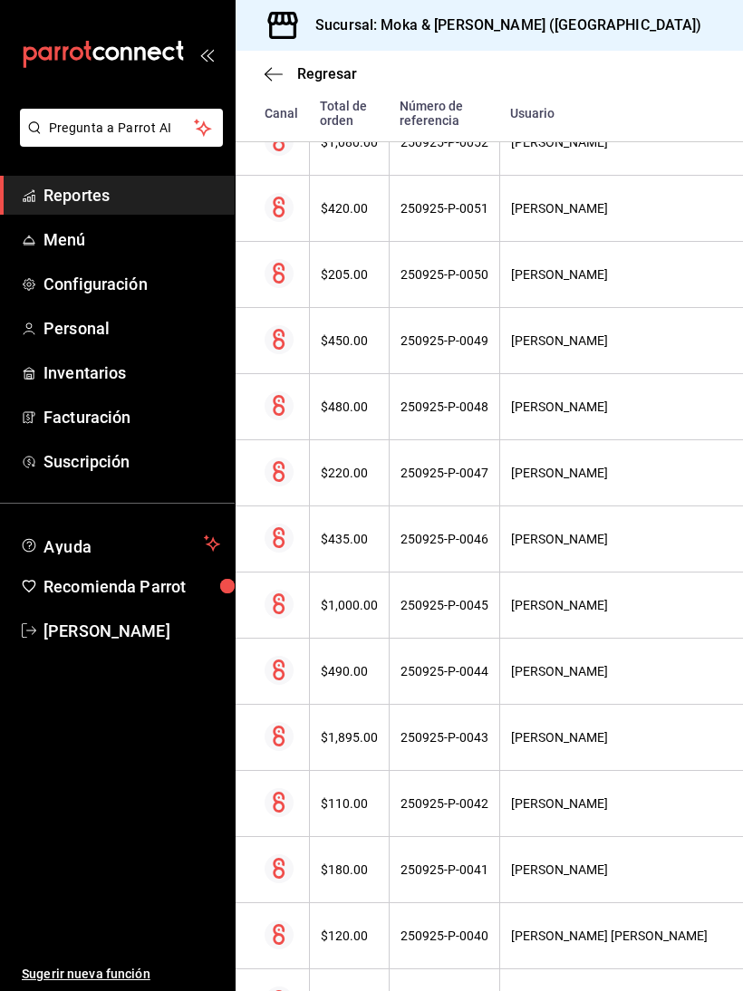
click at [720, 17] on div "Sucursal: Moka & [PERSON_NAME] ([GEOGRAPHIC_DATA])" at bounding box center [489, 25] width 507 height 51
click at [125, 194] on span "Reportes" at bounding box center [131, 195] width 177 height 24
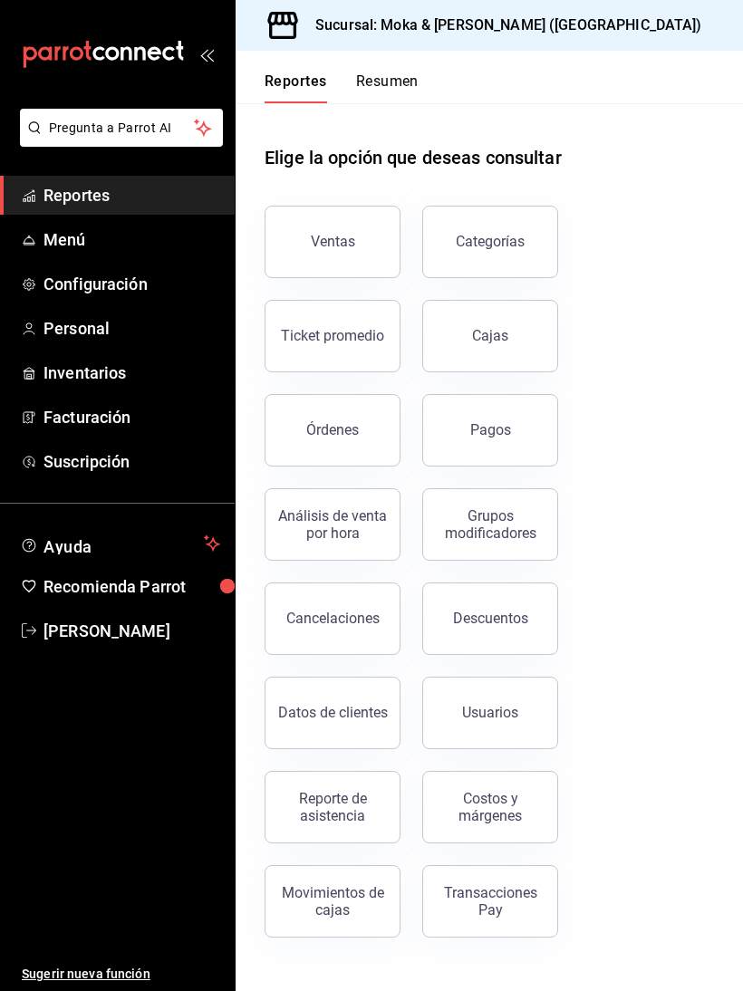
click at [364, 629] on button "Cancelaciones" at bounding box center [332, 618] width 136 height 72
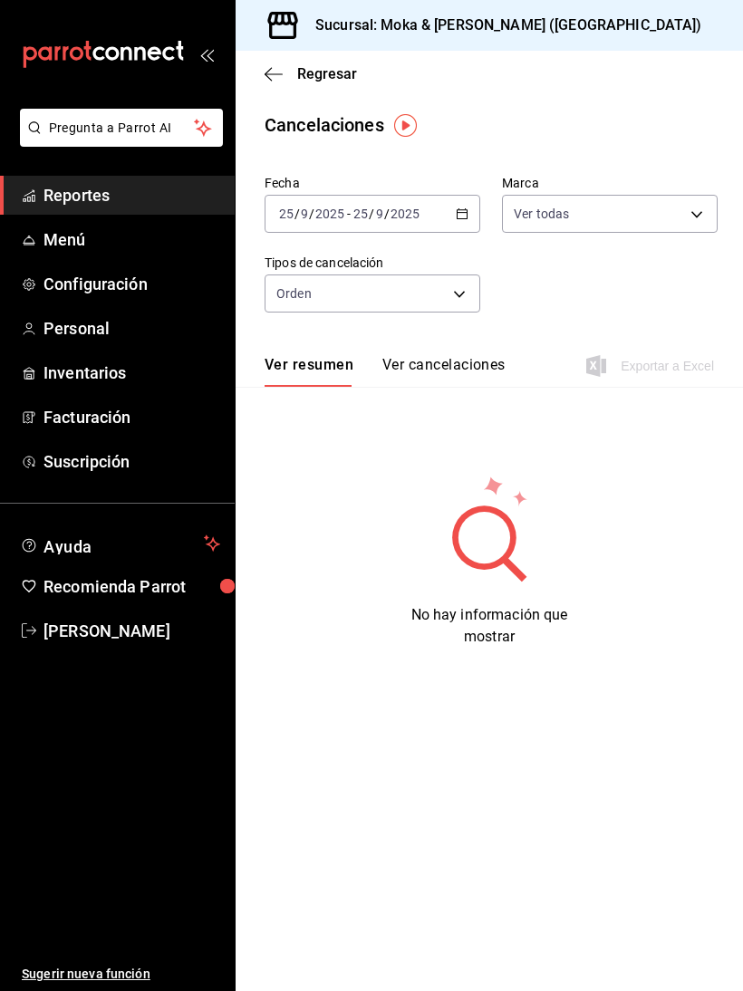
click at [454, 378] on button "Ver cancelaciones" at bounding box center [443, 371] width 123 height 31
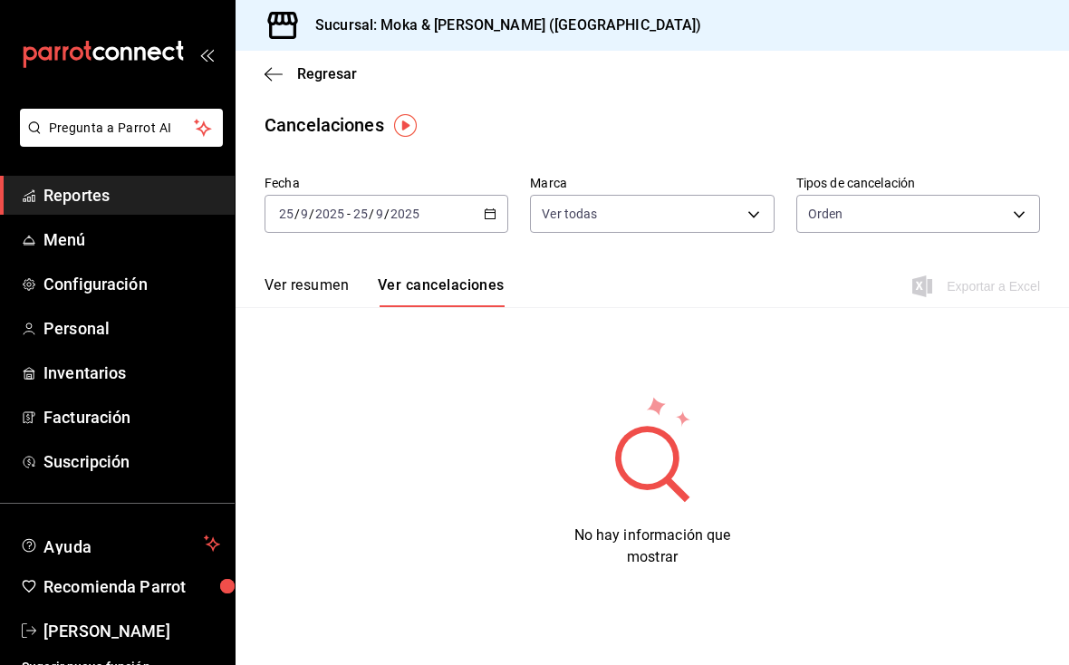
click at [742, 206] on body "Pregunta a Parrot AI Reportes Menú Configuración Personal Inventarios Facturaci…" at bounding box center [534, 332] width 1069 height 665
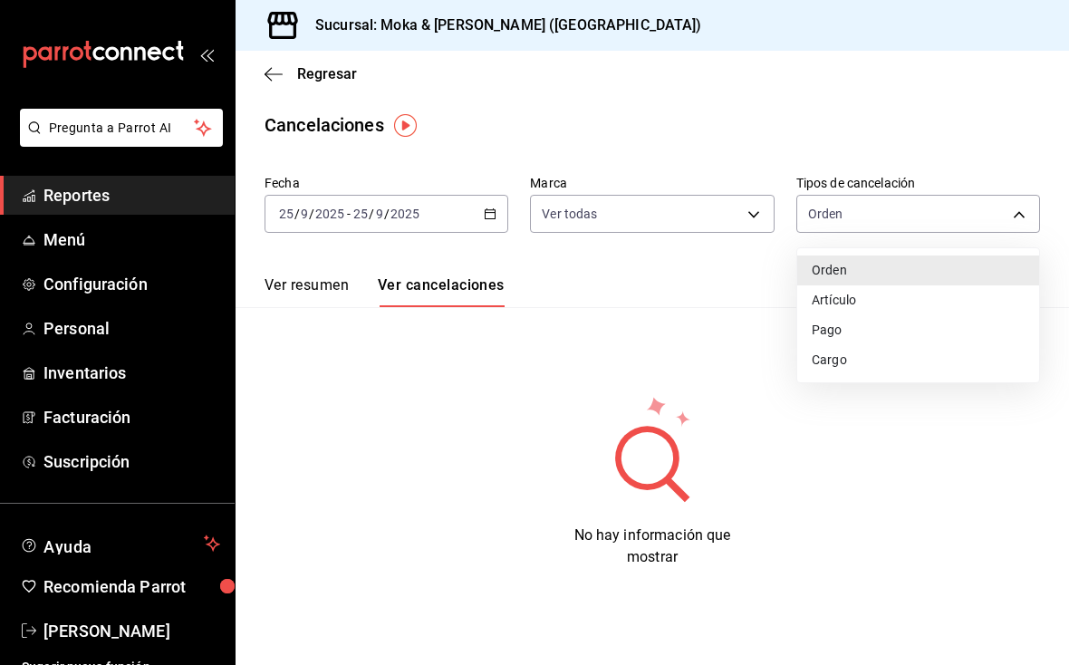
click at [742, 311] on li "Artículo" at bounding box center [918, 300] width 242 height 30
type input "ORDER_ITEM"
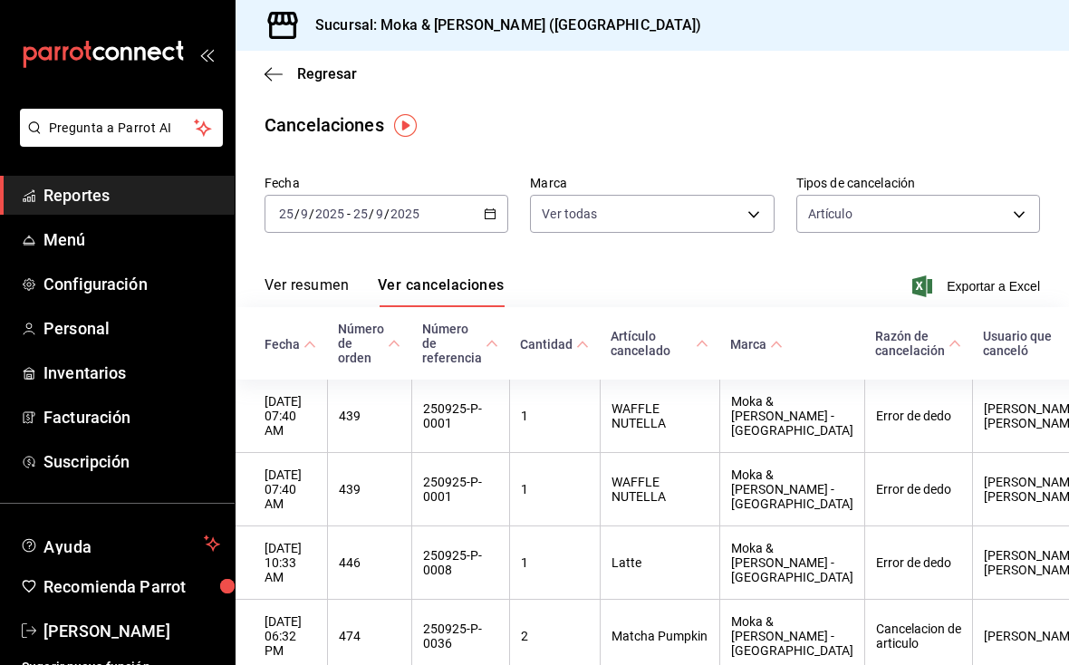
click at [275, 68] on icon "button" at bounding box center [273, 74] width 18 height 16
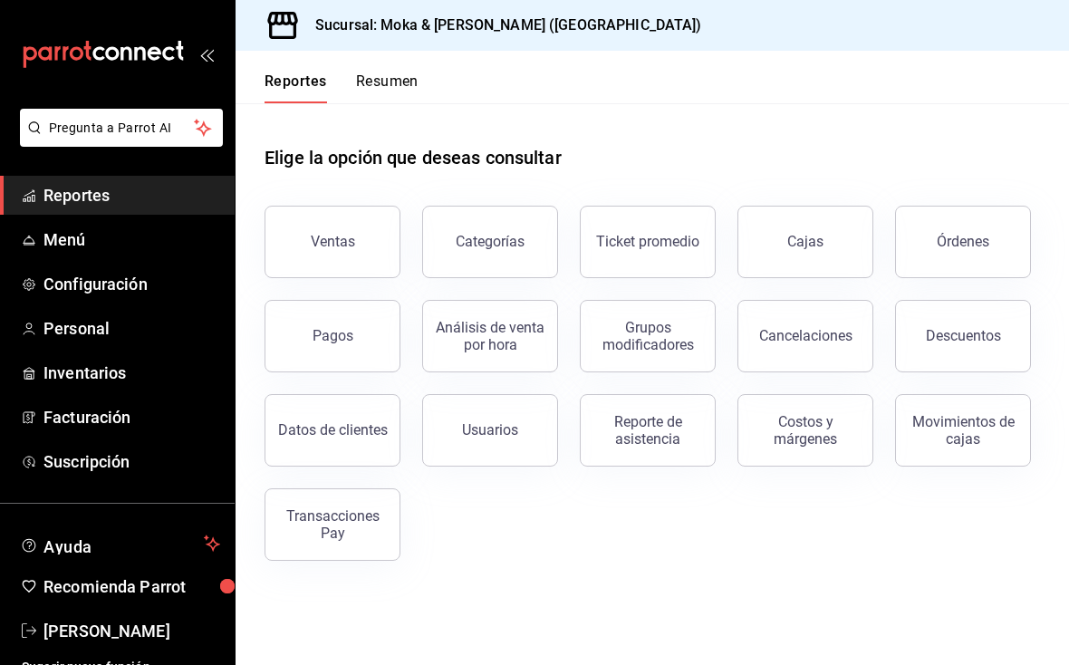
click at [742, 327] on div "Cancelaciones" at bounding box center [805, 335] width 93 height 17
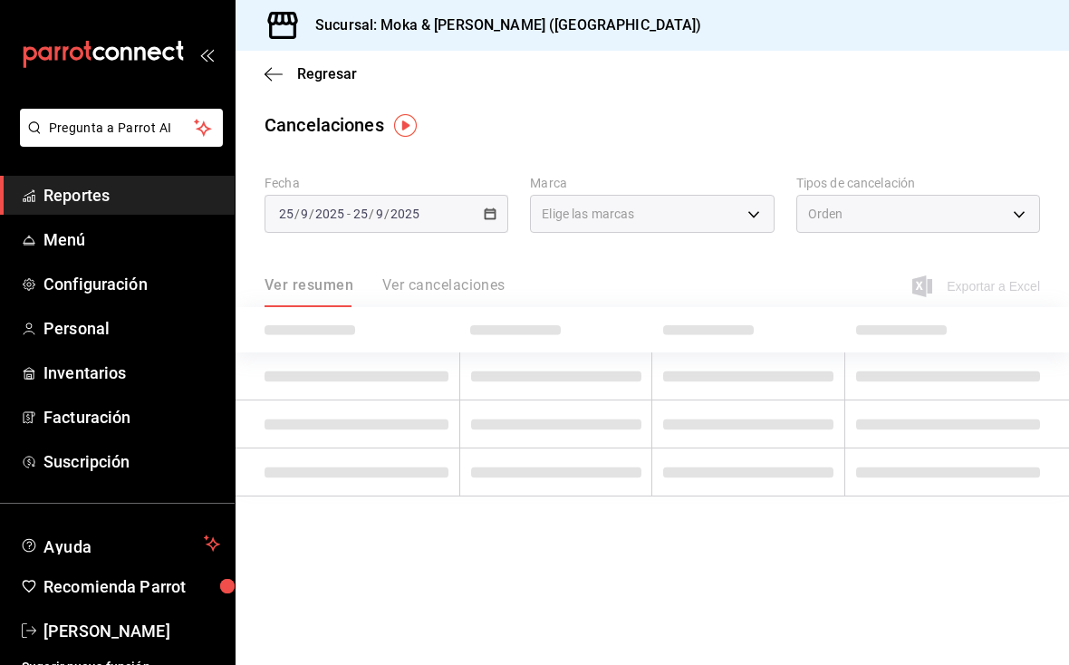
type input "[object Object]"
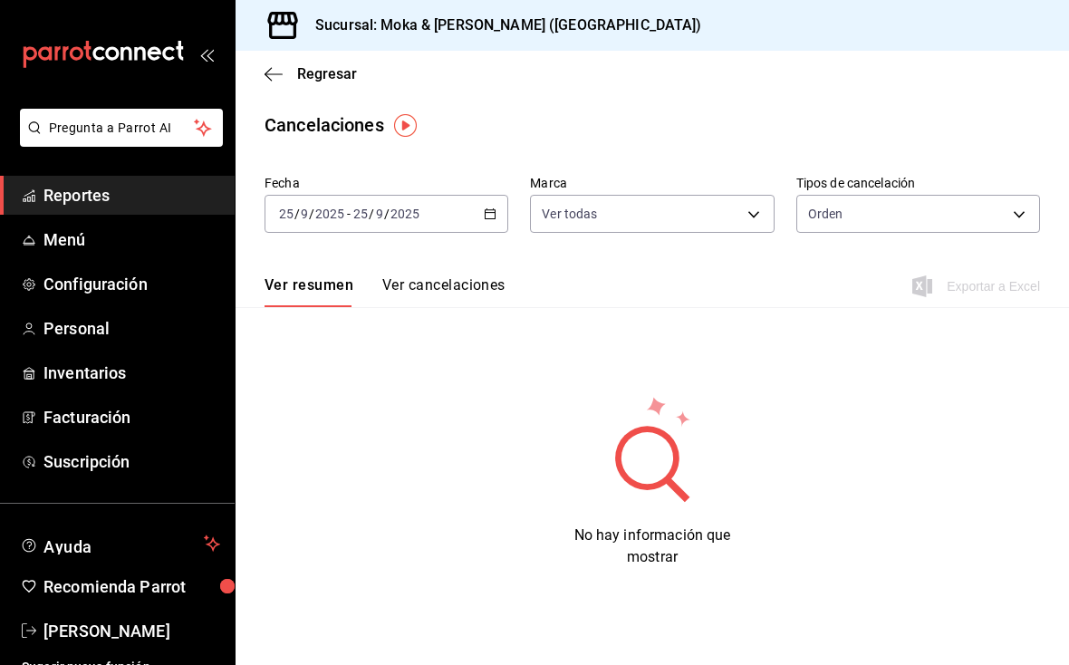
click at [742, 210] on body "Pregunta a Parrot AI Reportes Menú Configuración Personal Inventarios Facturaci…" at bounding box center [534, 332] width 1069 height 665
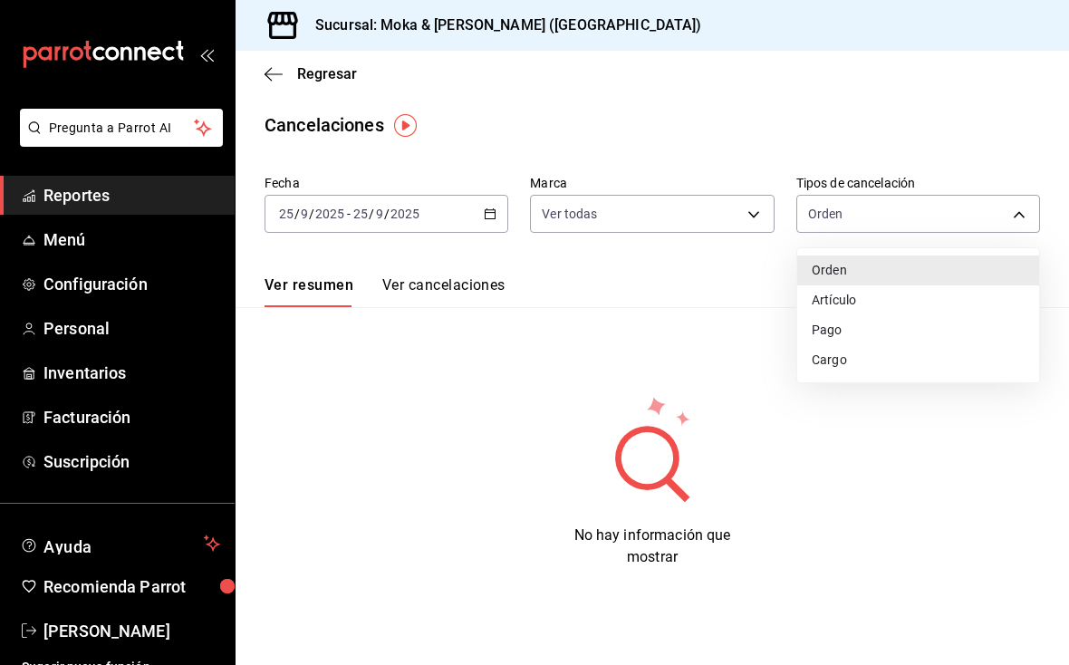
click at [742, 332] on li "Pago" at bounding box center [918, 330] width 242 height 30
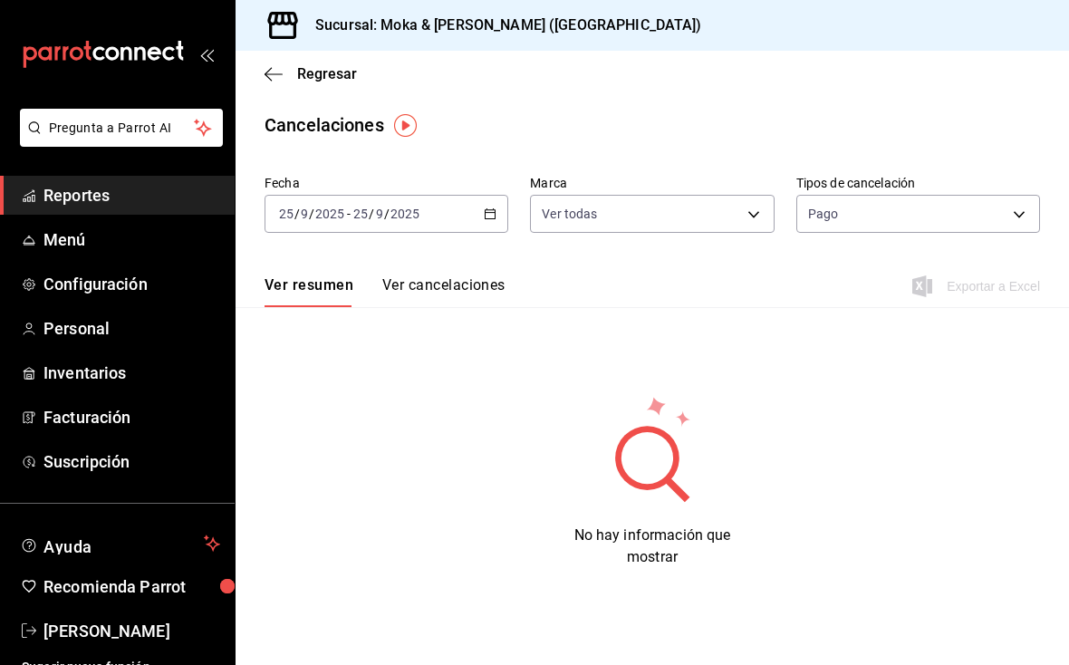
click at [742, 210] on body "Pregunta a Parrot AI Reportes Menú Configuración Personal Inventarios Facturaci…" at bounding box center [534, 332] width 1069 height 665
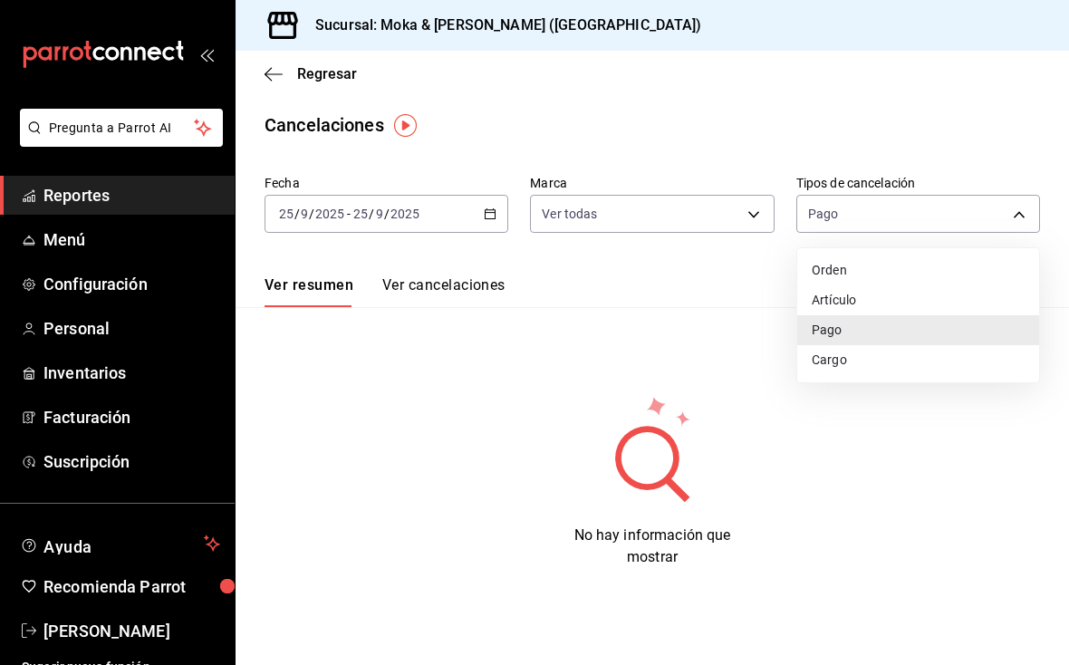
click at [742, 369] on li "Cargo" at bounding box center [918, 360] width 242 height 30
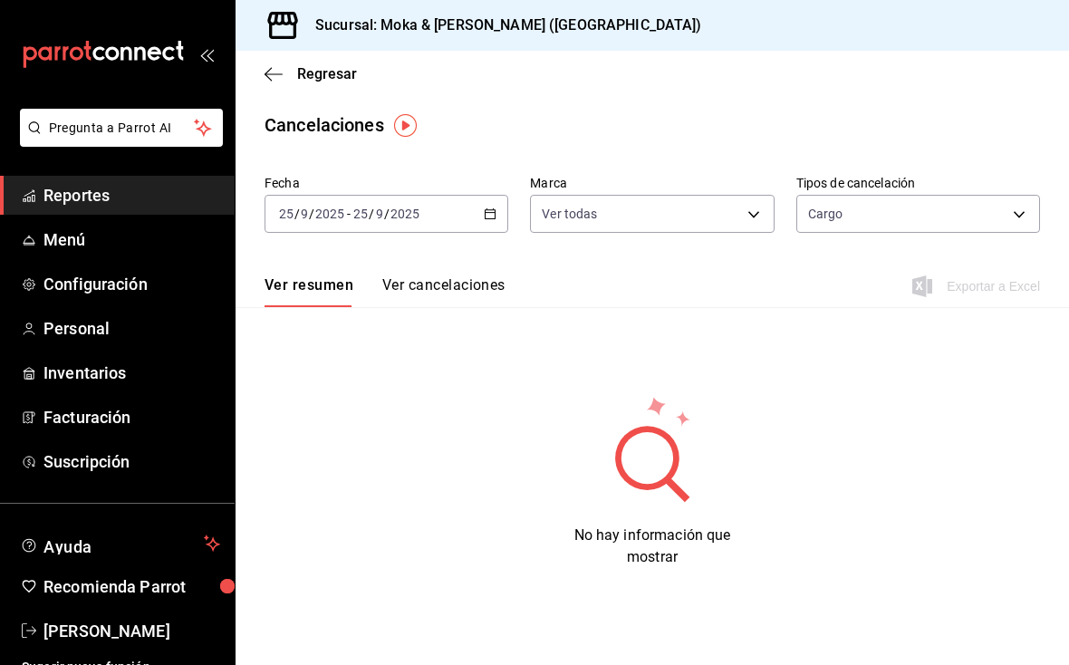
click at [742, 214] on body "Pregunta a Parrot AI Reportes Menú Configuración Personal Inventarios Facturaci…" at bounding box center [534, 332] width 1069 height 665
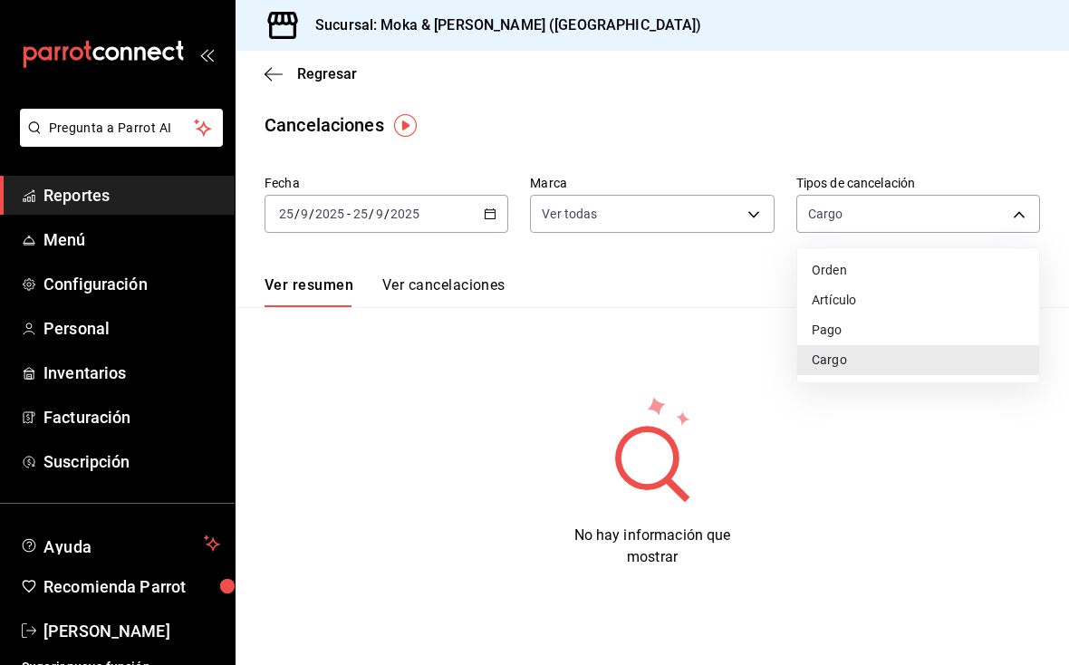
click at [742, 268] on li "Orden" at bounding box center [918, 270] width 242 height 30
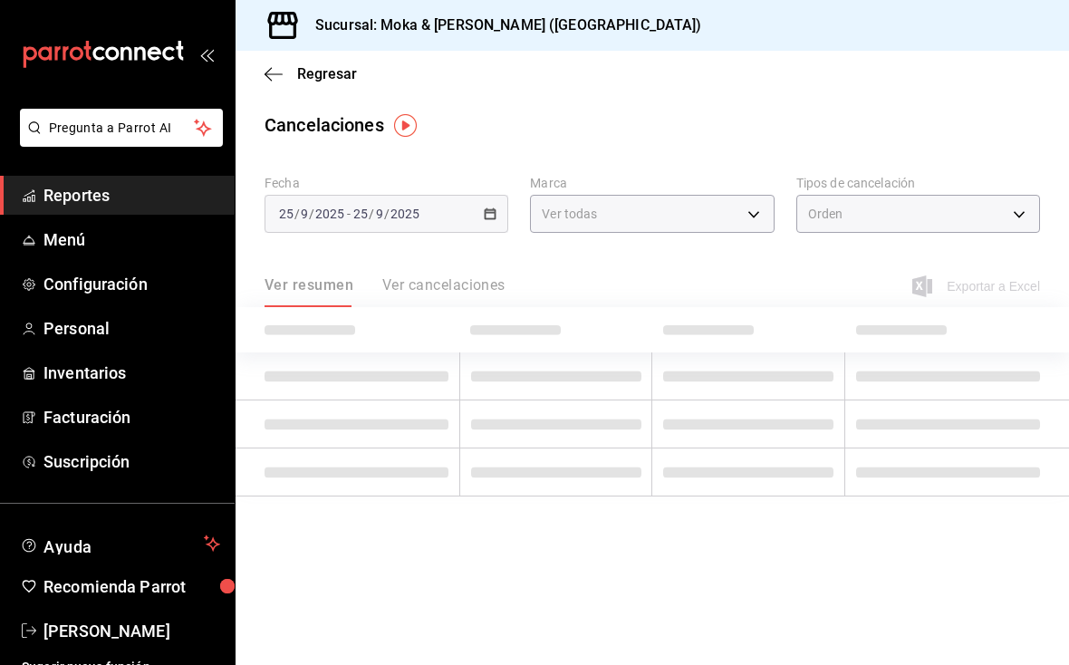
click at [742, 215] on body "Pregunta a Parrot AI Reportes Menú Configuración Personal Inventarios Facturaci…" at bounding box center [534, 332] width 1069 height 665
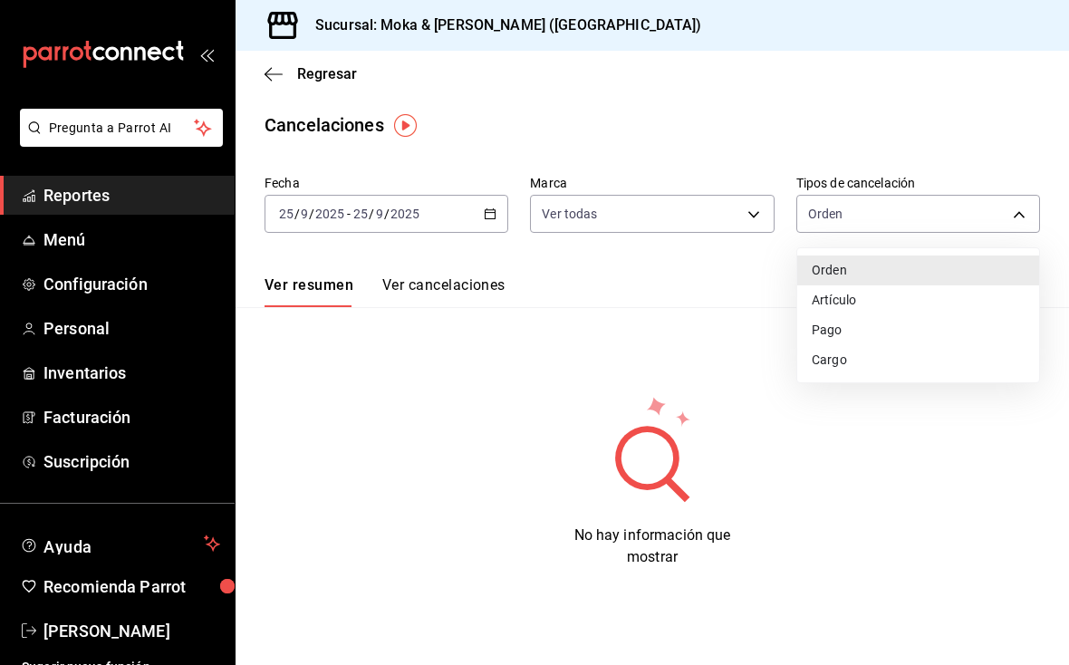
click at [742, 300] on li "Artículo" at bounding box center [918, 300] width 242 height 30
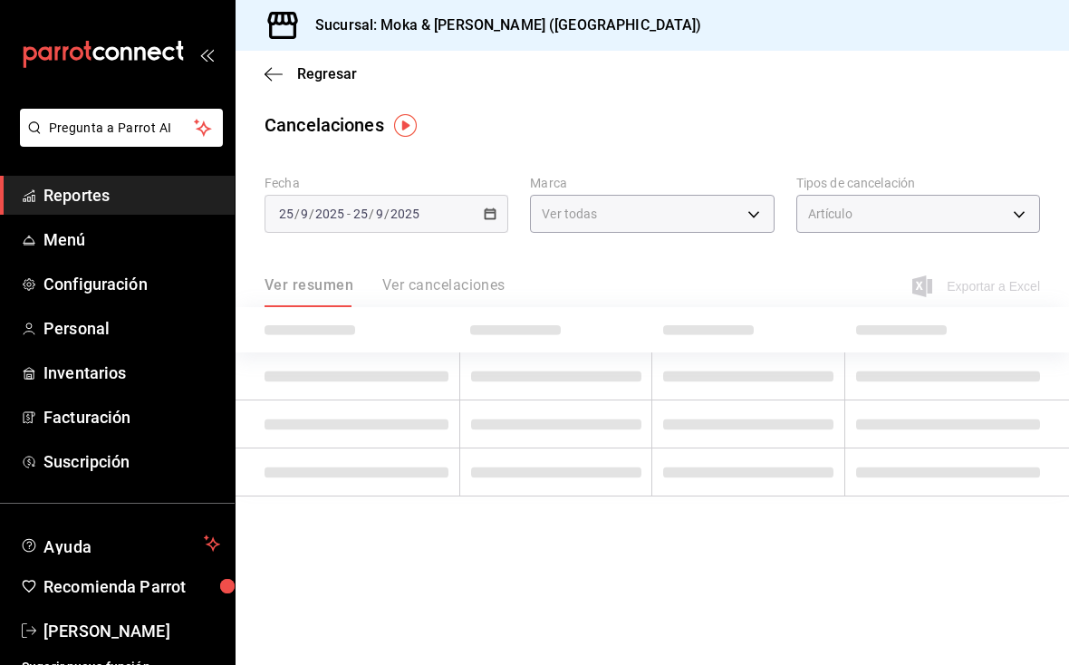
type input "ORDER_ITEM"
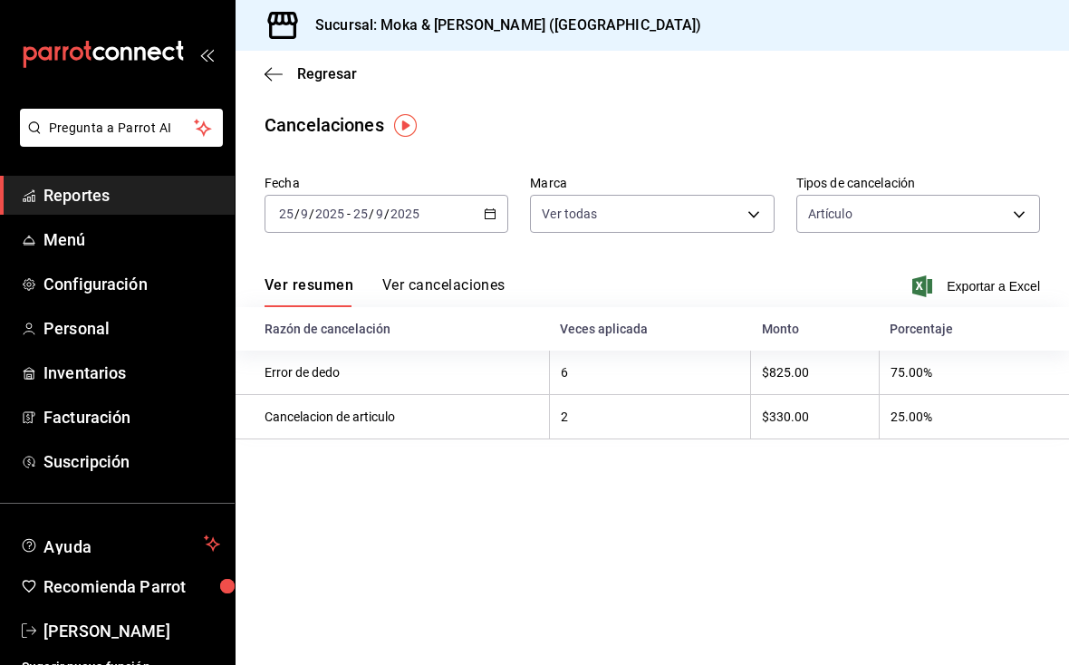
click at [268, 87] on div "Regresar" at bounding box center [652, 74] width 833 height 46
click at [289, 73] on span "Regresar" at bounding box center [310, 73] width 92 height 17
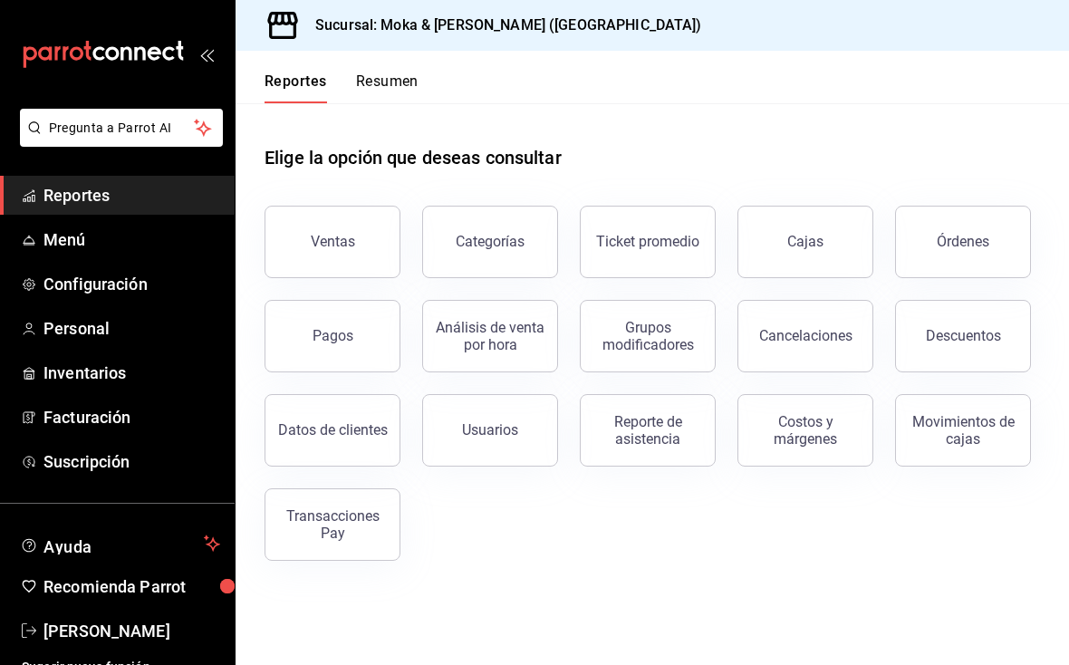
click at [742, 460] on button "Movimientos de cajas" at bounding box center [963, 430] width 136 height 72
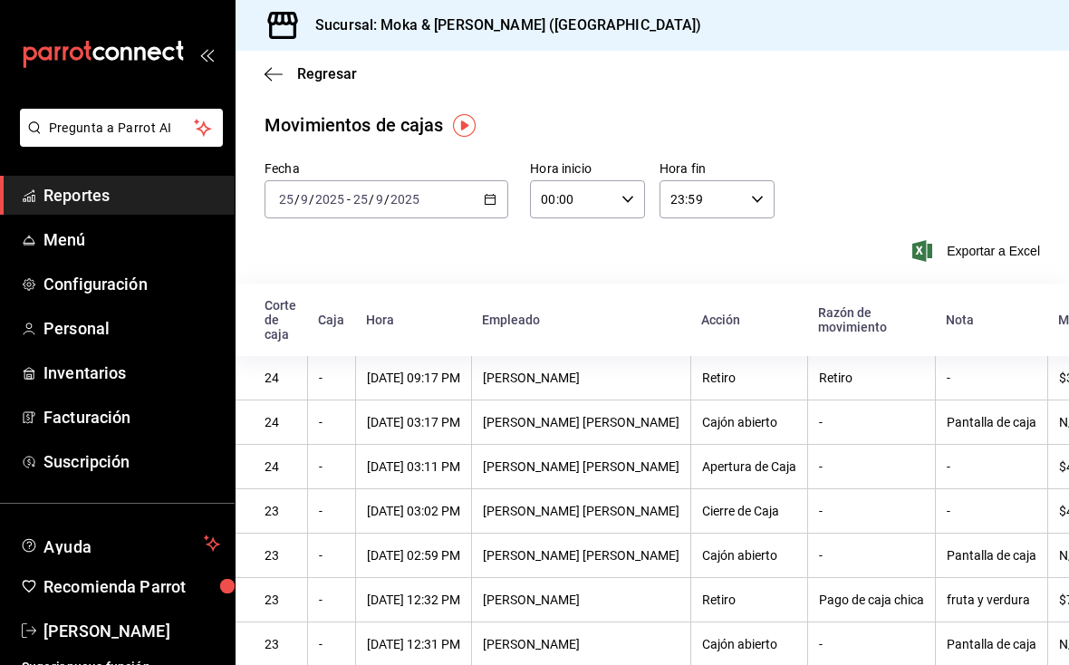
click at [286, 76] on span "Regresar" at bounding box center [310, 73] width 92 height 17
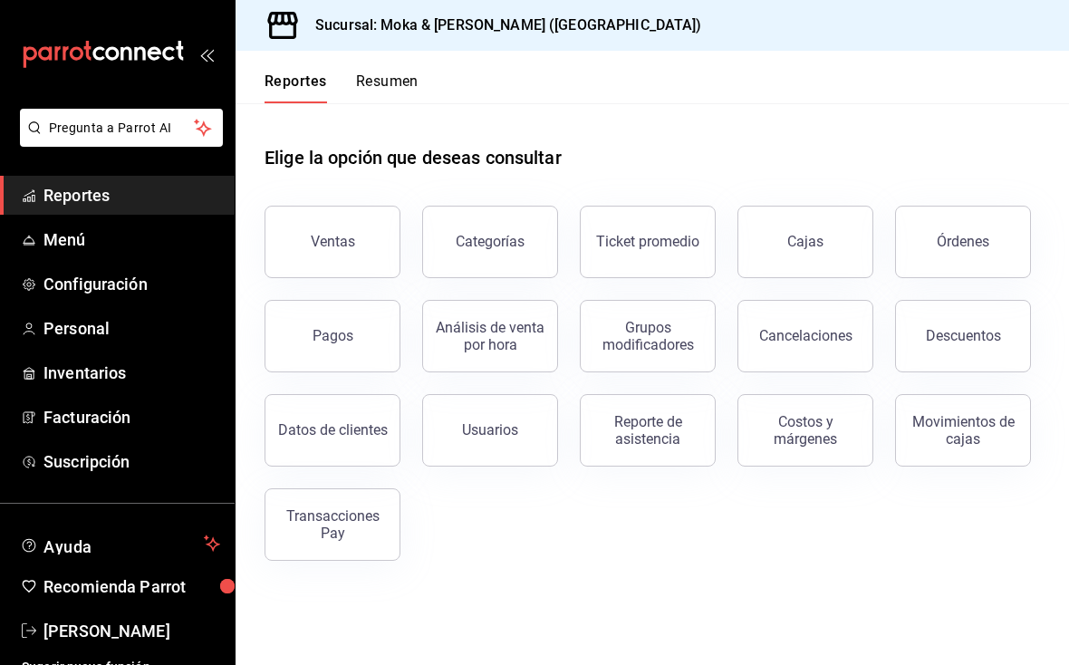
click at [474, 461] on button "Usuarios" at bounding box center [490, 430] width 136 height 72
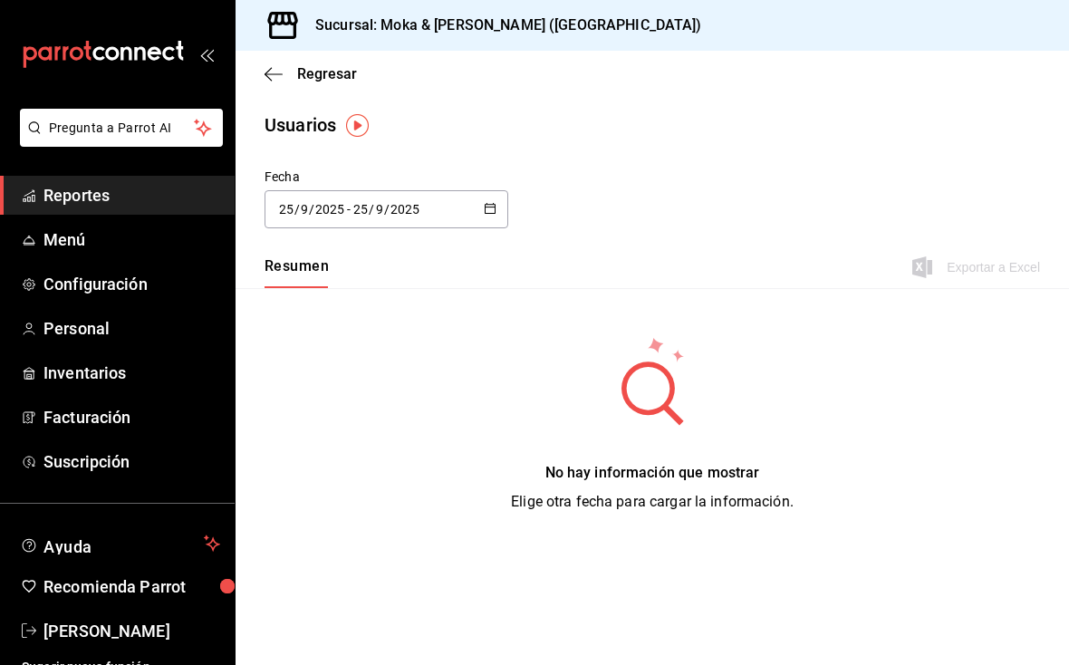
click at [286, 70] on span "Regresar" at bounding box center [310, 73] width 92 height 17
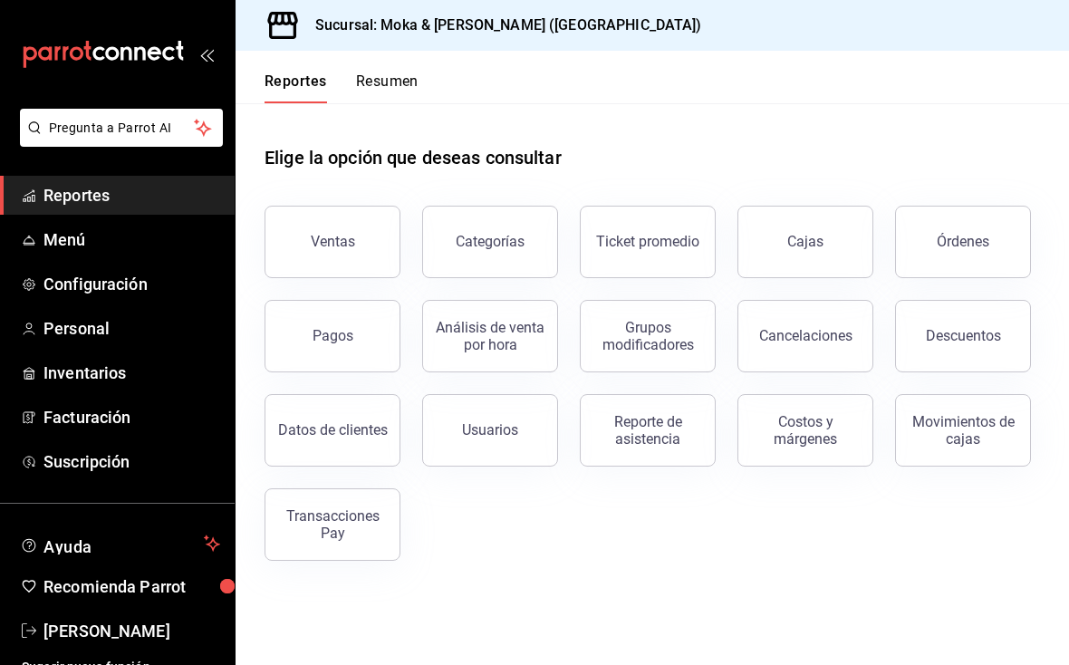
click at [715, 418] on div "Reporte de asistencia" at bounding box center [637, 419] width 158 height 94
click at [636, 460] on button "Reporte de asistencia" at bounding box center [648, 430] width 136 height 72
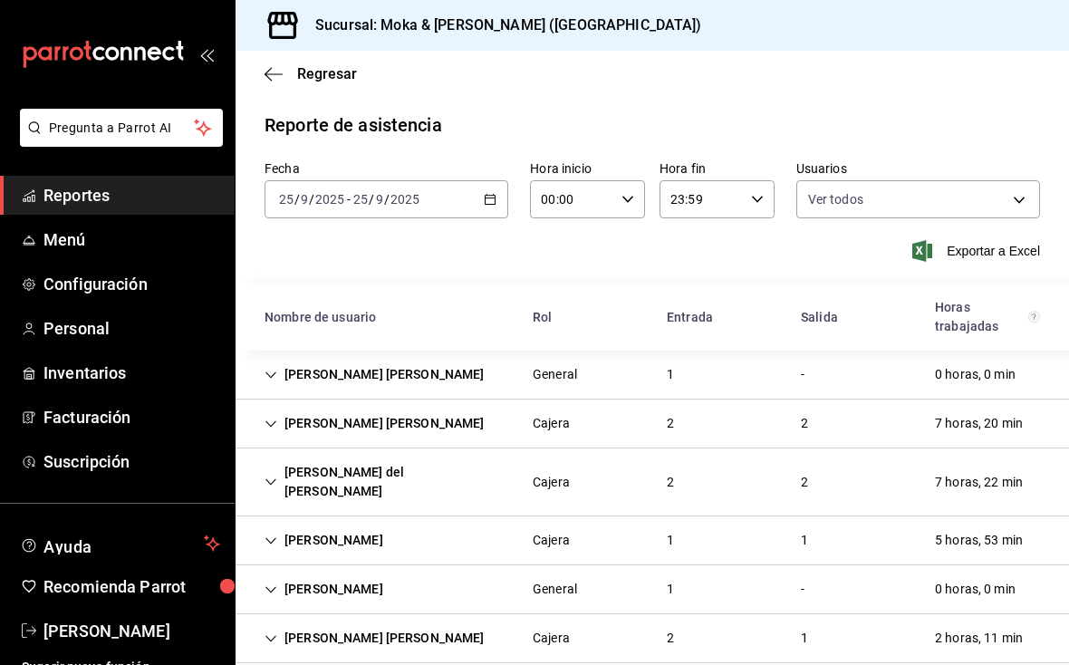
click at [264, 72] on main "Regresar Reporte de asistencia Fecha 2025-09-25 25 / 9 / 2025 - 2025-09-25 25 /…" at bounding box center [652, 454] width 833 height 807
click at [267, 68] on icon "button" at bounding box center [273, 74] width 18 height 16
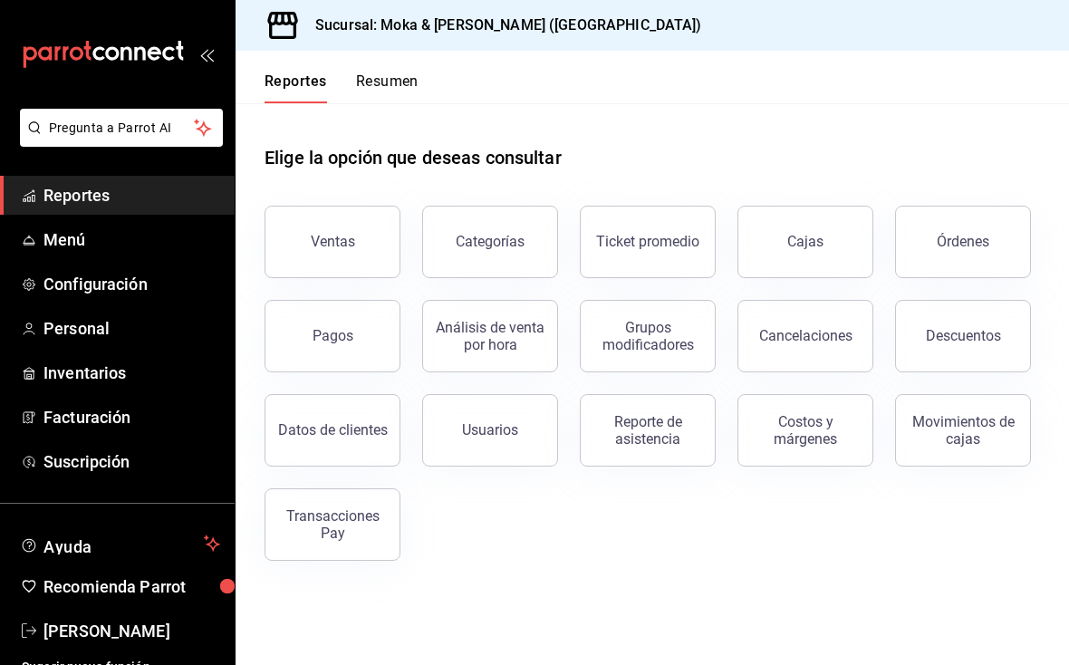
click at [382, 513] on div "Transacciones Pay" at bounding box center [332, 524] width 112 height 34
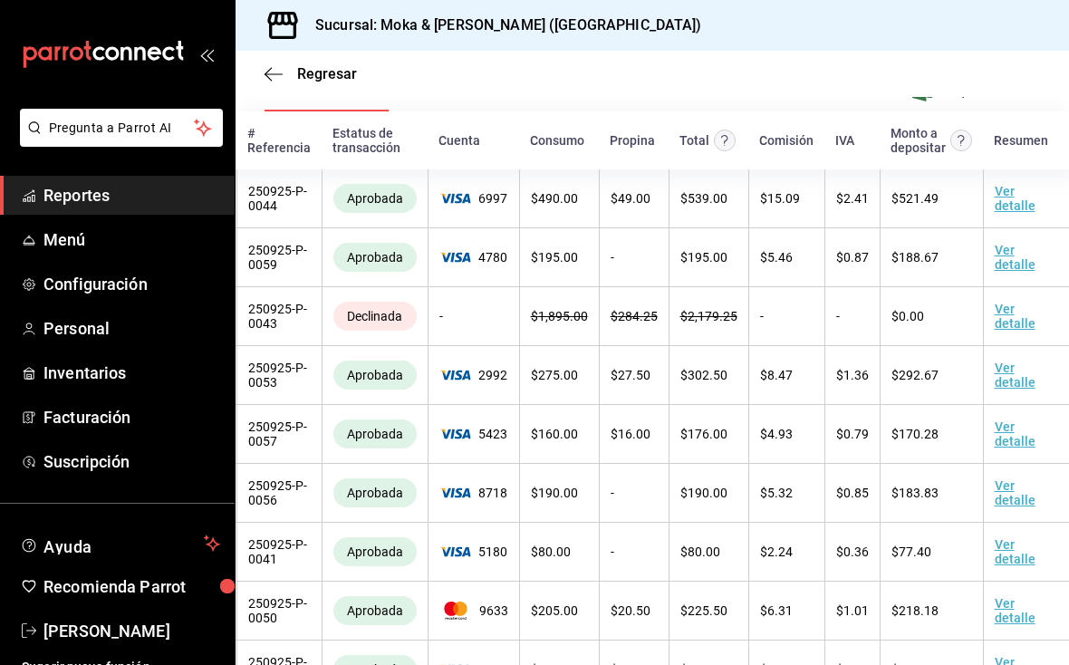
scroll to position [0, 90]
click at [742, 331] on link "Ver detalle" at bounding box center [1015, 316] width 41 height 29
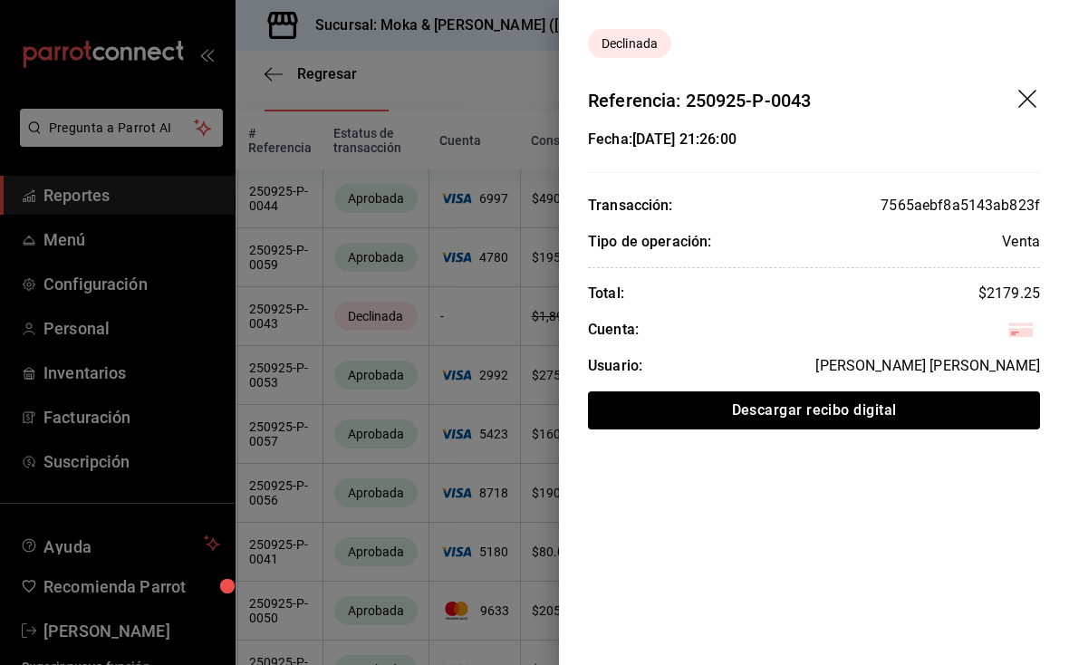
click at [742, 102] on icon "drag" at bounding box center [1029, 101] width 22 height 22
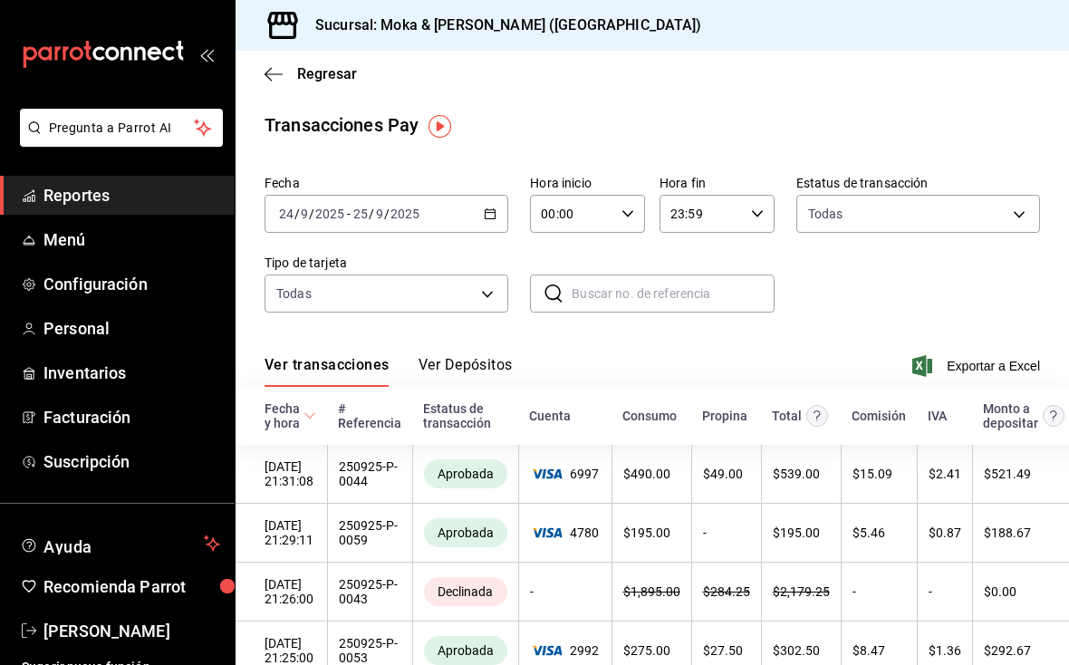
scroll to position [0, 0]
click at [267, 89] on div "Regresar" at bounding box center [652, 74] width 833 height 46
click at [284, 76] on span "Regresar" at bounding box center [310, 73] width 92 height 17
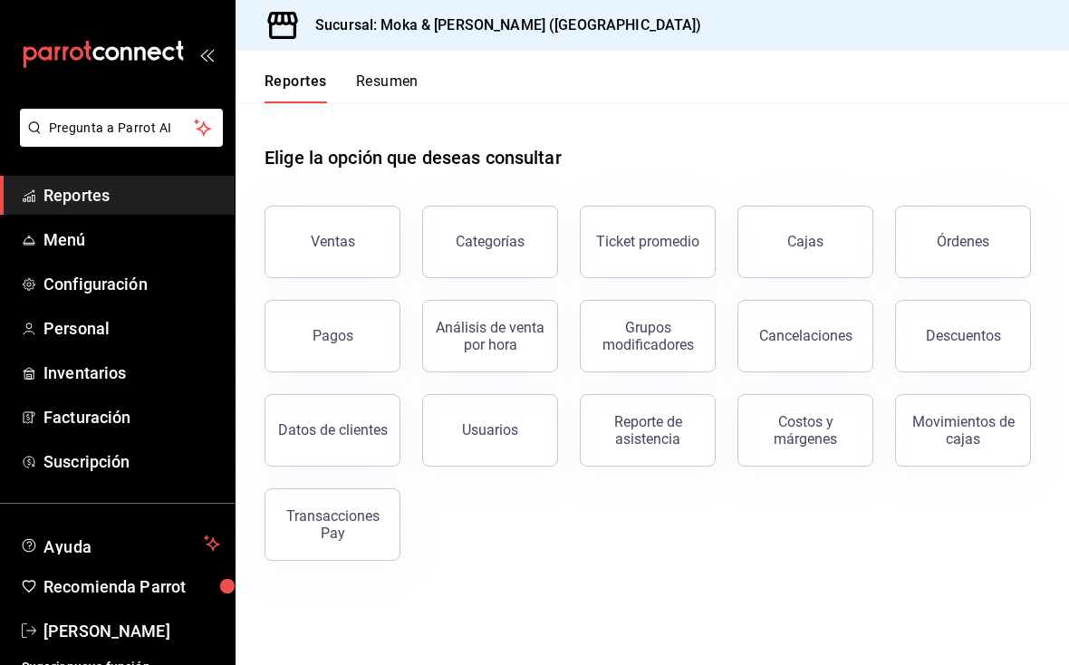
click at [61, 243] on span "Menú" at bounding box center [131, 239] width 177 height 24
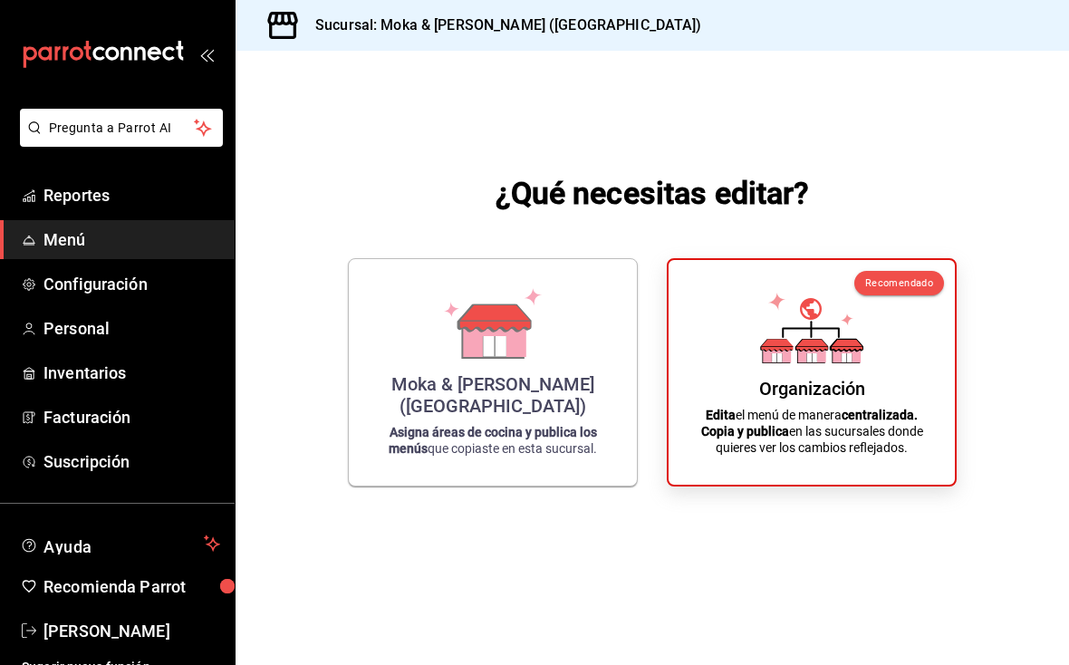
click at [82, 285] on span "Configuración" at bounding box center [131, 284] width 177 height 24
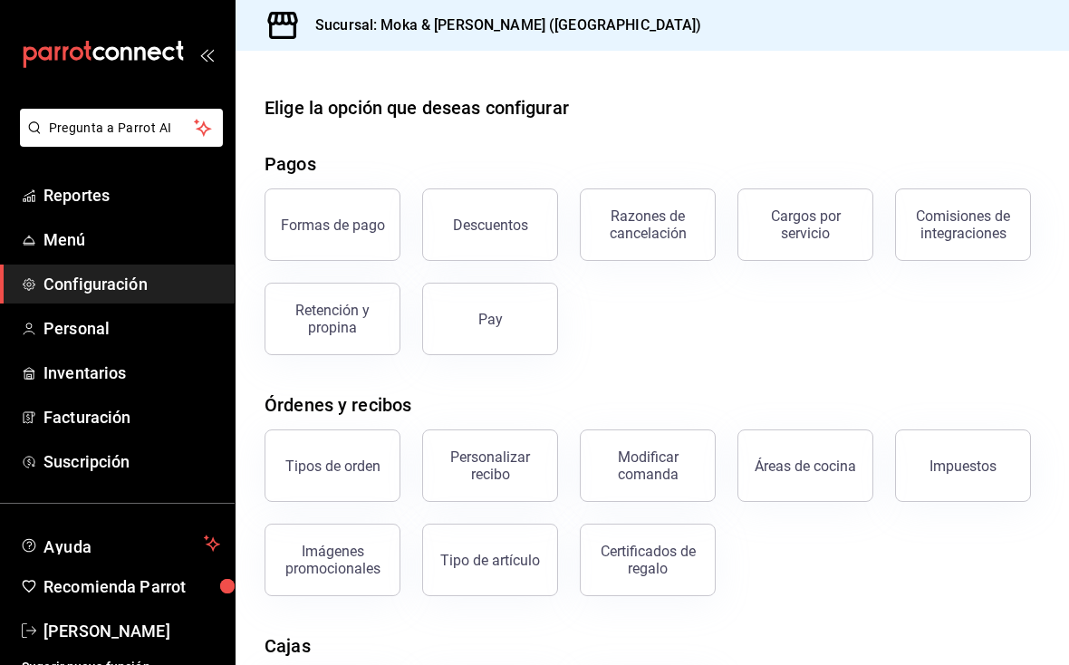
click at [356, 237] on button "Formas de pago" at bounding box center [332, 224] width 136 height 72
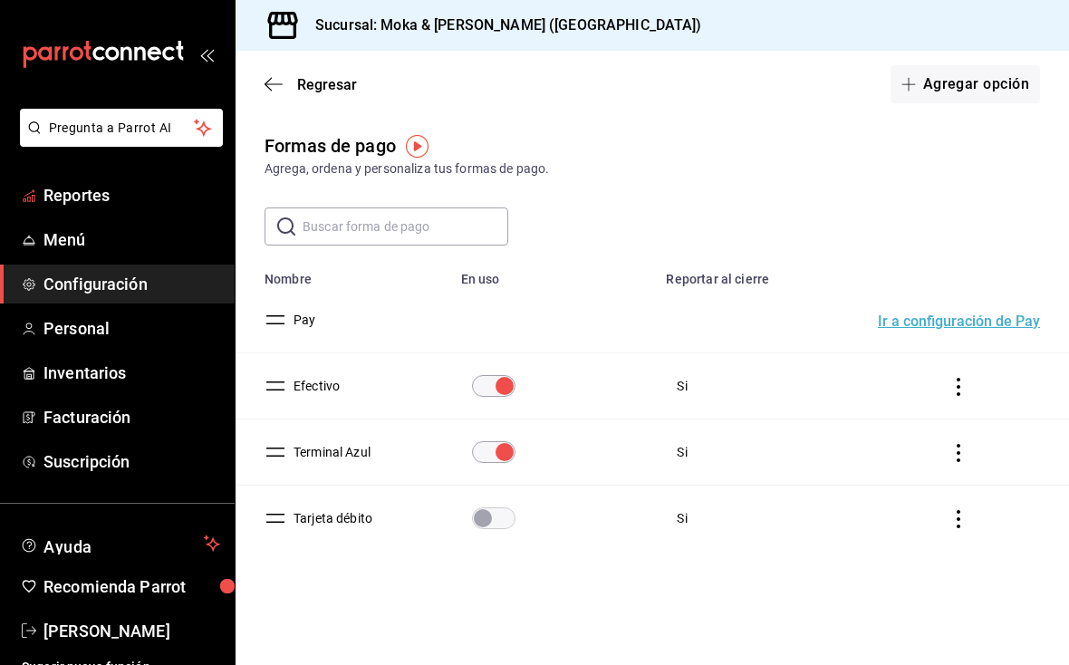
click at [138, 198] on span "Reportes" at bounding box center [131, 195] width 177 height 24
